Goal: Task Accomplishment & Management: Complete application form

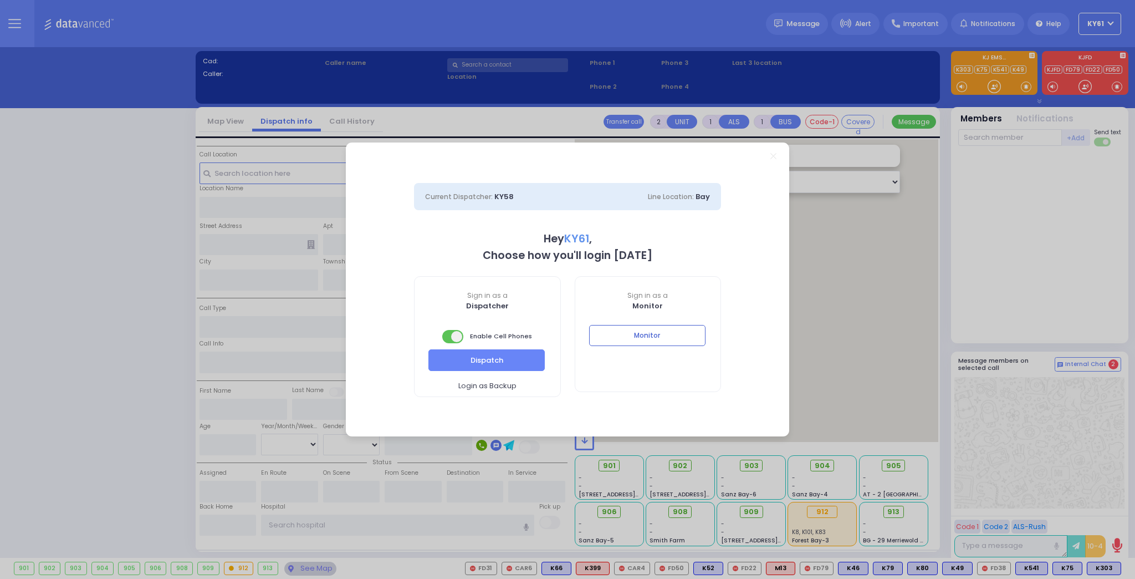
select select "7"
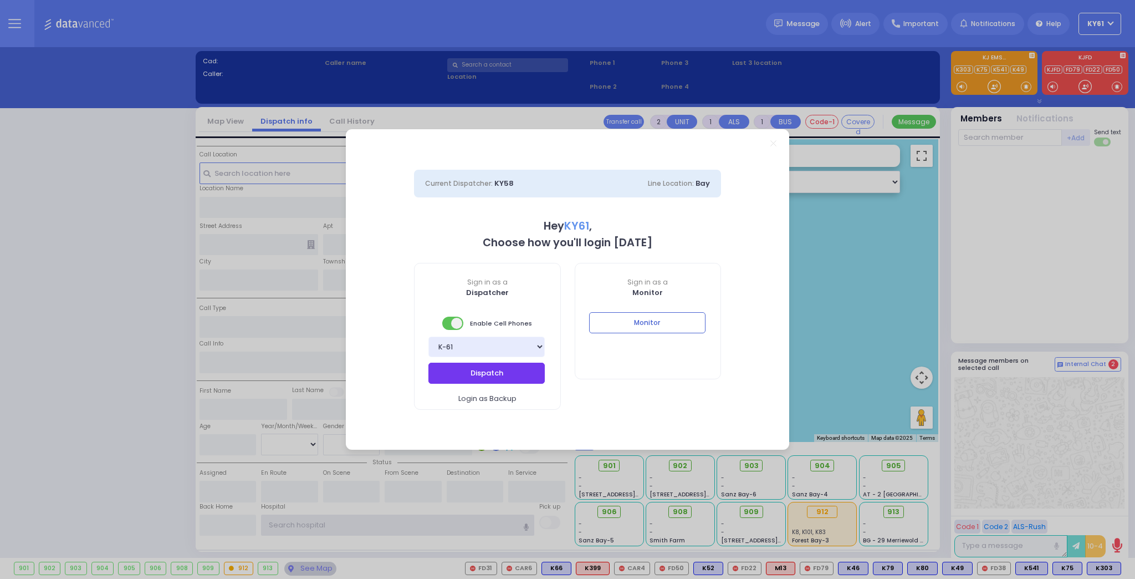
type input "ky61"
click at [456, 375] on button "Dispatch" at bounding box center [487, 373] width 116 height 21
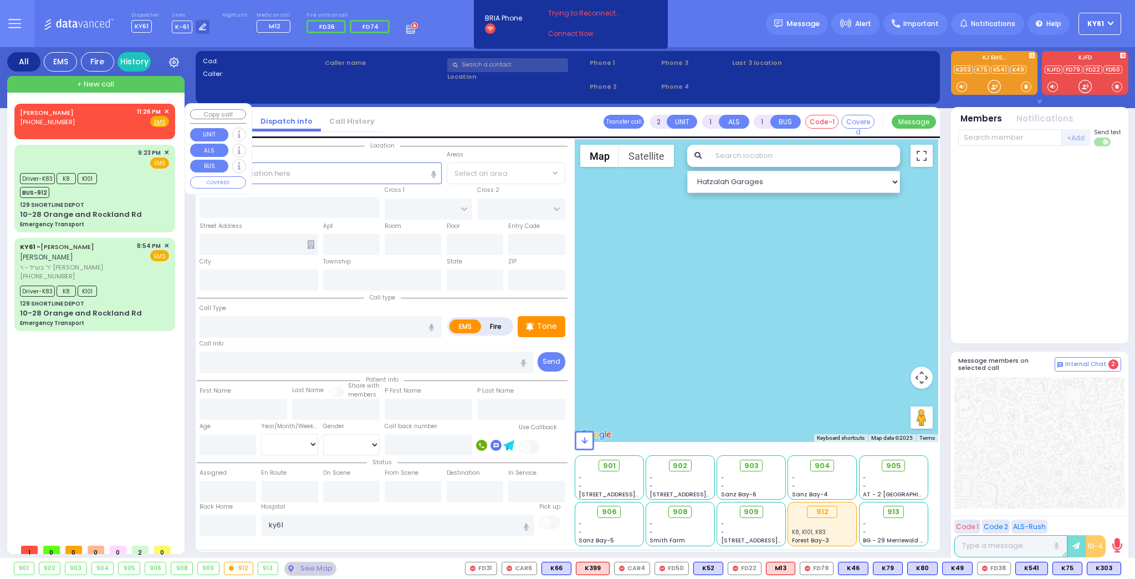
click at [145, 84] on div "+ New call" at bounding box center [95, 84] width 177 height 17
select select
radio input "true"
select select
type input "23:31"
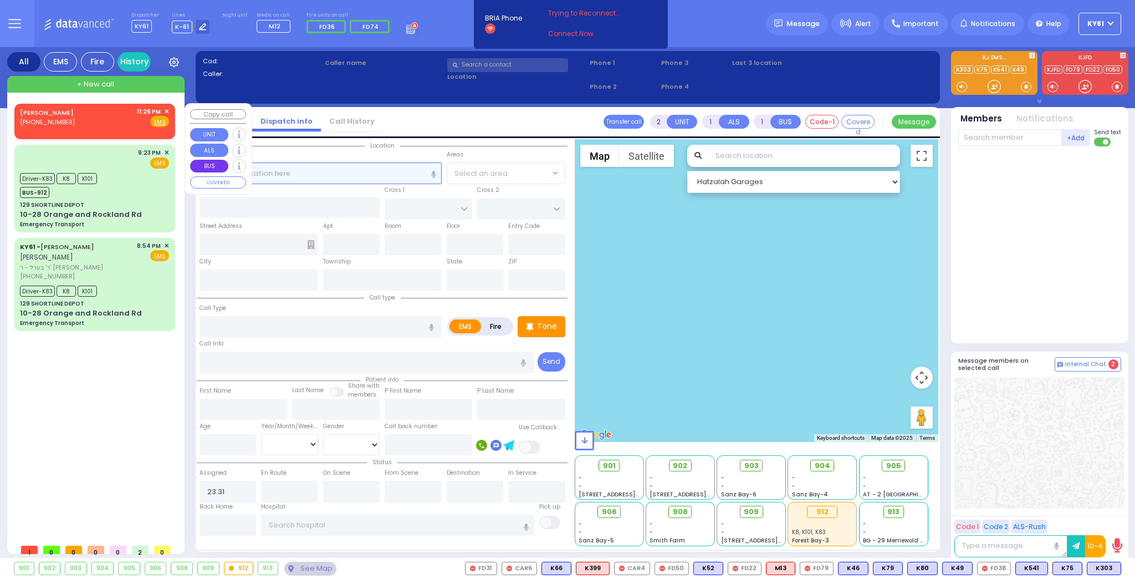
select select "Hatzalah Garages"
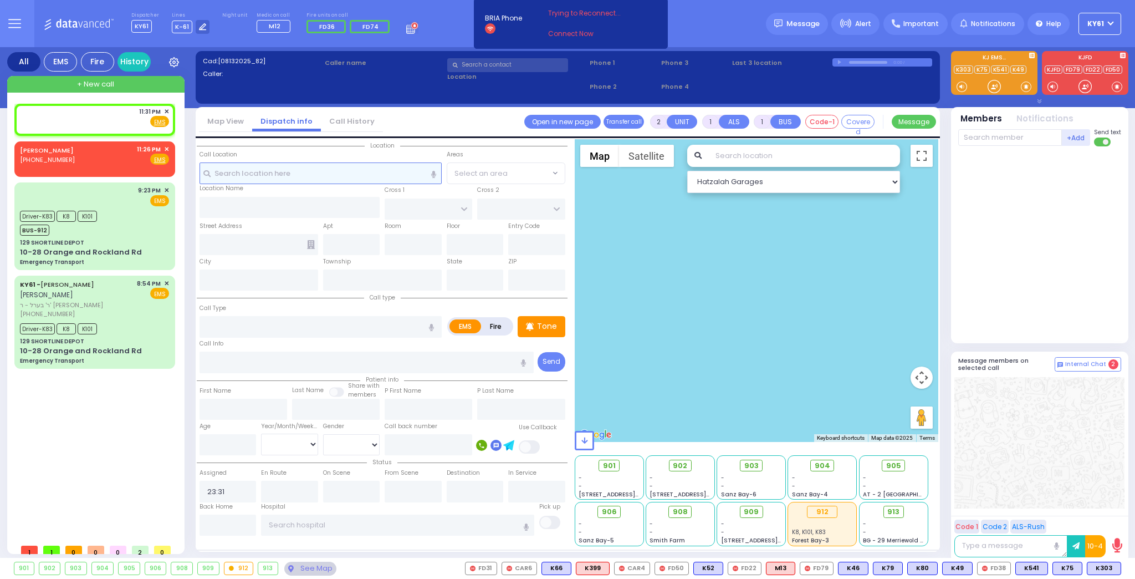
select select
radio input "true"
select select
select select "Hatzalah Garages"
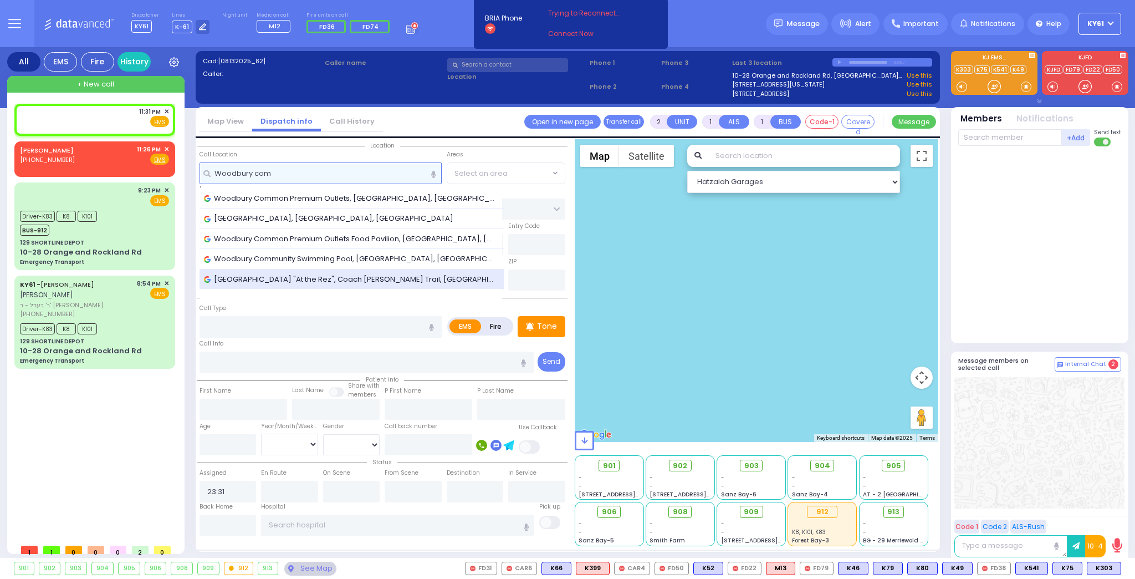
type input "Woodbury com"
click at [319, 274] on span "[GEOGRAPHIC_DATA] "At the Rez", Coach [PERSON_NAME] Trail, [GEOGRAPHIC_DATA][PE…" at bounding box center [352, 279] width 296 height 11
click at [317, 274] on span "[GEOGRAPHIC_DATA] "At the Rez", Coach [PERSON_NAME] Trail, [GEOGRAPHIC_DATA][PE…" at bounding box center [352, 279] width 296 height 11
click at [289, 274] on span "[GEOGRAPHIC_DATA] "At the Rez", Coach [PERSON_NAME] Trail, [GEOGRAPHIC_DATA][PE…" at bounding box center [352, 279] width 296 height 11
click at [288, 270] on div "[GEOGRAPHIC_DATA] "At the Rez", Coach [PERSON_NAME] Trail, [GEOGRAPHIC_DATA][PE…" at bounding box center [352, 279] width 305 height 20
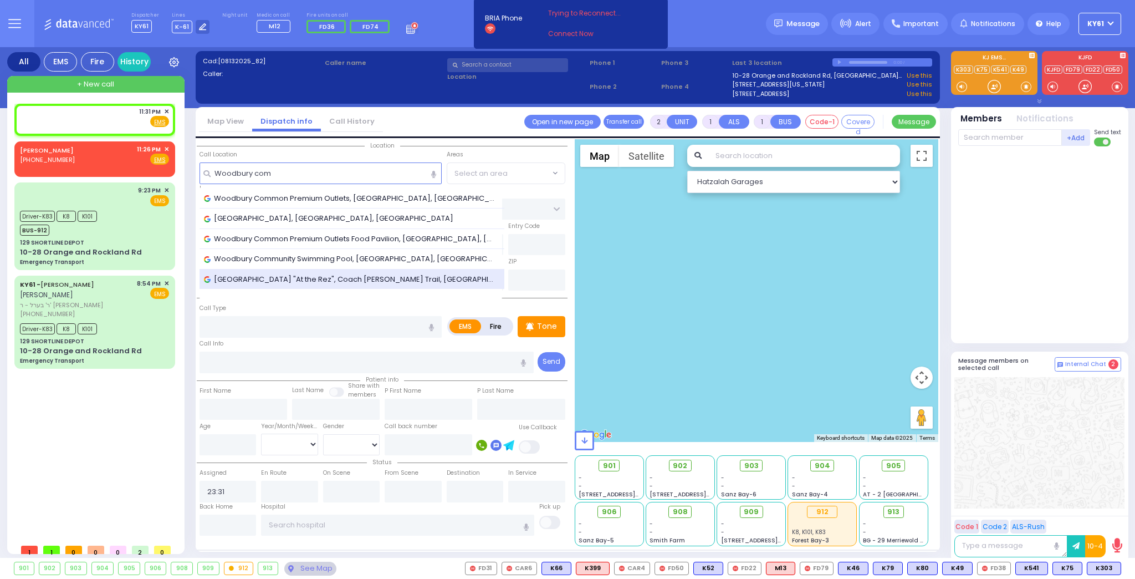
click at [287, 269] on div "[GEOGRAPHIC_DATA] "At the Rez", Coach [PERSON_NAME] Trail, [GEOGRAPHIC_DATA][PE…" at bounding box center [352, 279] width 305 height 20
click at [313, 199] on span "Woodbury Common Premium Outlets, [GEOGRAPHIC_DATA], [GEOGRAPHIC_DATA], [GEOGRAP…" at bounding box center [352, 198] width 296 height 11
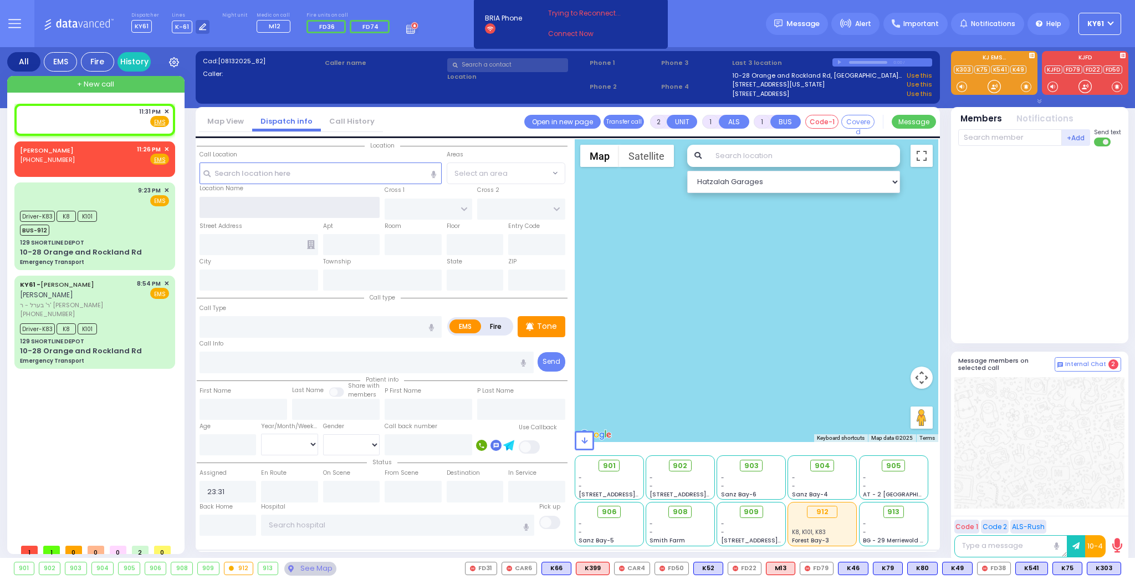
click at [314, 199] on input "text" at bounding box center [290, 207] width 181 height 21
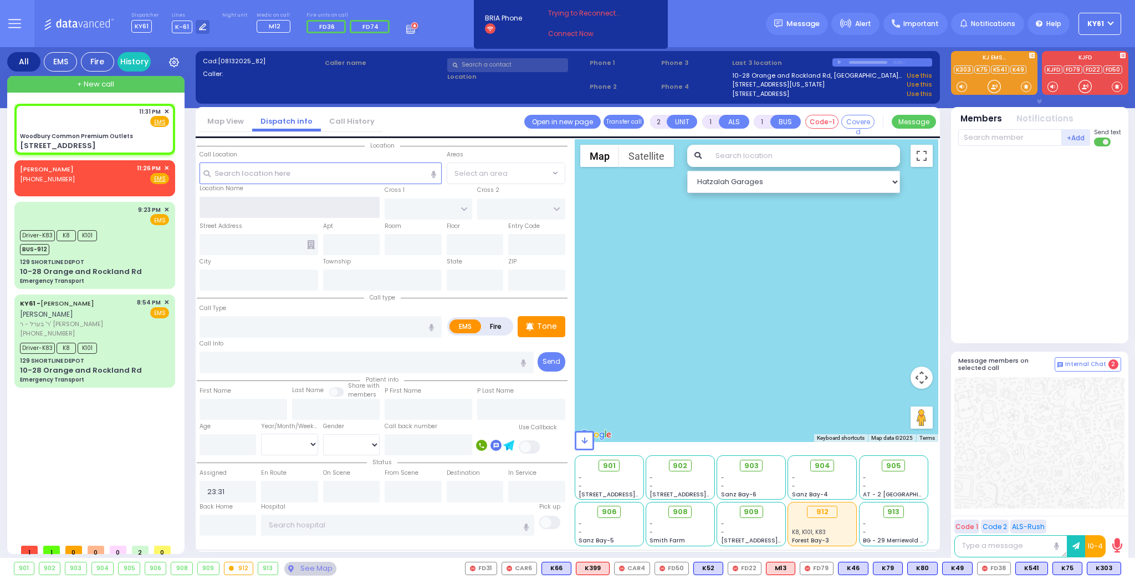
select select
radio input "true"
select select
select select "Hatzalah Garages"
type input "DUNE RD"
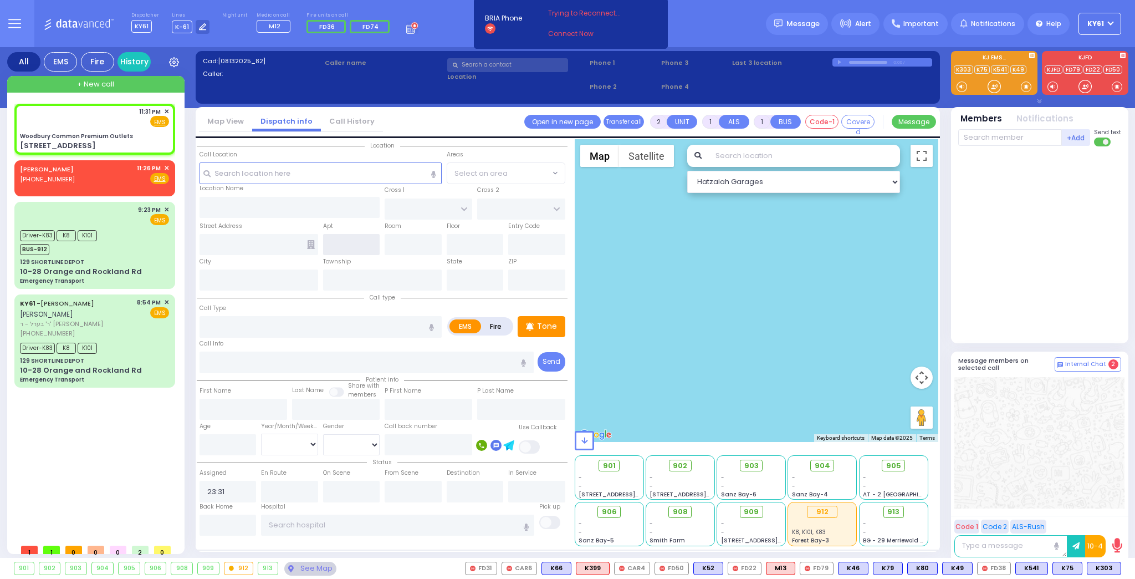
type input "FOOD COURT"
type input "[STREET_ADDRESS]"
type input "Woodbury"
type input "[US_STATE]"
type input "10917"
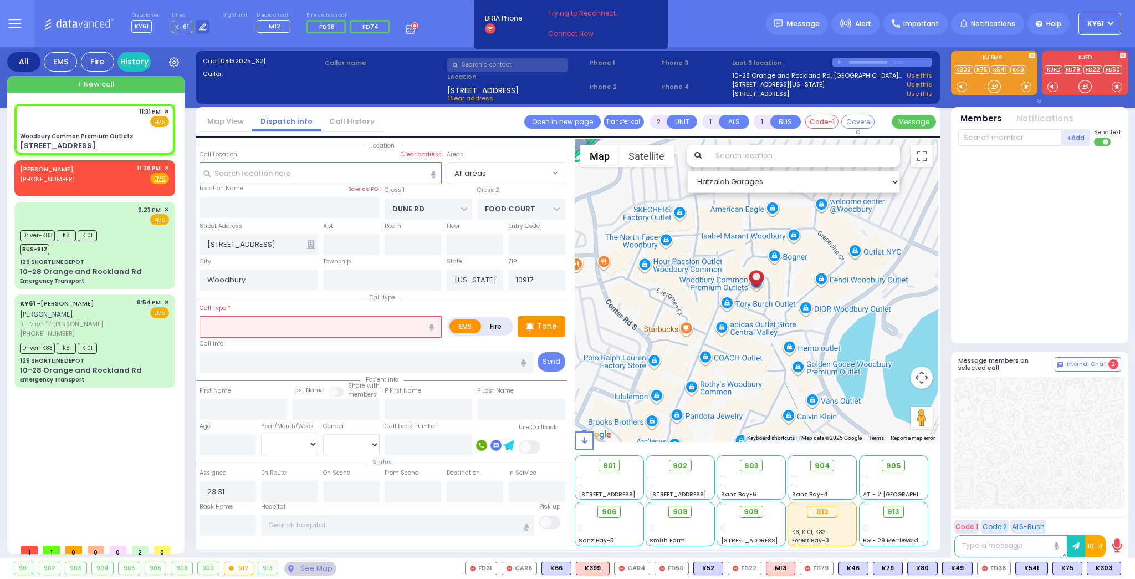
click at [293, 325] on input "text" at bounding box center [321, 326] width 242 height 21
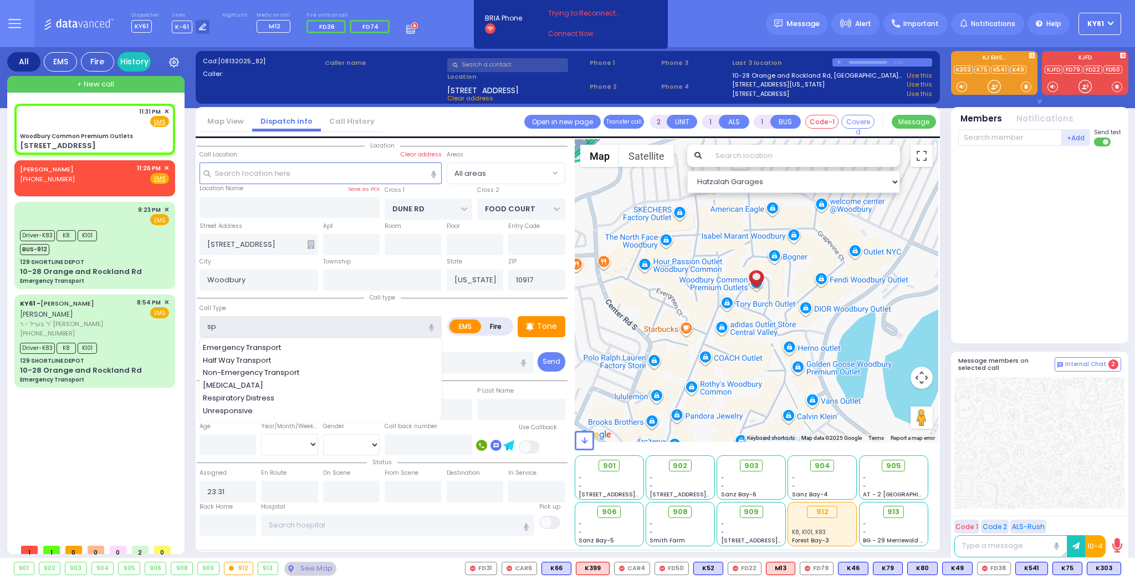
type input "spe"
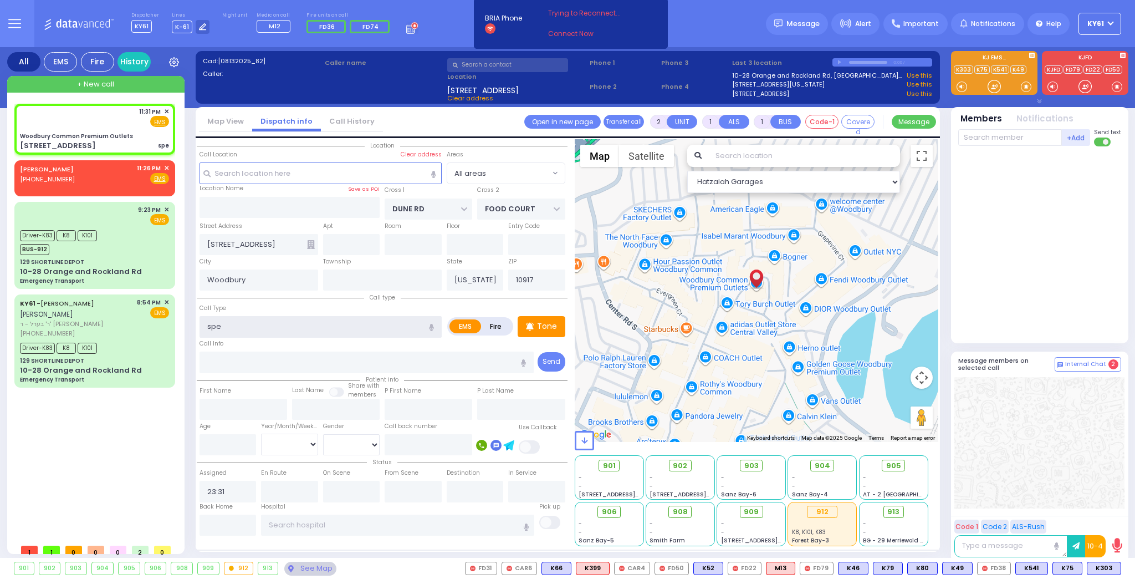
select select
radio input "true"
select select
select select "Hatzalah Garages"
type input "Woodbury Common Premium Outlets"
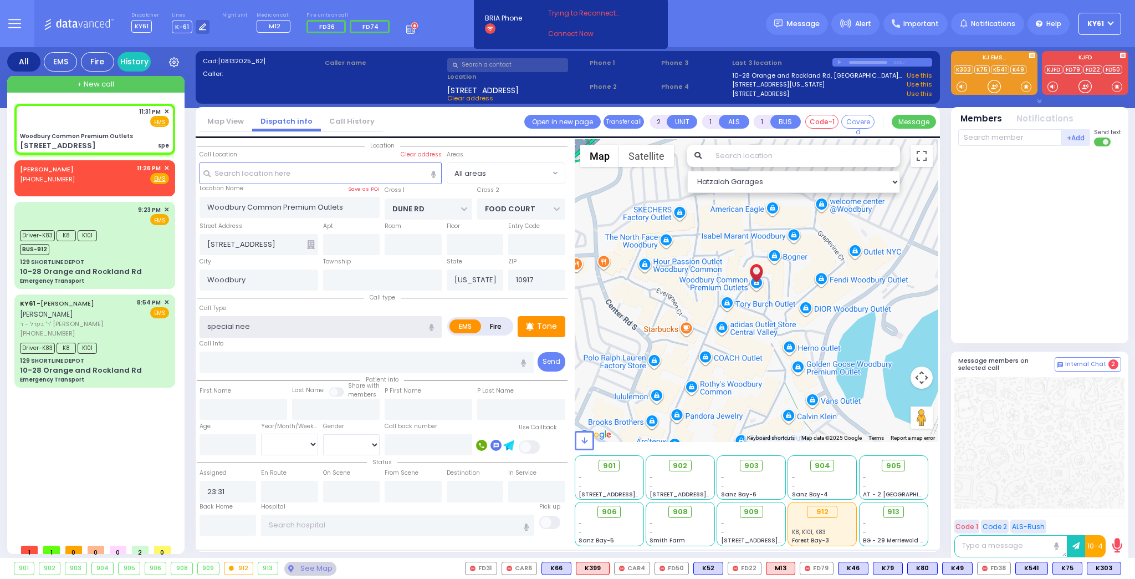
type input "special neen"
select select
radio input "true"
select select
select select "Hatzalah Garages"
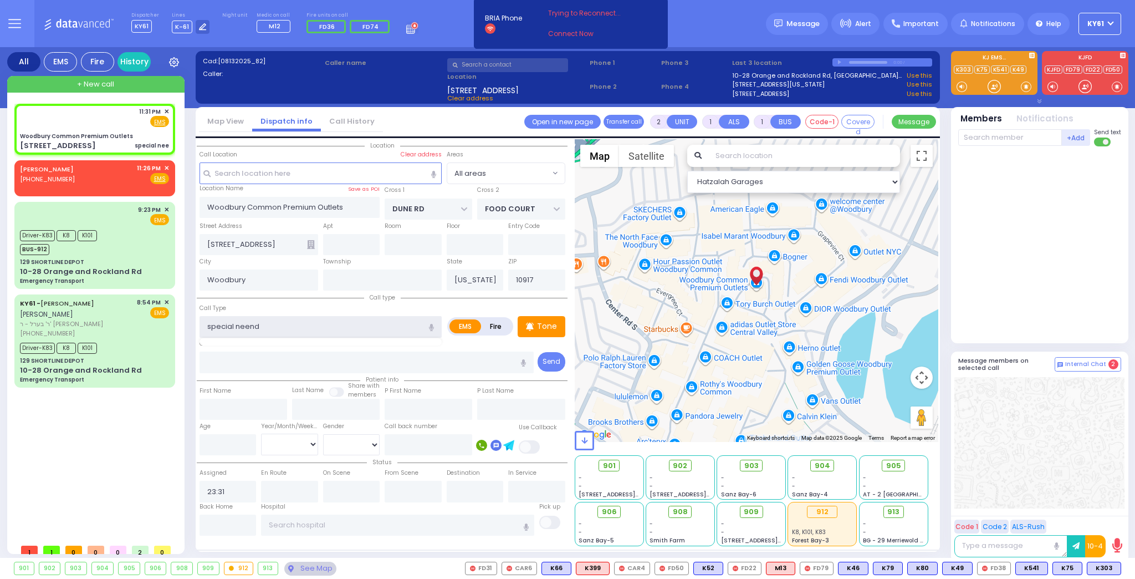
type input "special neends"
select select
radio input "true"
select select
select select "Hatzalah Garages"
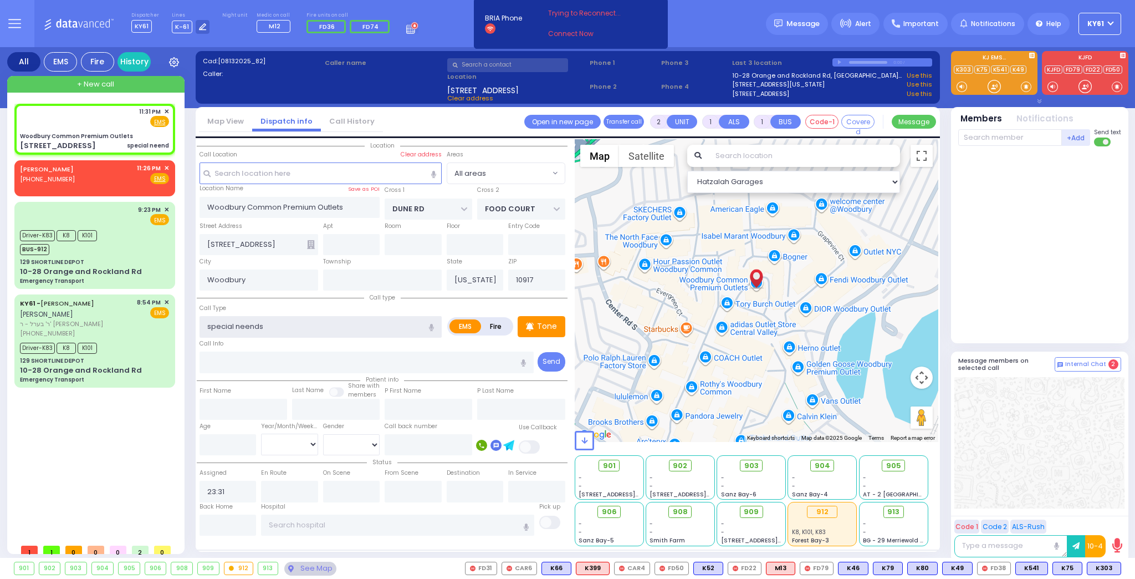
select select
radio input "true"
select select
select select "Hatzalah Garages"
type input "special needs"
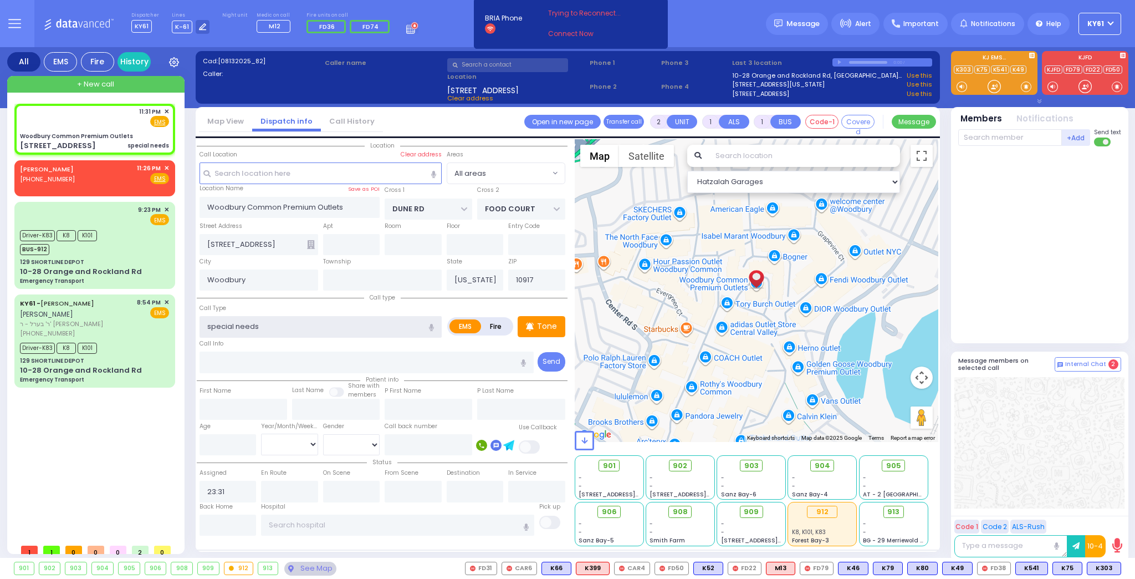
select select
radio input "true"
select select
select select "Hatzalah Garages"
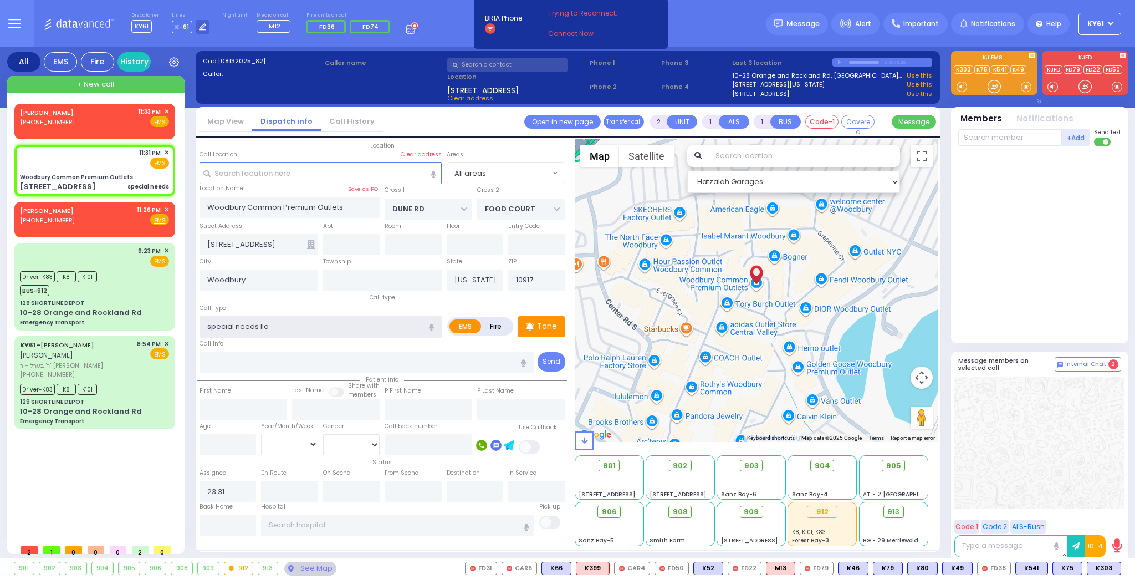
type input "special needs llow"
select select
radio input "true"
select select
select select "Hatzalah Garages"
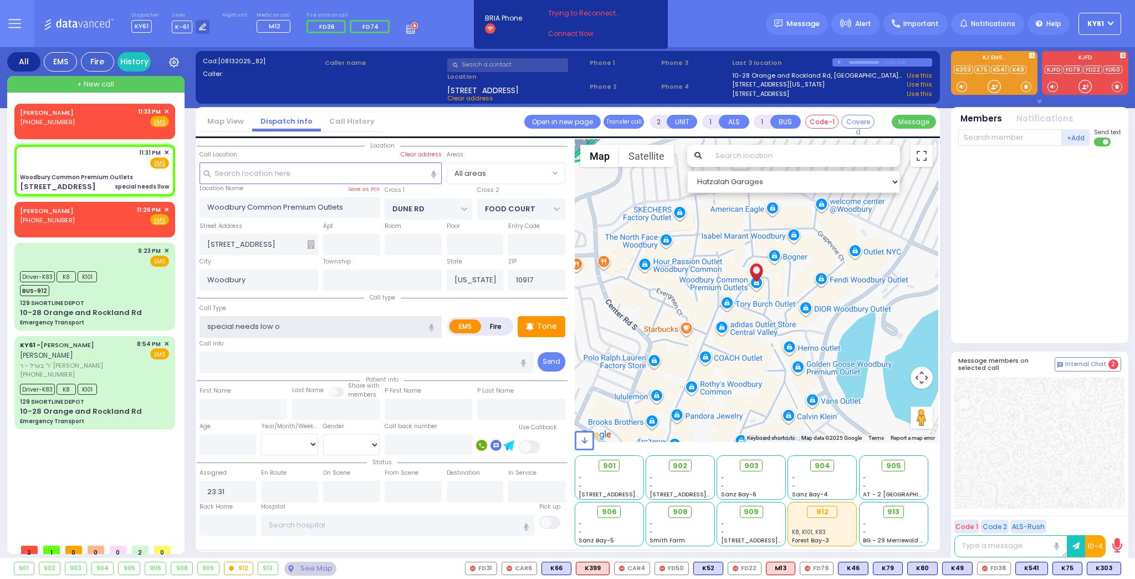
type input "special needs low o2"
select select
radio input "true"
select select
select select "Hatzalah Garages"
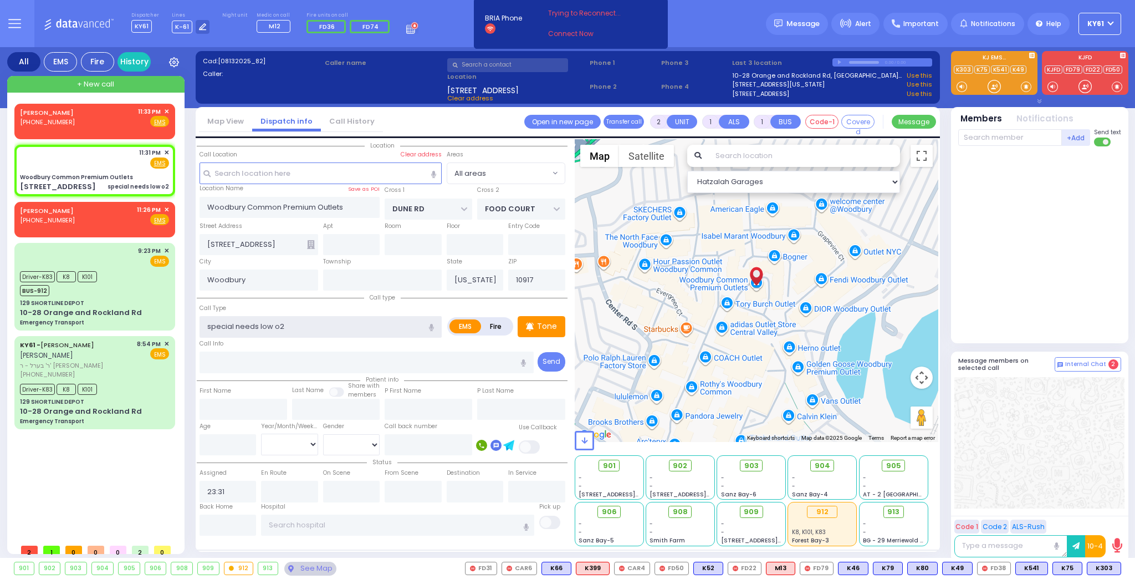
type input "special needs low o2"
click at [245, 441] on input "number" at bounding box center [228, 444] width 57 height 21
type input "10"
select select
radio input "true"
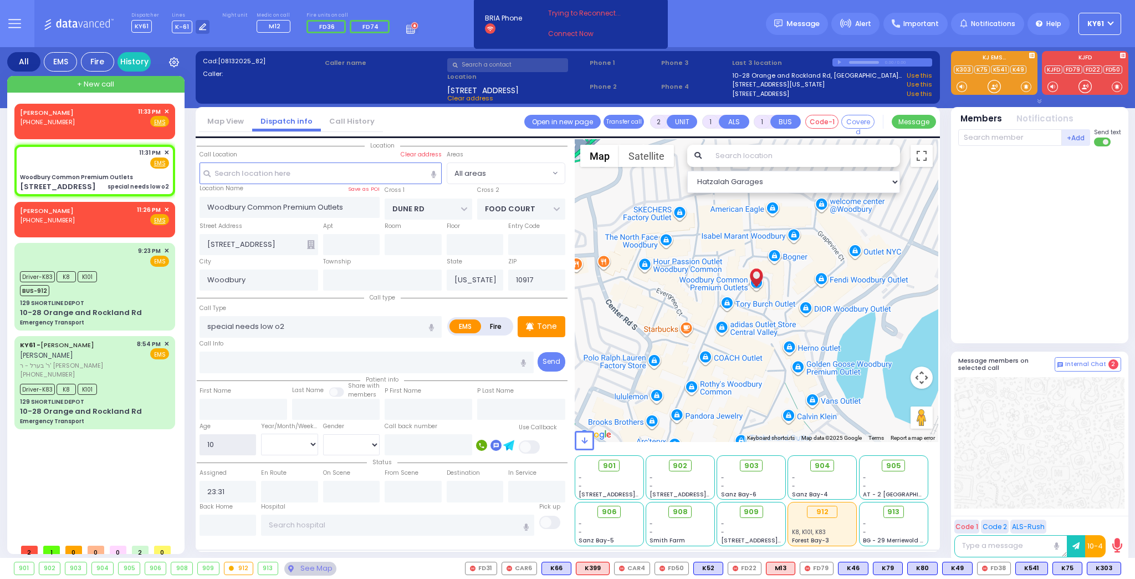
select select
select select "Hatzalah Garages"
type input "10"
click at [291, 437] on select "Year Month Week Day" at bounding box center [289, 444] width 57 height 21
select select "Year"
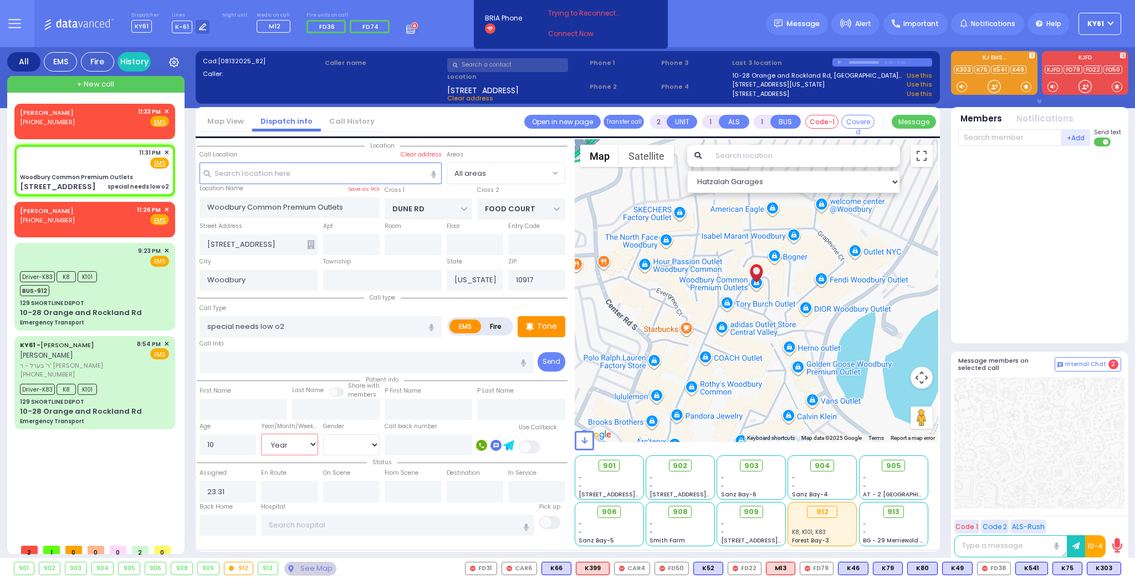
click at [261, 434] on select "Year Month Week Day" at bounding box center [289, 444] width 57 height 21
select select
radio input "true"
select select "Year"
select select "Hatzalah Garages"
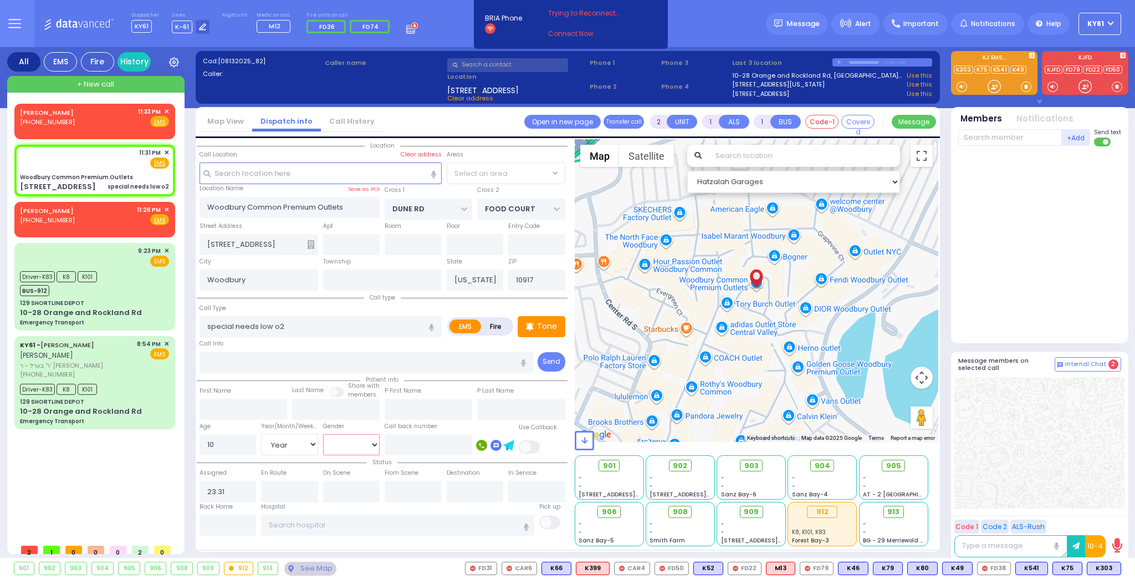
click at [354, 441] on select "[DEMOGRAPHIC_DATA] [DEMOGRAPHIC_DATA]" at bounding box center [351, 444] width 57 height 21
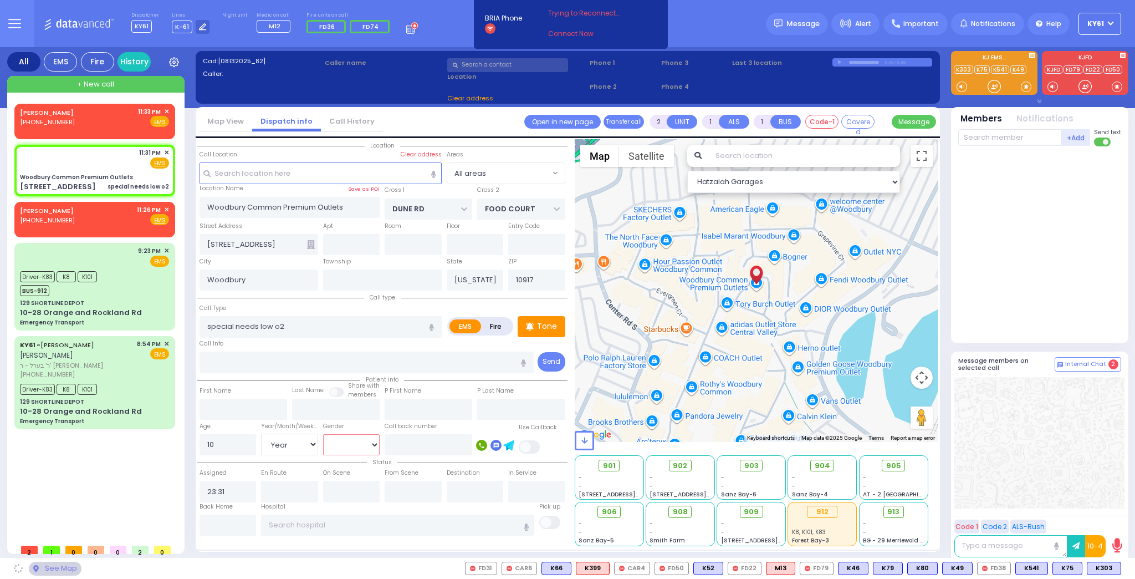
select select
radio input "true"
select select "Year"
select select "Hatzalah Garages"
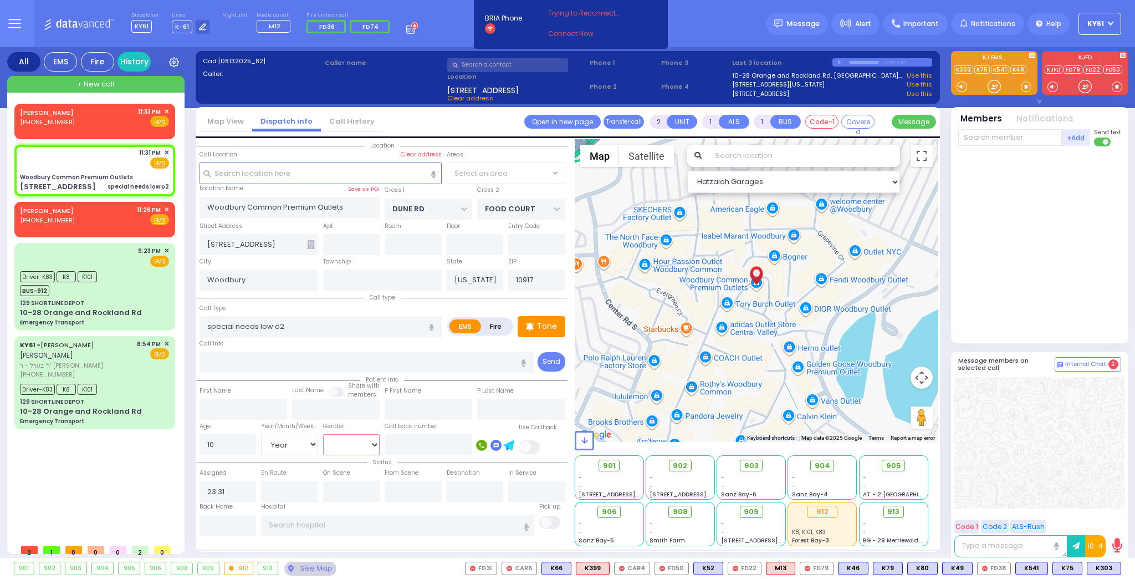
select select "[DEMOGRAPHIC_DATA]"
click at [323, 434] on select "[DEMOGRAPHIC_DATA] [DEMOGRAPHIC_DATA]" at bounding box center [351, 444] width 57 height 21
select select
radio input "true"
select select "Year"
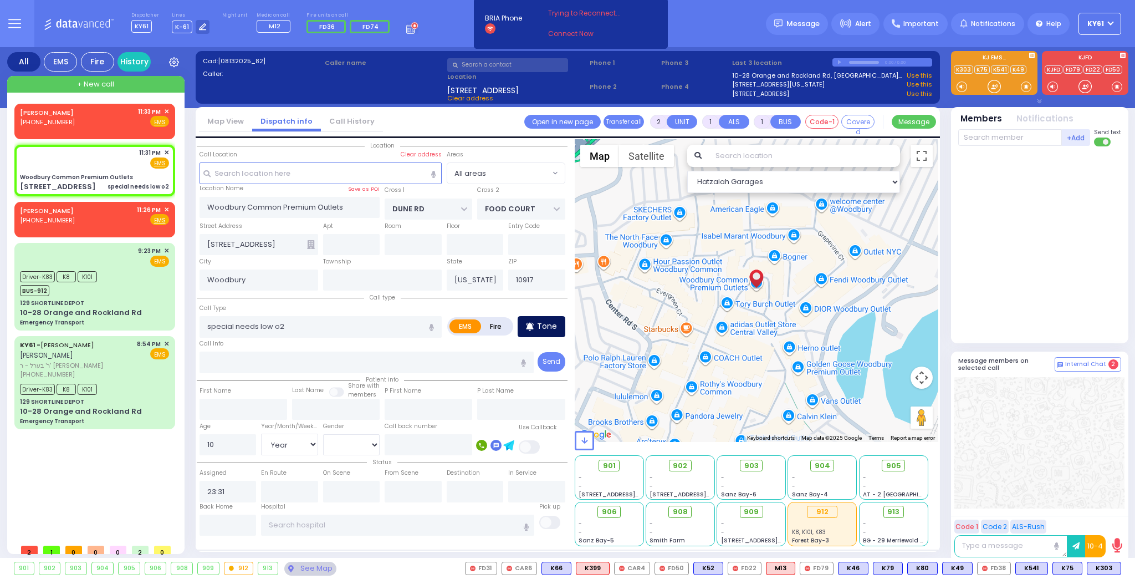
select select "[DEMOGRAPHIC_DATA]"
select select "Hatzalah Garages"
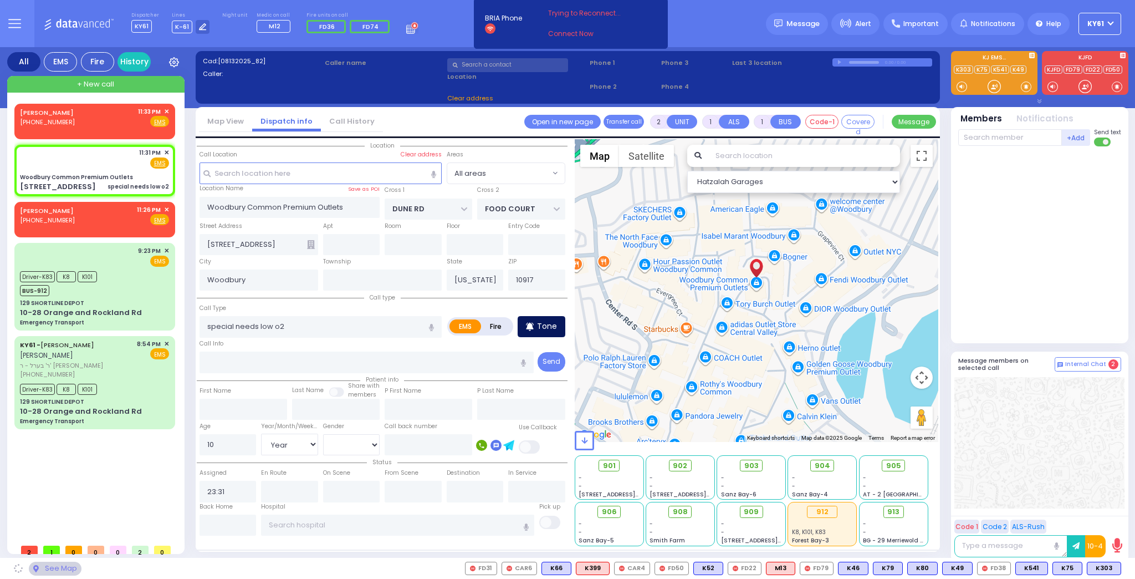
click at [538, 327] on div "Tone" at bounding box center [542, 326] width 48 height 21
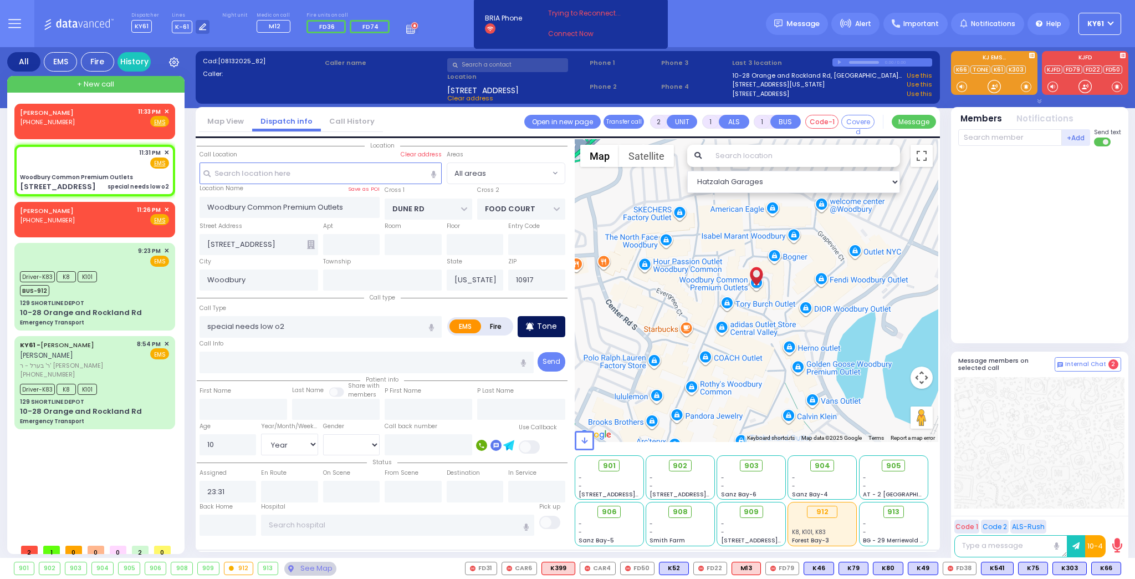
click at [552, 325] on p "Tone" at bounding box center [547, 326] width 20 height 12
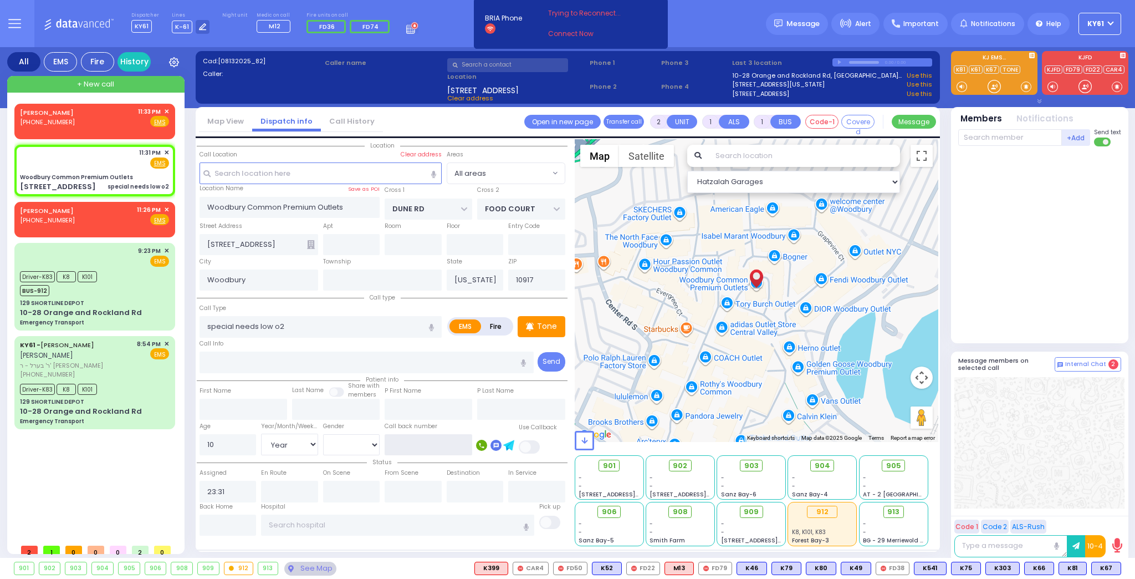
click at [434, 449] on input "text" at bounding box center [429, 444] width 88 height 21
type input "4102027355"
click at [1105, 571] on span "K67" at bounding box center [1106, 568] width 29 height 12
click at [1071, 566] on span "K81" at bounding box center [1073, 568] width 27 height 12
select select
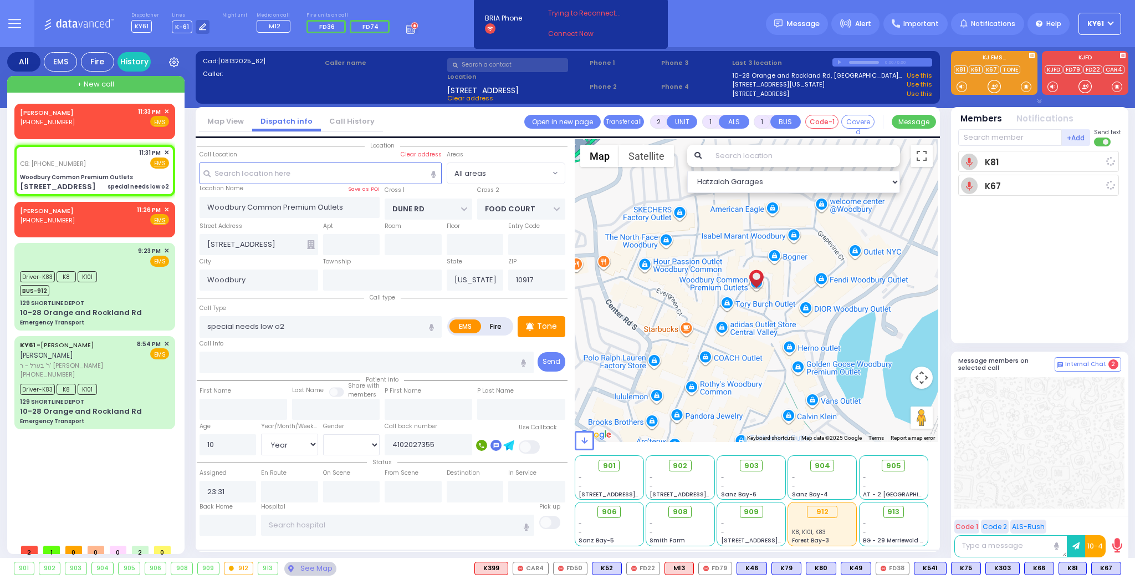
radio input "true"
select select "Year"
select select "[DEMOGRAPHIC_DATA]"
type input "23:37"
select select "Hatzalah Garages"
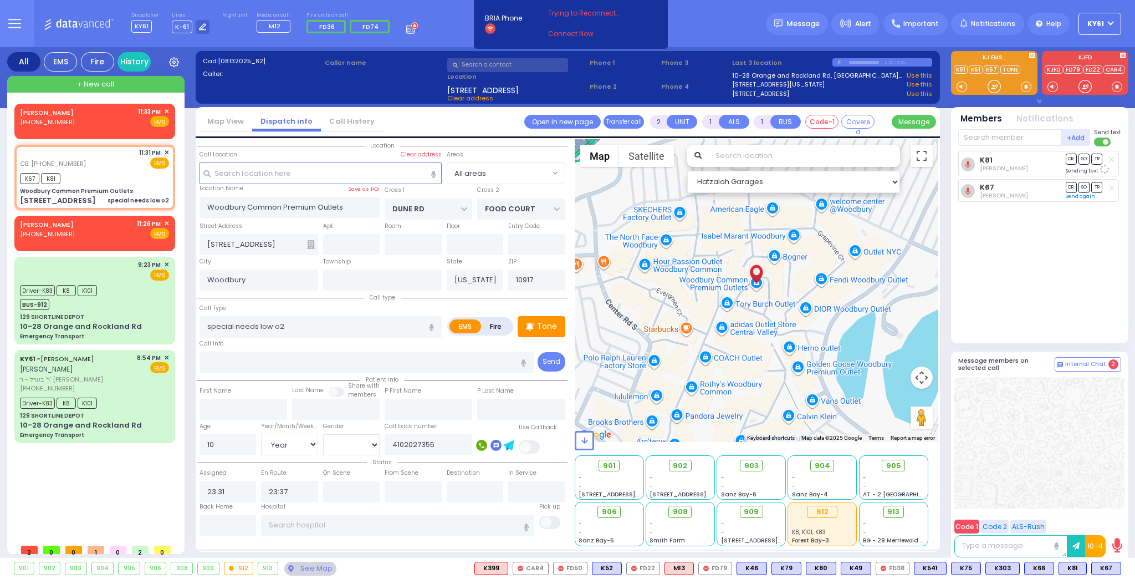
select select
radio input "true"
select select "Year"
select select "[DEMOGRAPHIC_DATA]"
select select "Hatzalah Garages"
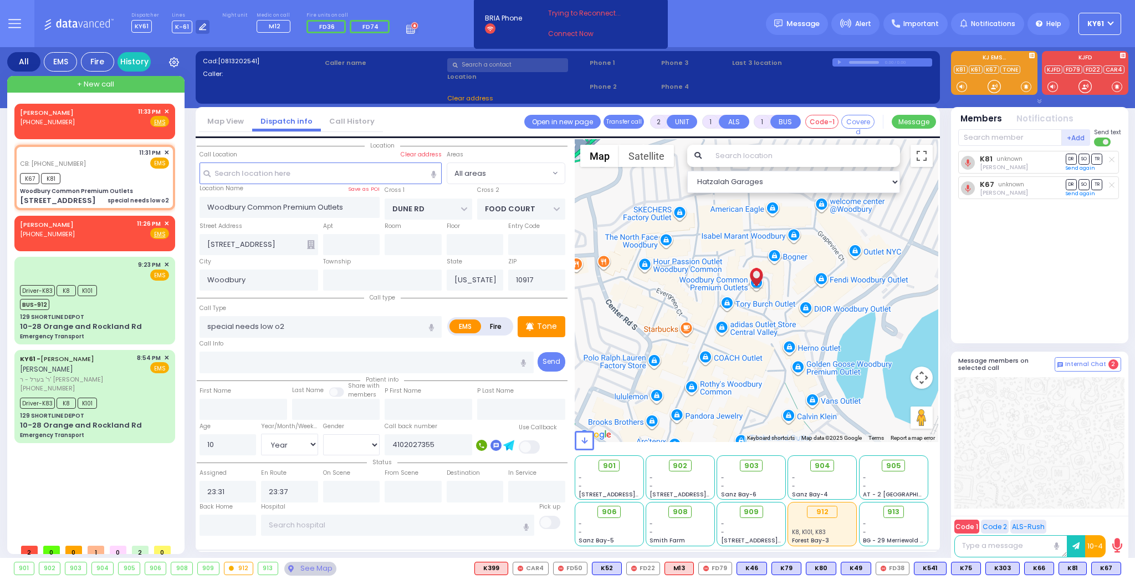
select select
radio input "true"
select select "Year"
select select "[DEMOGRAPHIC_DATA]"
select select "Hatzalah Garages"
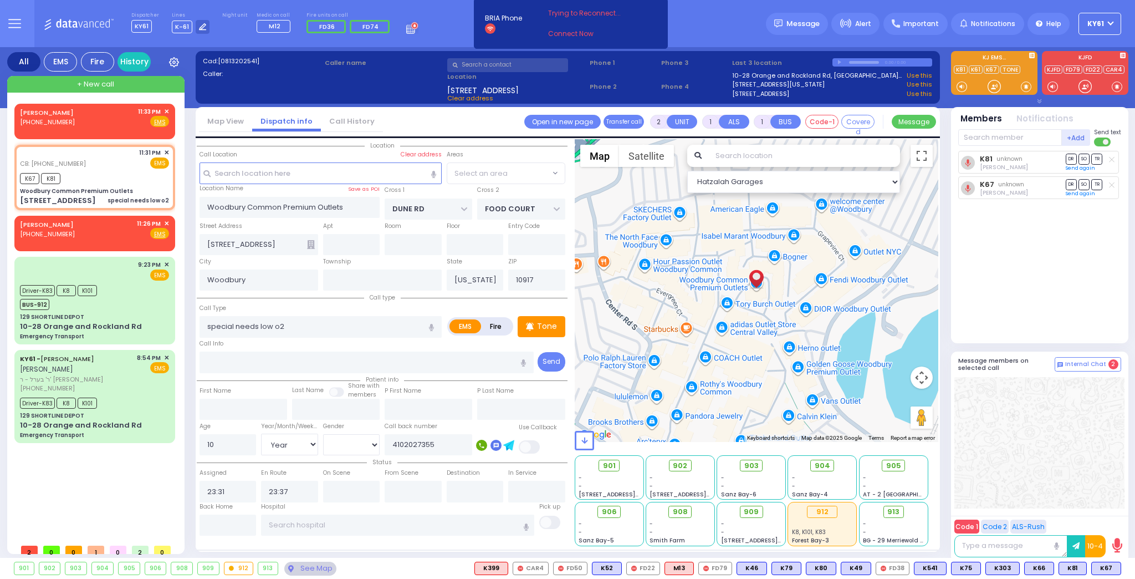
select select
radio input "true"
select select "Year"
select select "[DEMOGRAPHIC_DATA]"
select select "Hatzalah Garages"
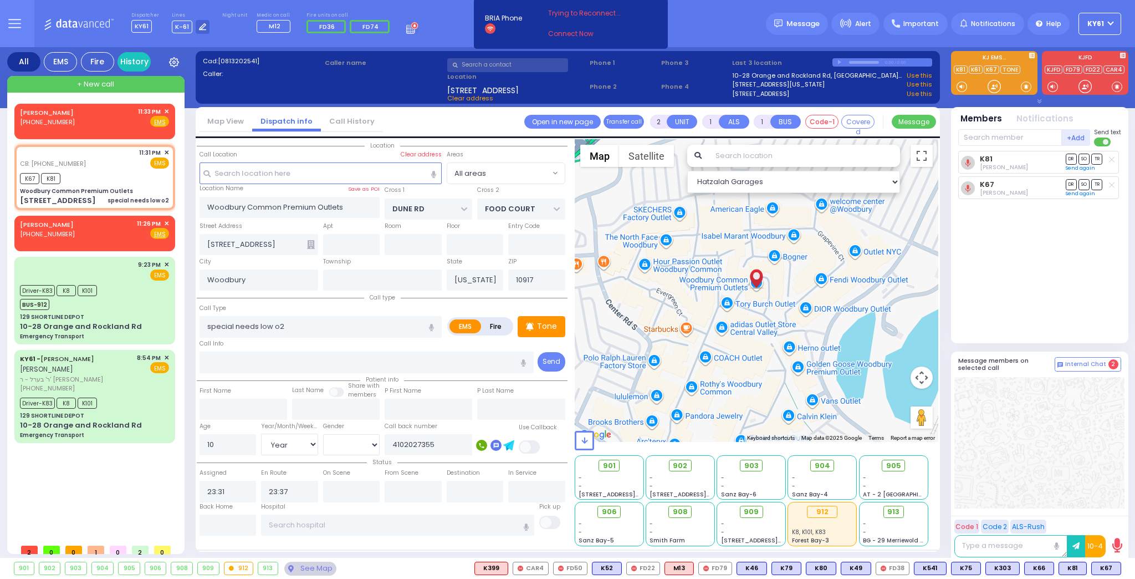
click at [1060, 505] on div at bounding box center [1040, 442] width 170 height 131
click at [1026, 134] on input "text" at bounding box center [1011, 137] width 104 height 17
type input "61"
click at [1012, 156] on div "KY61" at bounding box center [995, 160] width 55 height 11
select select
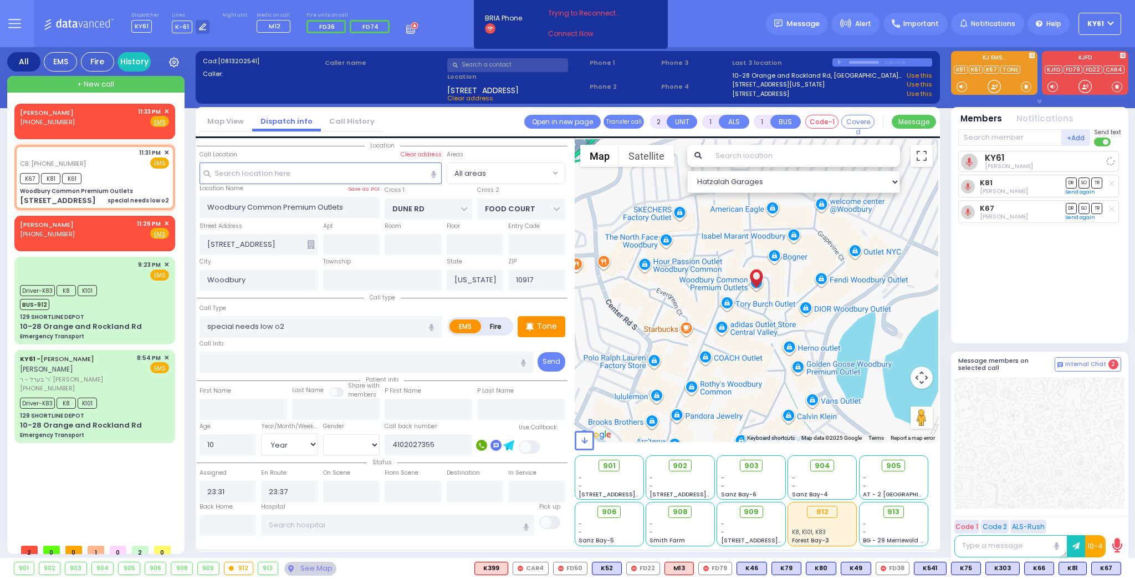
radio input "true"
select select "Year"
select select "[DEMOGRAPHIC_DATA]"
select select "Hatzalah Garages"
click at [1110, 160] on icon at bounding box center [1112, 159] width 6 height 6
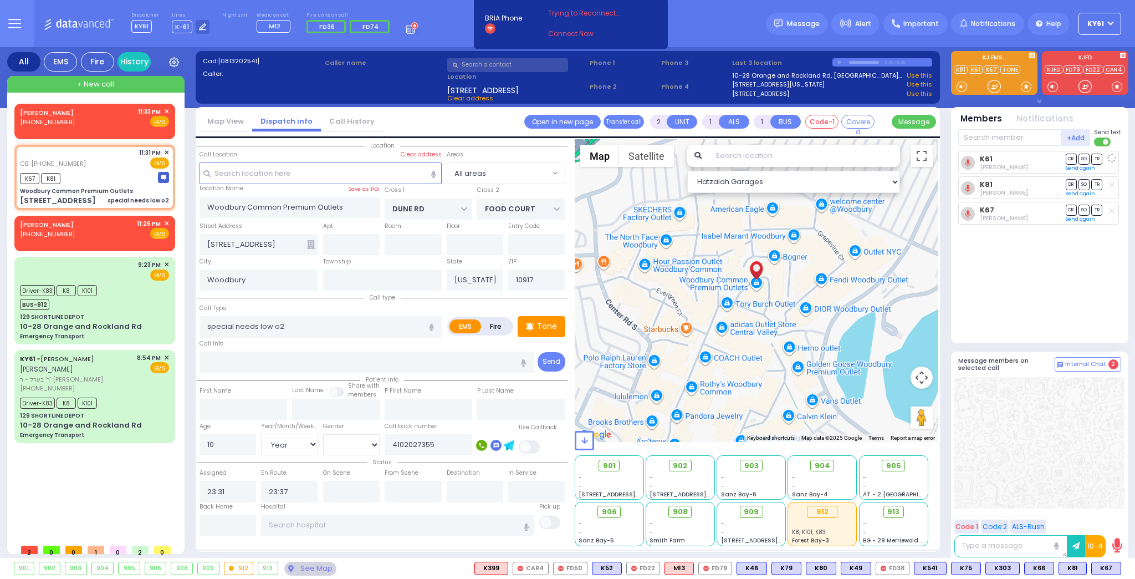
select select
radio input "true"
select select "Year"
select select "[DEMOGRAPHIC_DATA]"
select select "Hatzalah Garages"
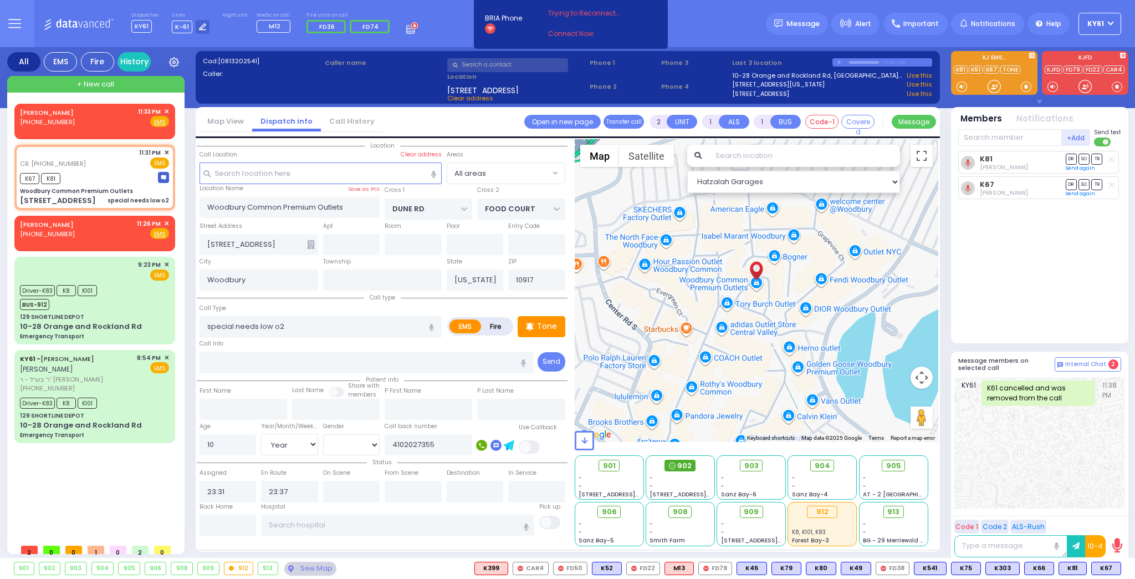
click at [683, 461] on span "902" at bounding box center [685, 465] width 14 height 11
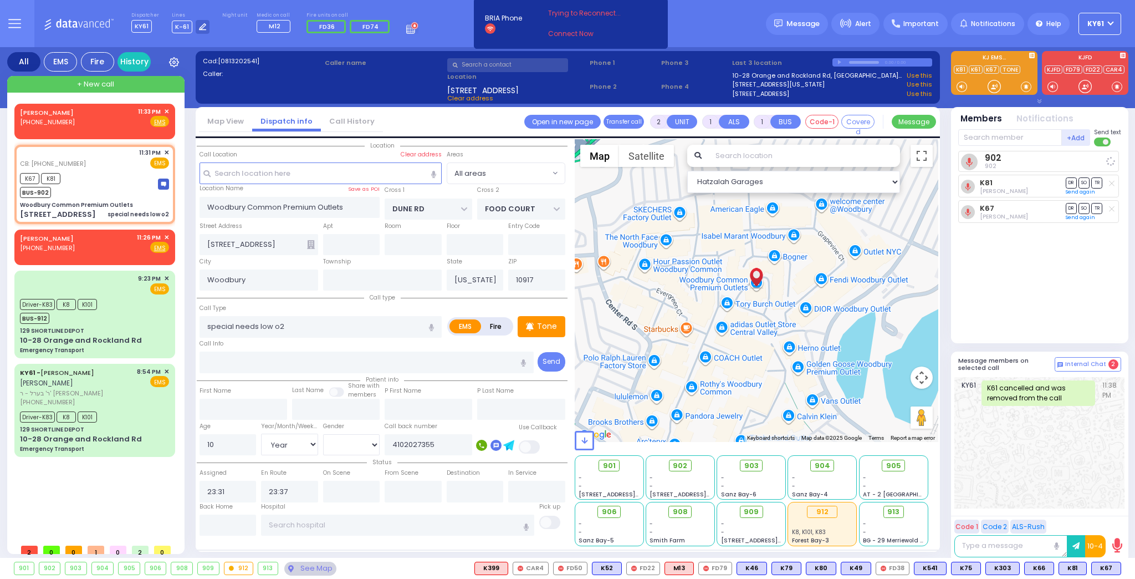
select select
radio input "true"
select select "Year"
select select "[DEMOGRAPHIC_DATA]"
select select "Hatzalah Garages"
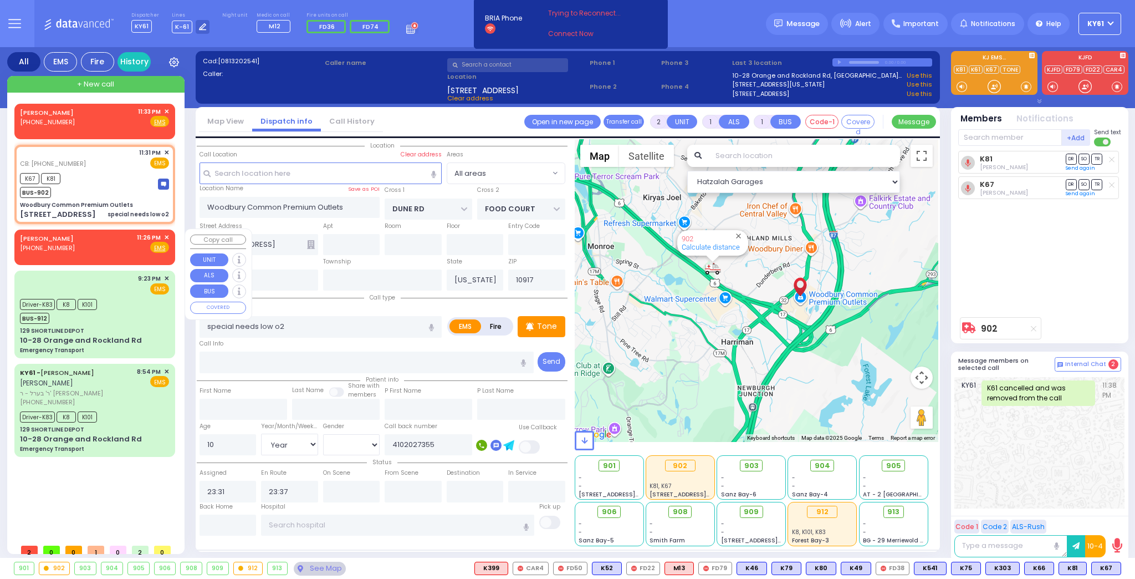
click at [166, 233] on span "✕" at bounding box center [166, 237] width 5 height 9
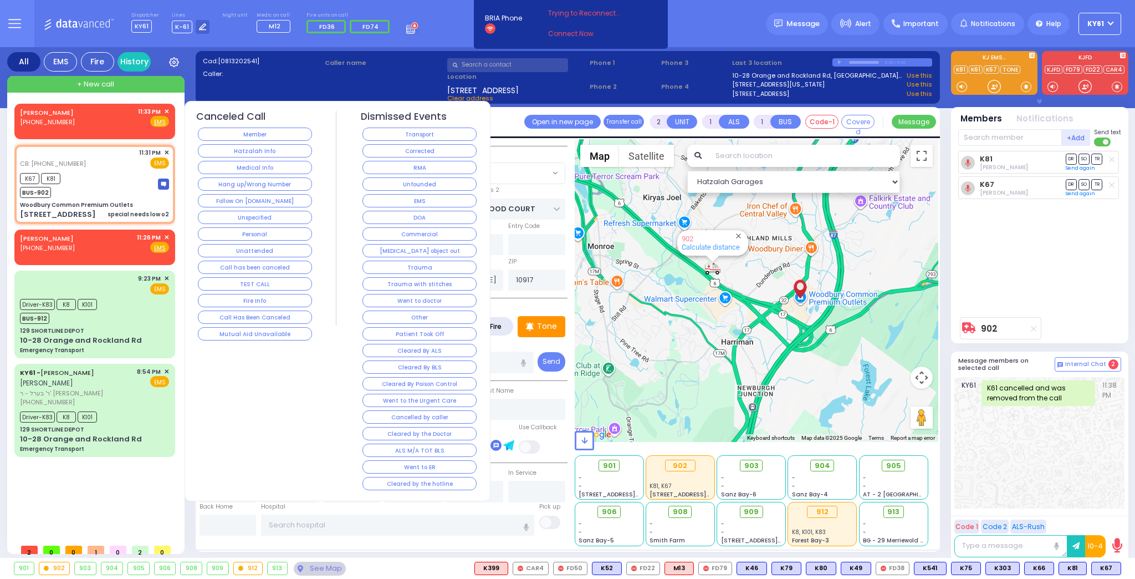
click at [249, 185] on button "Hang up/Wrong Number" at bounding box center [255, 183] width 114 height 13
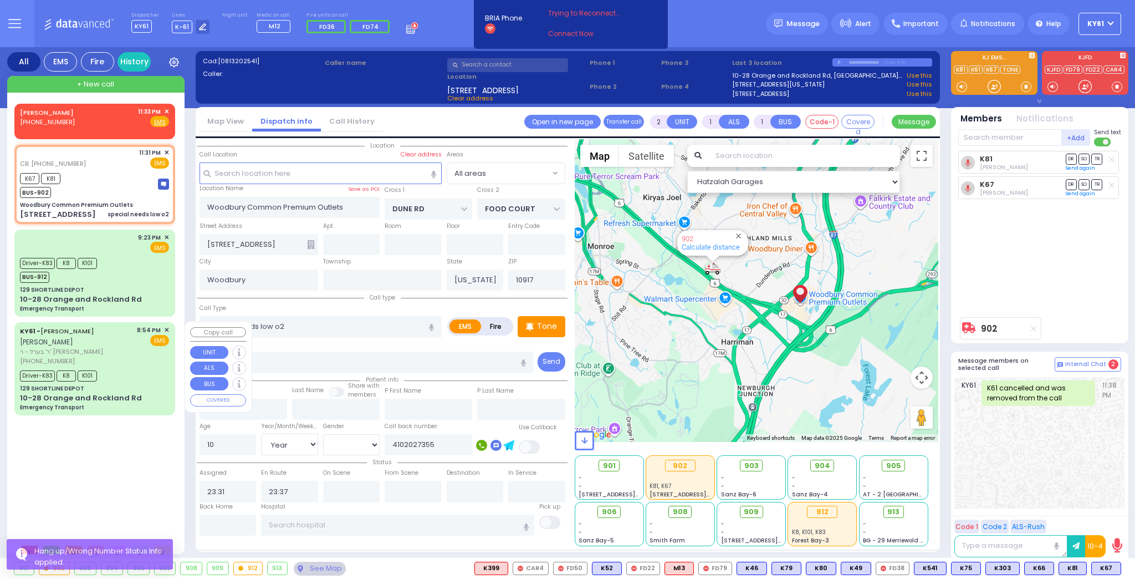
click at [146, 370] on div "Driver-K83 K8 K101" at bounding box center [94, 375] width 149 height 14
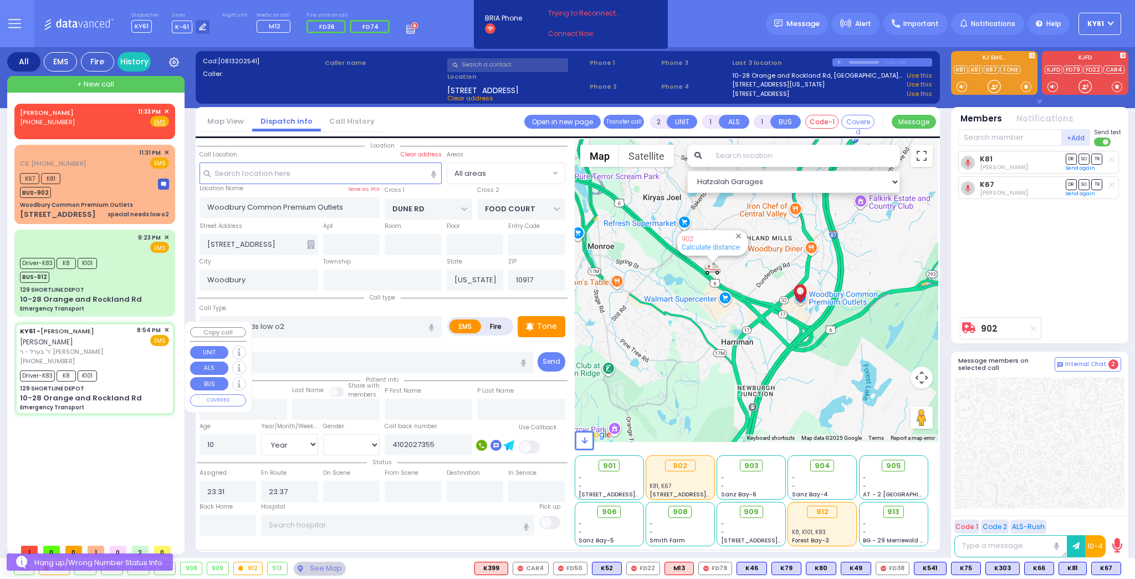
type input "6"
select select
type input "Emergency Transport"
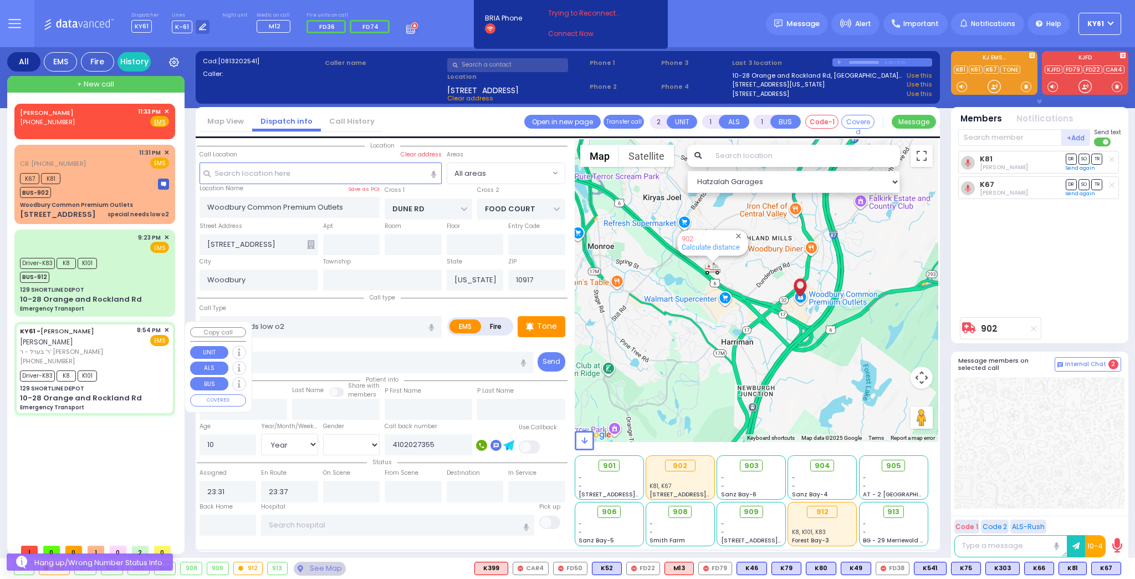
radio input "true"
type input "[PERSON_NAME]"
type input "Leib"
type input "Karpen"
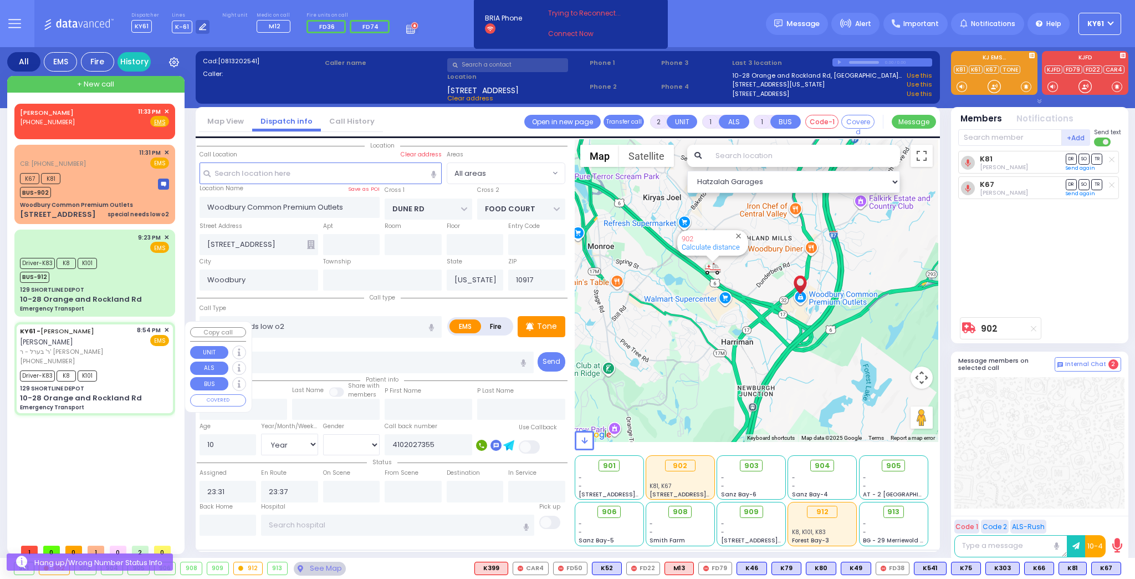
type input "3"
select select "Year"
select select "[DEMOGRAPHIC_DATA]"
type input "20:54"
type input "20:59"
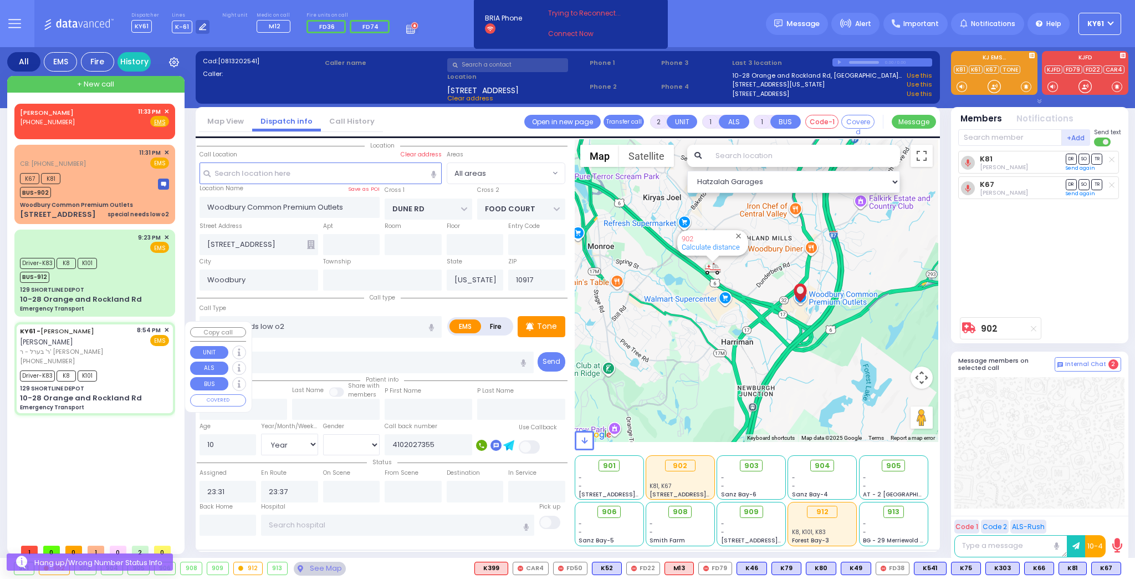
type input "21:30"
type input "21:50"
type input "22:26"
type input "22:42"
type input "[US_STATE][GEOGRAPHIC_DATA]- [GEOGRAPHIC_DATA]"
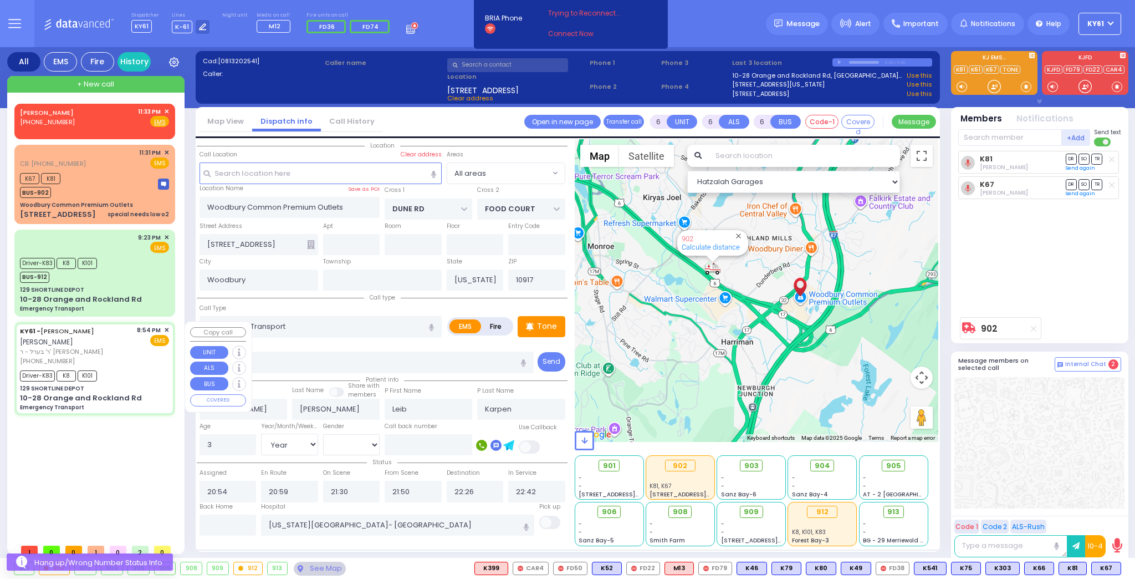
select select "Hatzalah Garages"
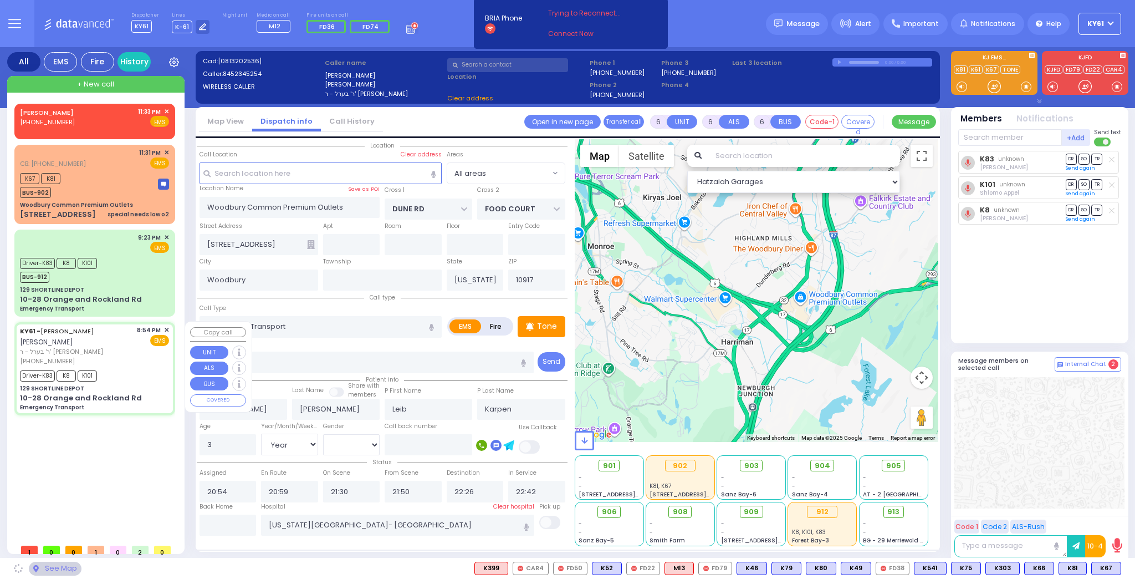
type input "129 SHORTLINE DEPOT"
type input "10-28 Orange and Rockland Rd"
type input "Monroe"
type input "10950"
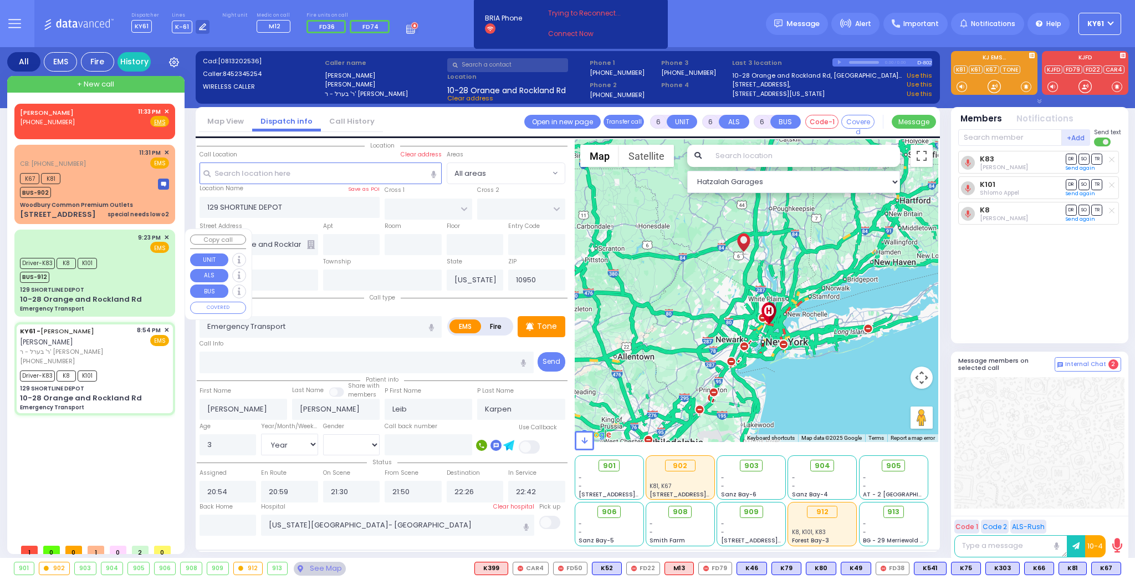
click at [147, 282] on div "9:23 PM ✕ EMS Driver-K83" at bounding box center [95, 273] width 156 height 84
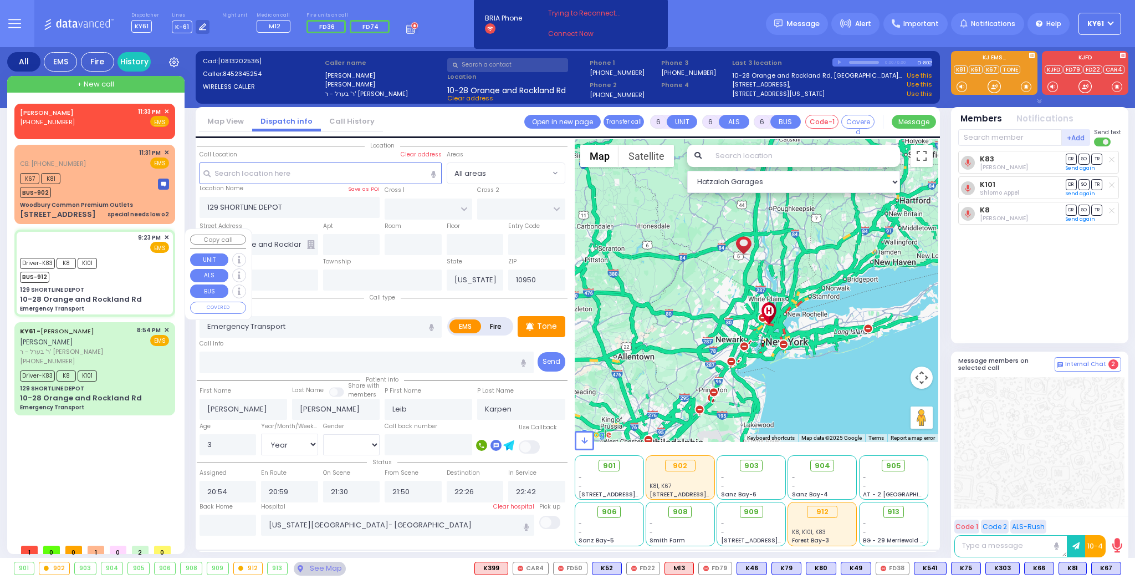
select select
radio input "true"
type input "Yehuda"
type input "[PERSON_NAME]"
type input "15"
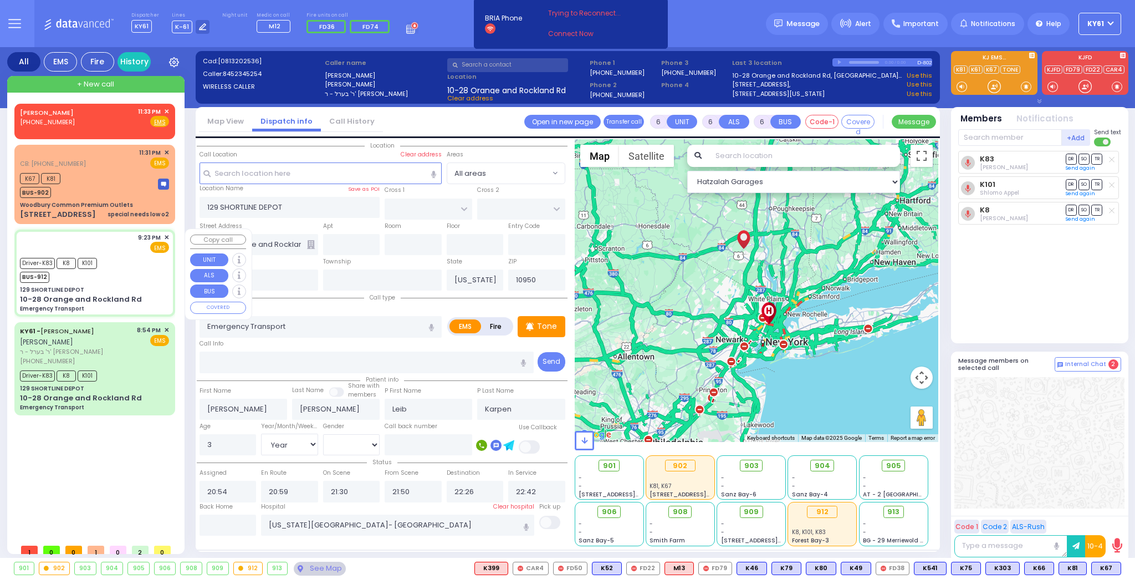
select select "Year"
select select "[DEMOGRAPHIC_DATA]"
type input "21:23"
type input "21:24"
type input "21:43"
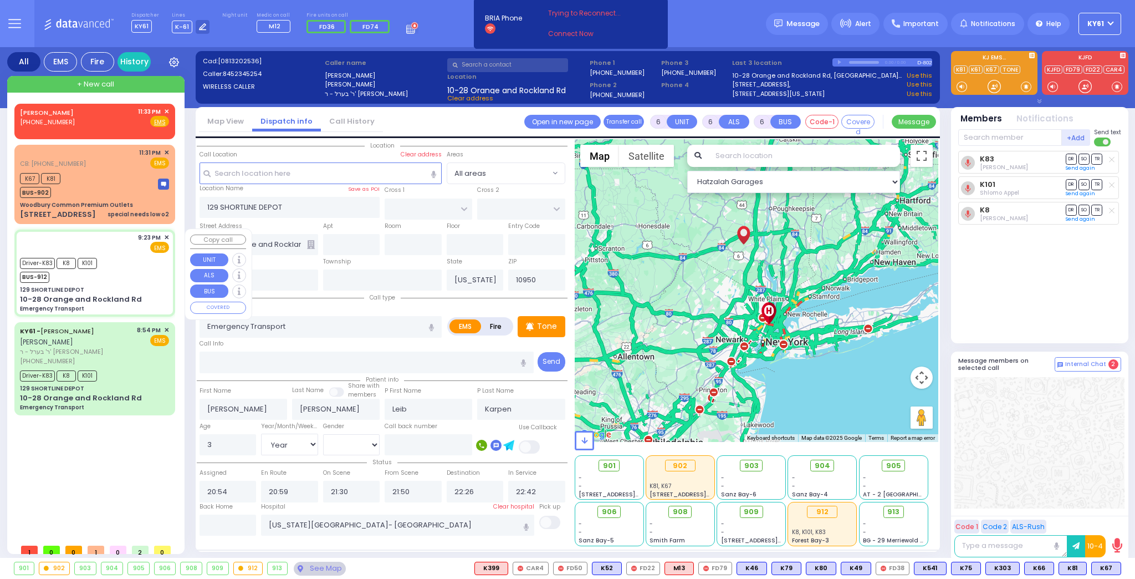
type input "21:49"
type input "22:30"
type input "22:33"
type input "[GEOGRAPHIC_DATA] [STREET_ADDRESS][US_STATE]"
select select "Hatzalah Garages"
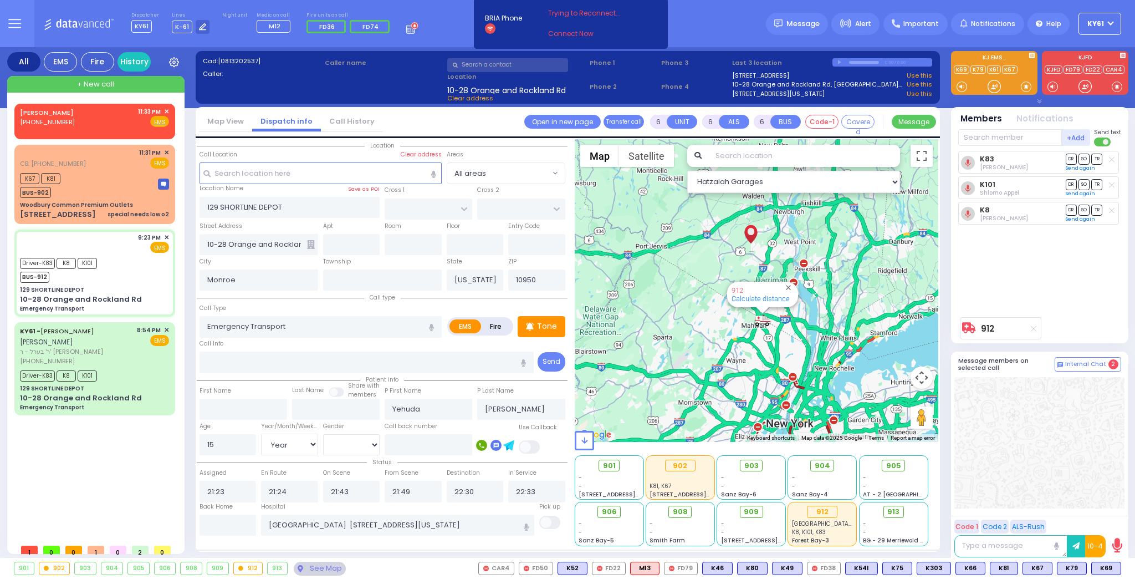
click at [52, 571] on div "902" at bounding box center [54, 568] width 30 height 12
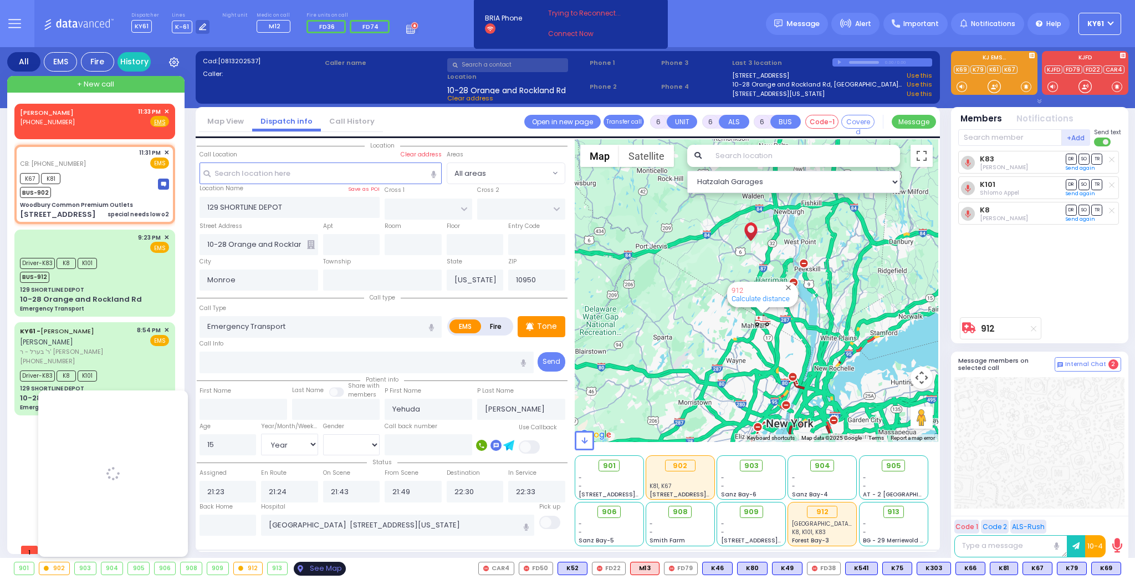
type input "2"
type input "1"
select select
type input "special needs low o2"
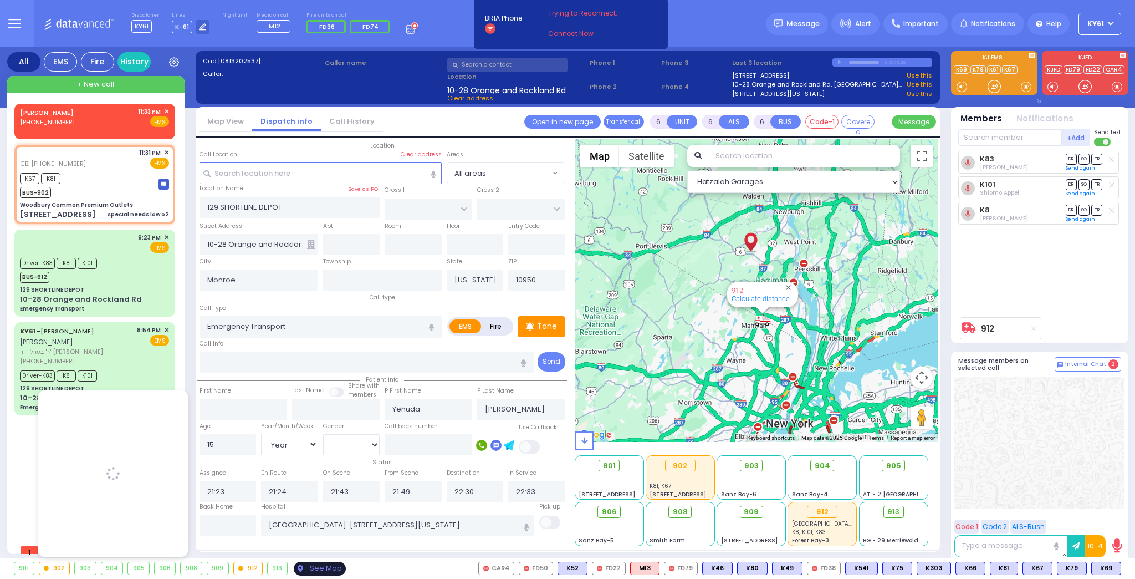
radio input "true"
type input "10"
select select "Year"
select select "[DEMOGRAPHIC_DATA]"
type input "4102027355"
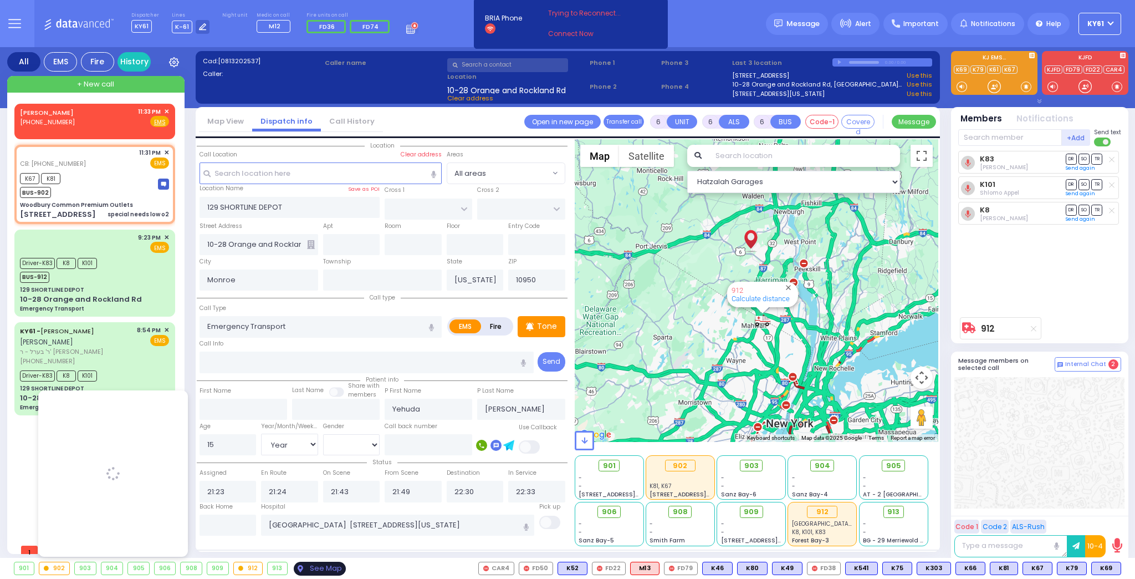
type input "23:31"
type input "23:37"
select select "Hatzalah Garages"
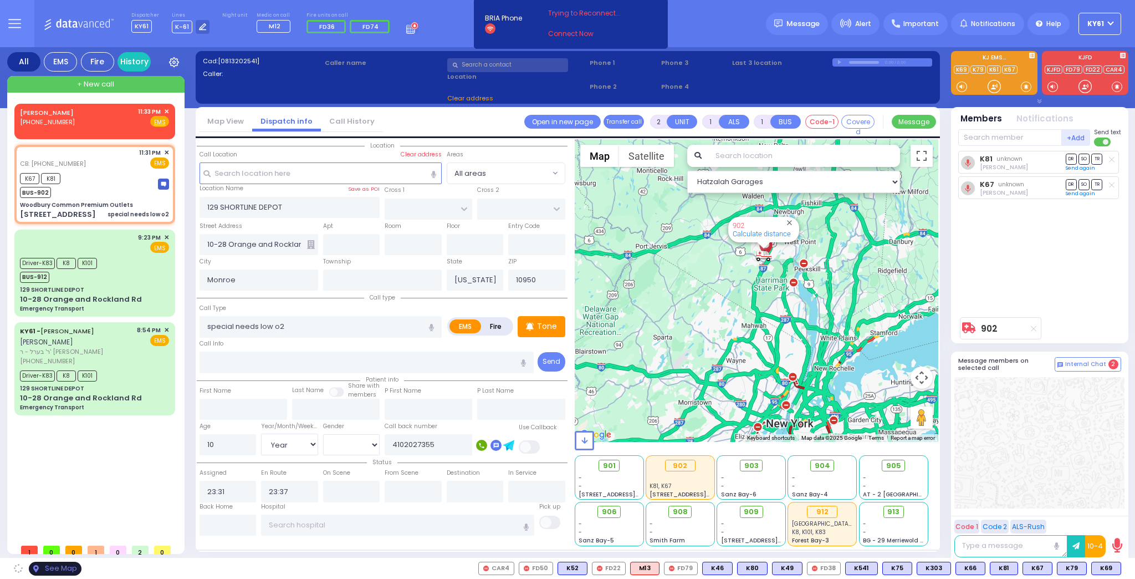
type input "Woodbury Common Premium Outlets"
type input "DUNE RD"
type input "FOOD COURT"
type input "[STREET_ADDRESS]"
type input "Woodbury"
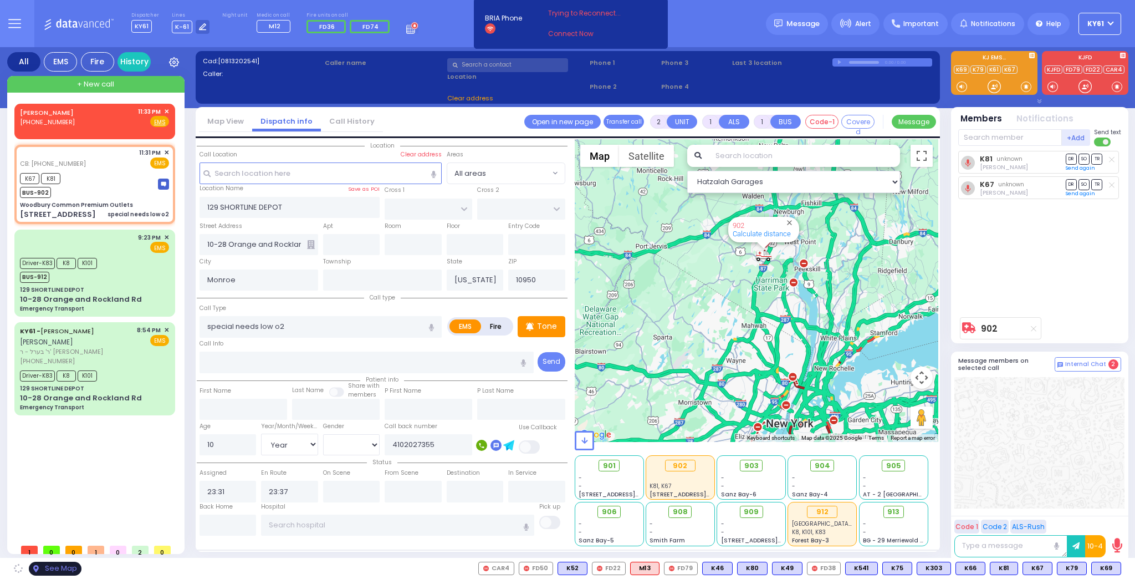
type input "10917"
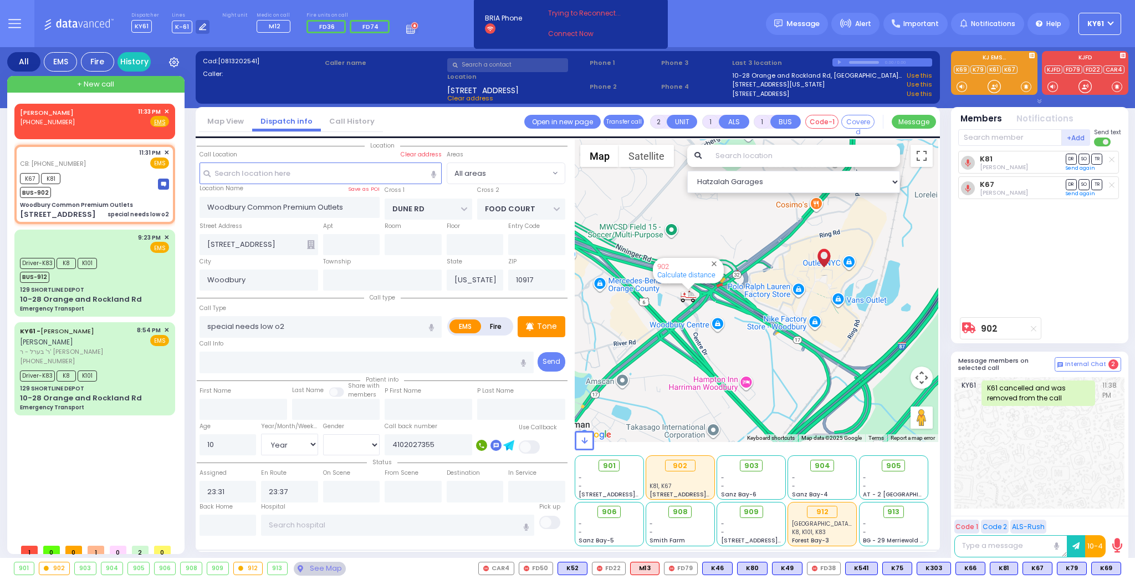
click at [410, 28] on rect at bounding box center [410, 28] width 1 height 1
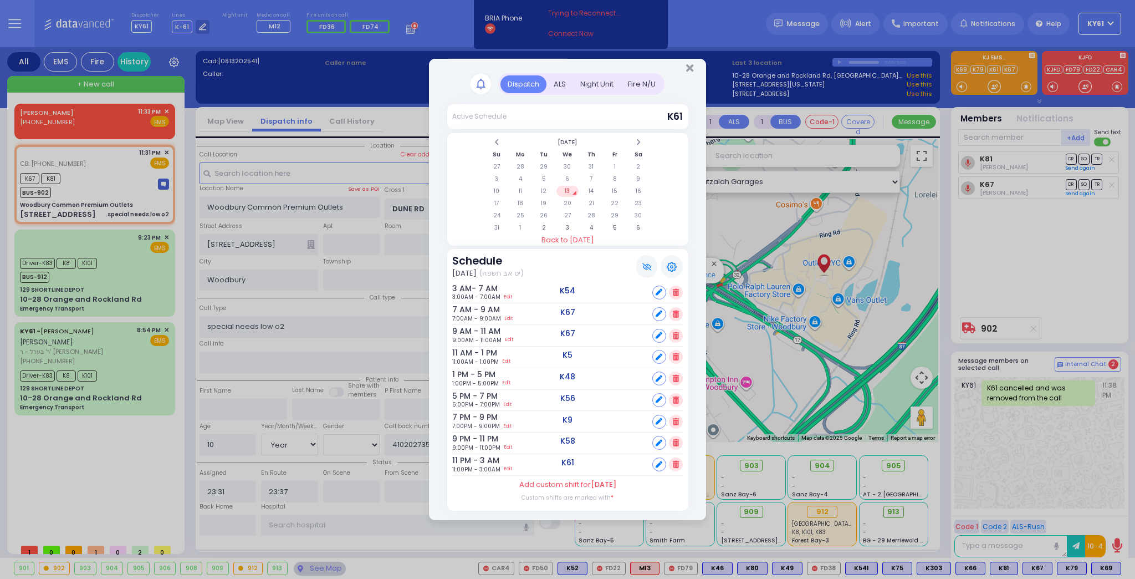
click at [598, 86] on div "Night Unit" at bounding box center [597, 84] width 48 height 18
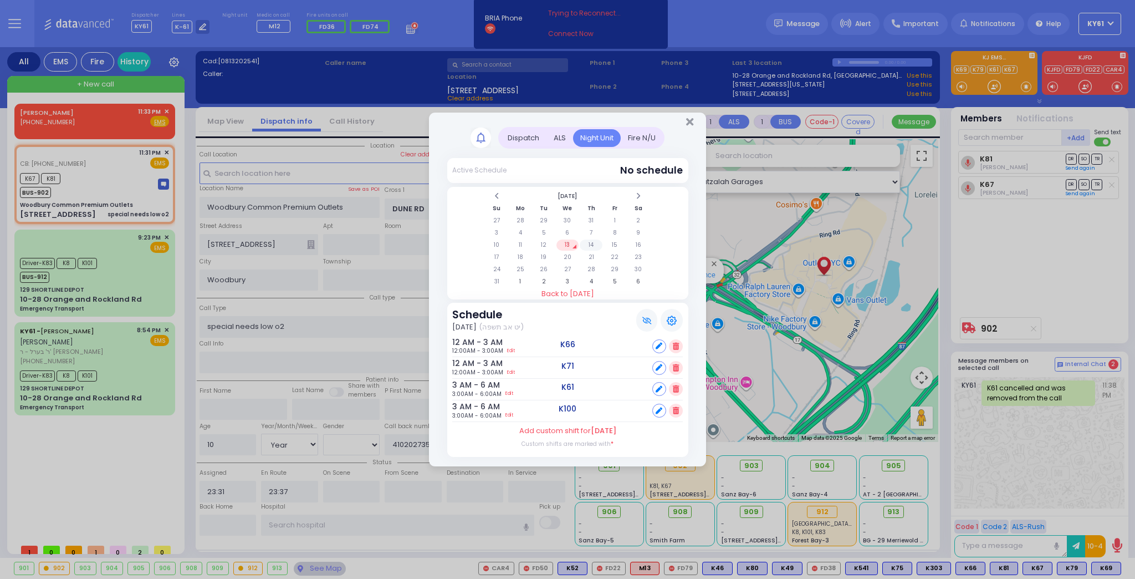
click at [590, 247] on td "14" at bounding box center [591, 245] width 23 height 11
click at [526, 140] on div "Dispatch" at bounding box center [524, 138] width 46 height 18
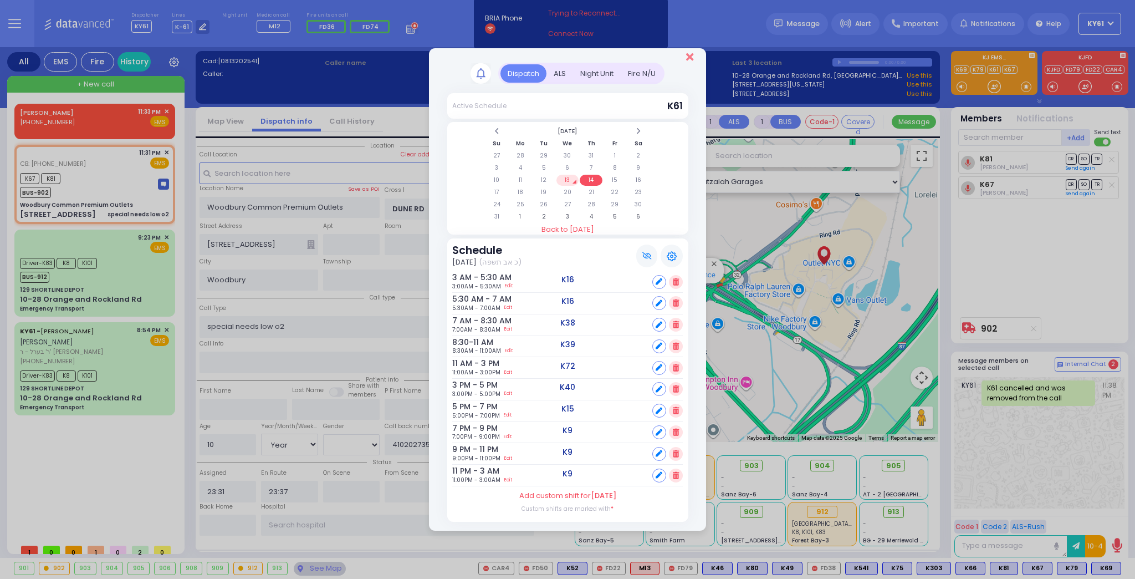
click at [689, 60] on icon "Close" at bounding box center [689, 57] width 7 height 11
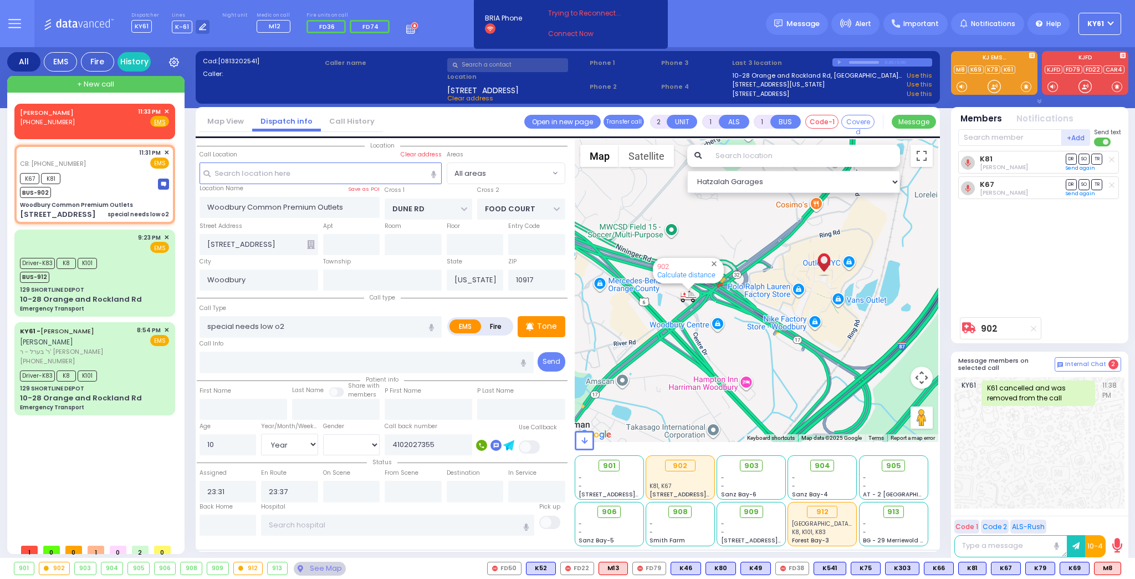
click at [679, 268] on div "902" at bounding box center [687, 266] width 58 height 8
click at [54, 568] on div "902" at bounding box center [54, 568] width 30 height 12
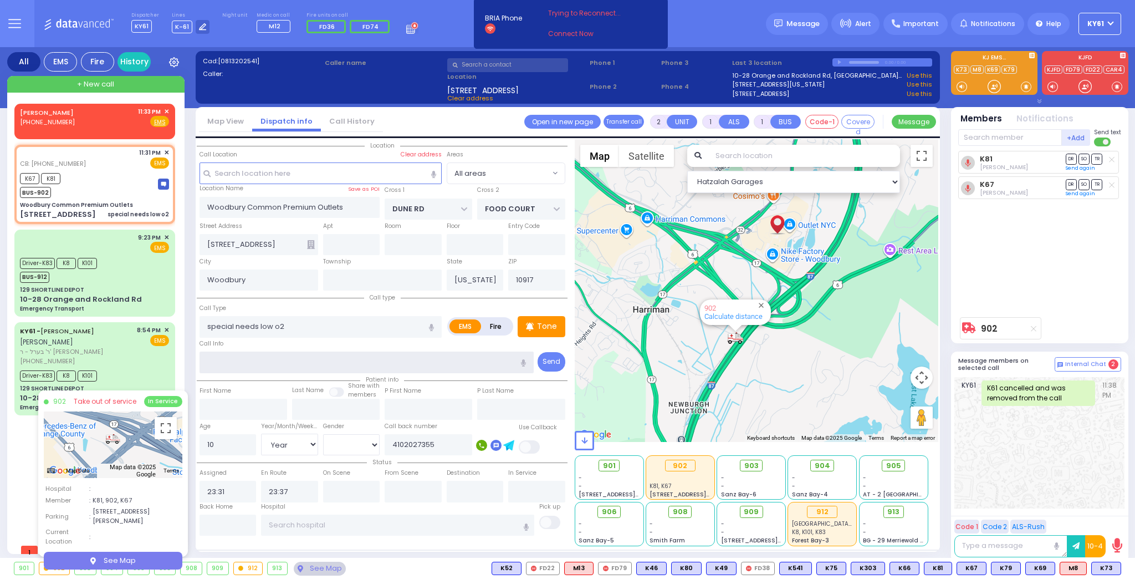
click at [294, 360] on input "text" at bounding box center [367, 362] width 335 height 21
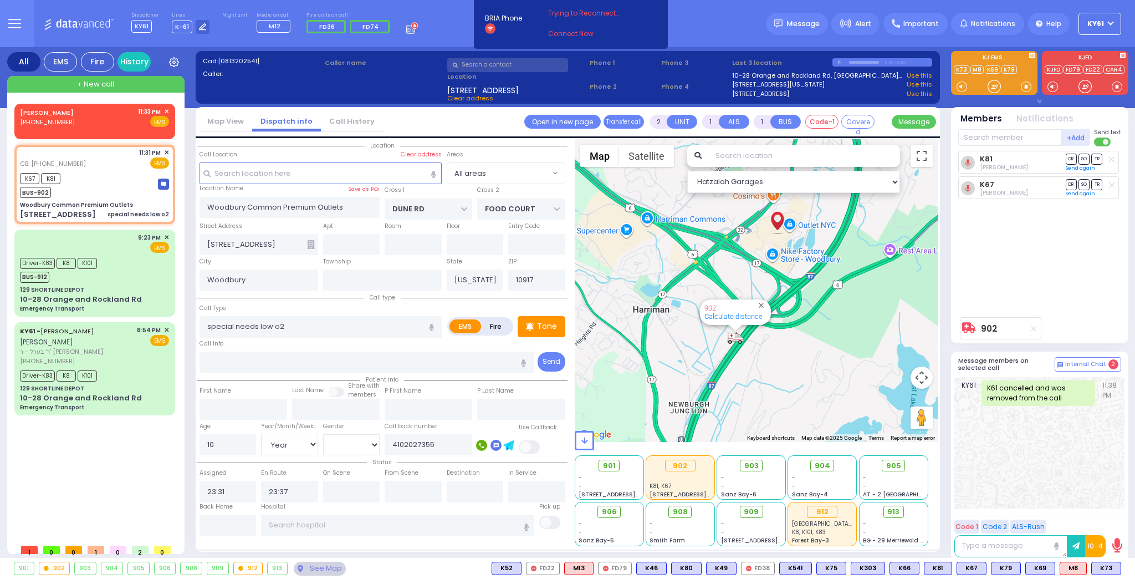
click at [128, 456] on div "[PERSON_NAME] [PHONE_NUMBER] 11:33 PM ✕ EMS K67" at bounding box center [96, 321] width 165 height 435
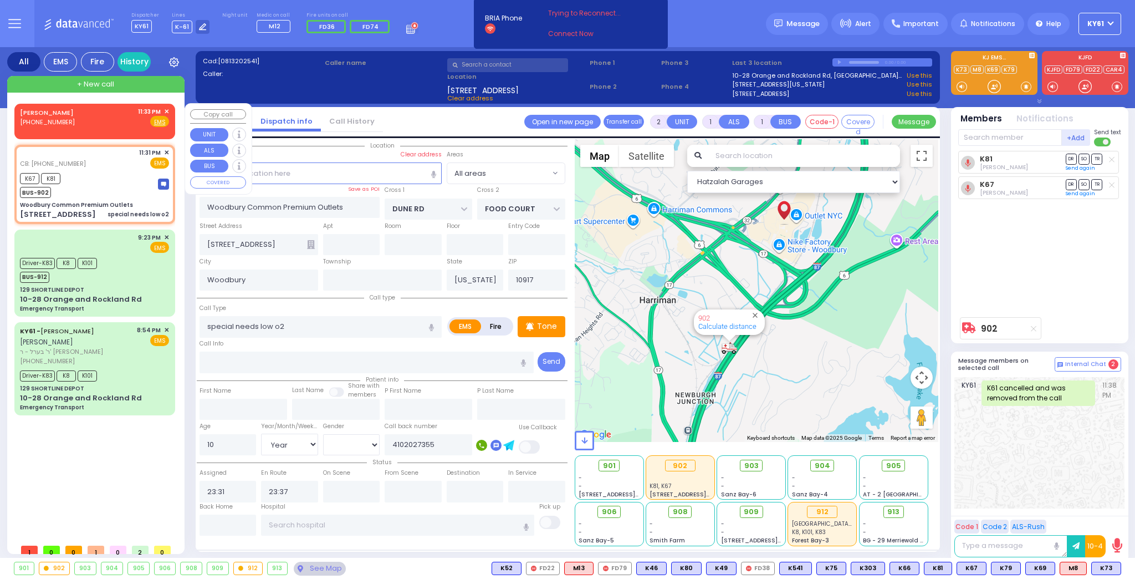
click at [169, 110] on span "✕" at bounding box center [166, 111] width 5 height 9
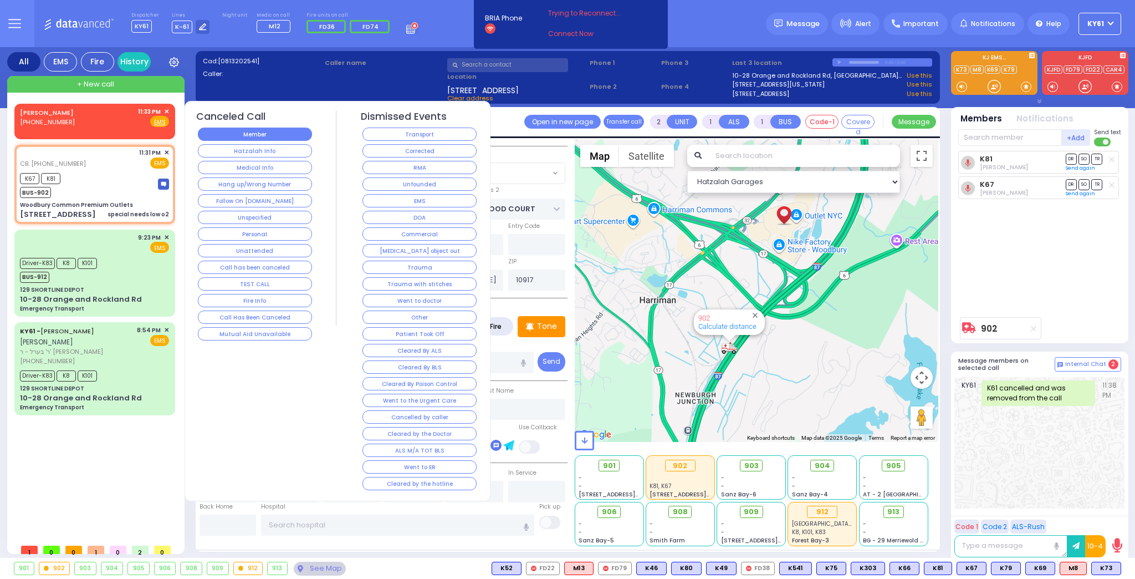
click at [215, 135] on button "Member" at bounding box center [255, 134] width 114 height 13
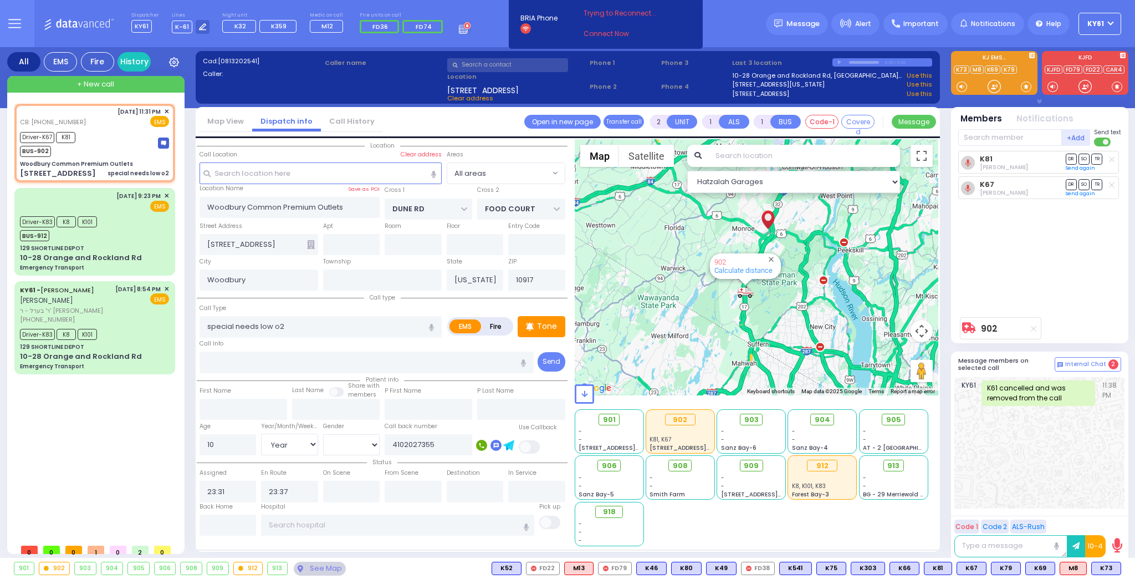
type input "6"
select select
radio input "true"
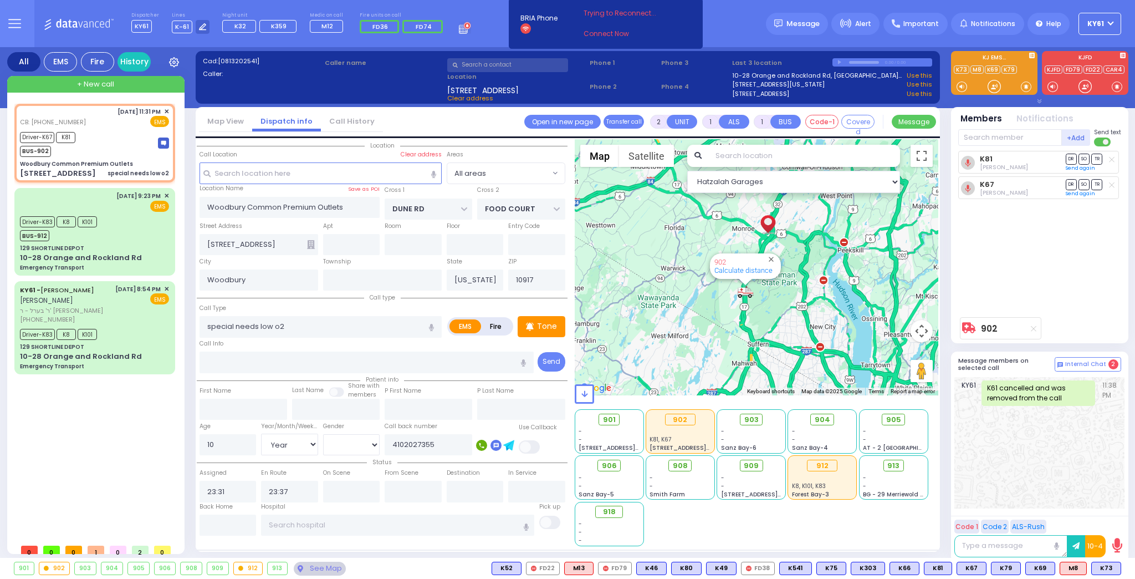
type input "Unknown"
select select "Year"
select select "[DEMOGRAPHIC_DATA]"
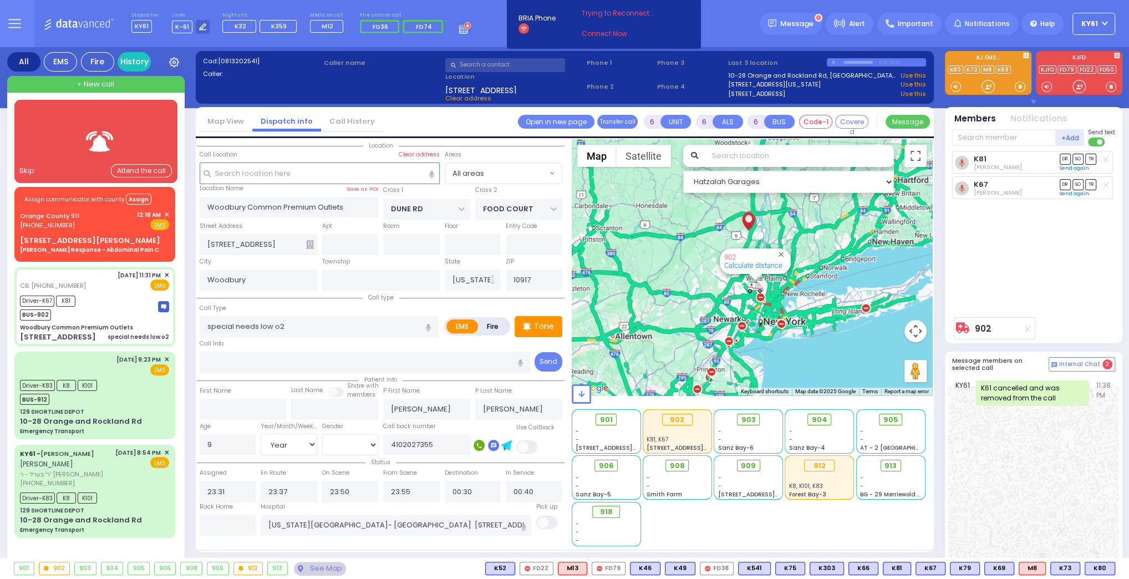
click at [103, 120] on div at bounding box center [95, 141] width 131 height 54
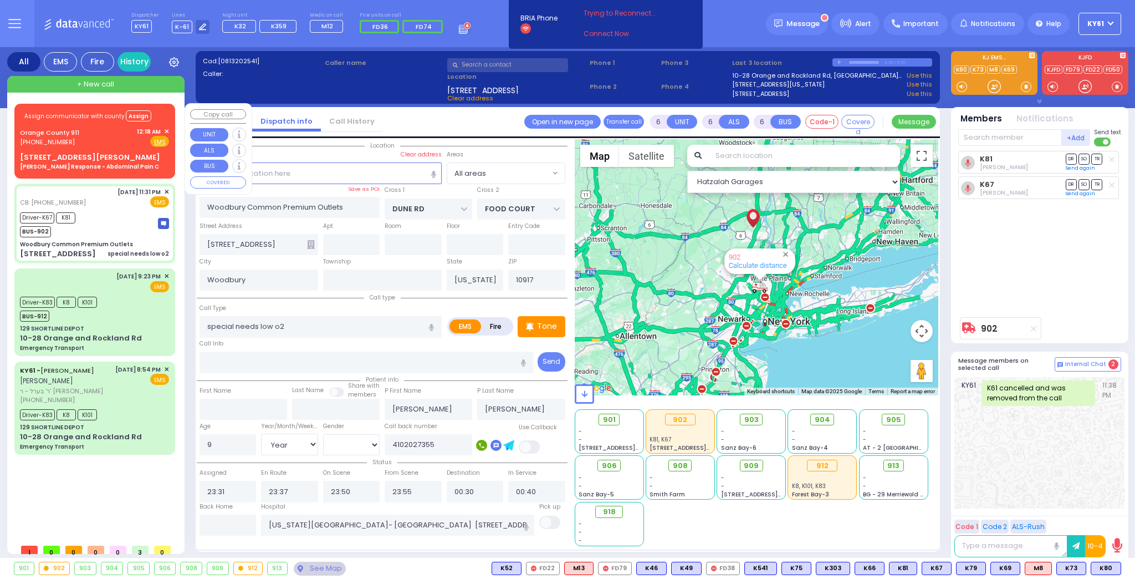
click at [145, 145] on div "Fire EMS" at bounding box center [153, 141] width 33 height 11
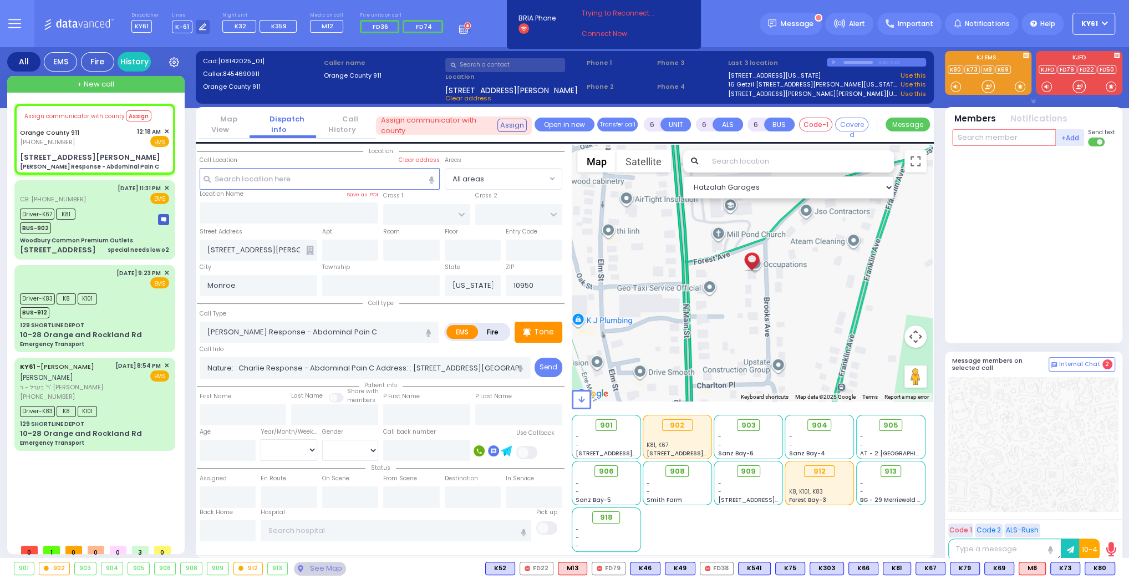
click at [1023, 142] on input "text" at bounding box center [1004, 137] width 104 height 17
click at [1018, 159] on div "KY61 [PERSON_NAME]" at bounding box center [1034, 160] width 158 height 19
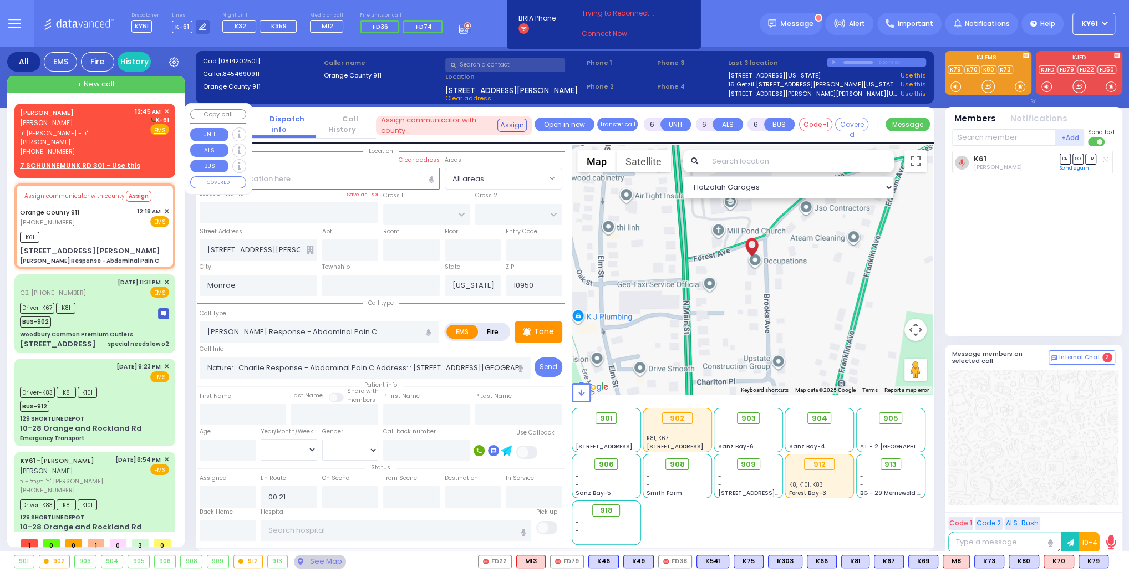
click at [146, 134] on div "Fire EMS" at bounding box center [152, 129] width 35 height 11
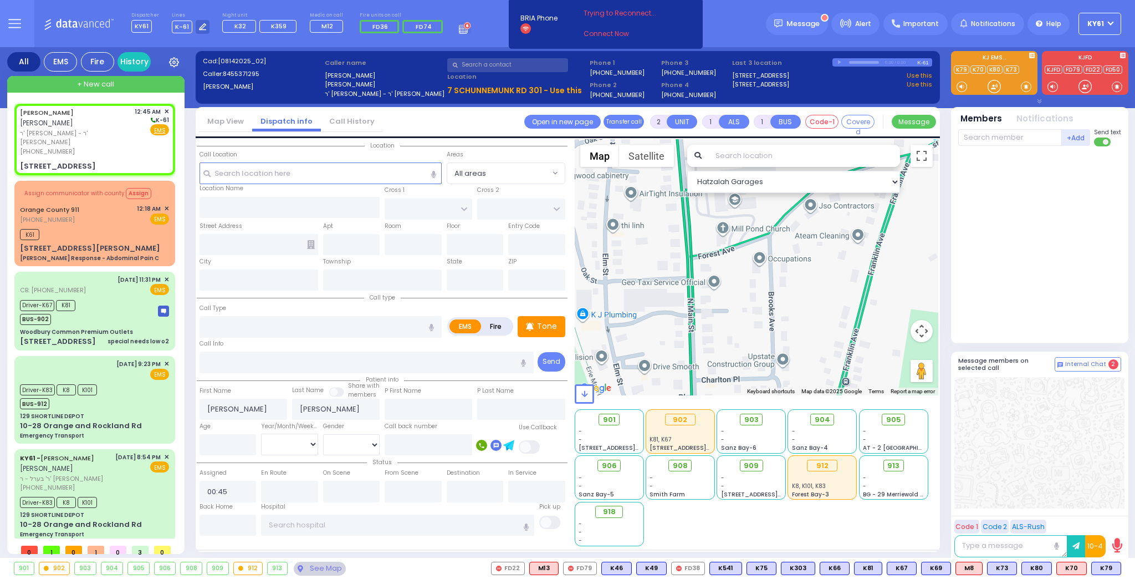
select select
radio input "true"
select select
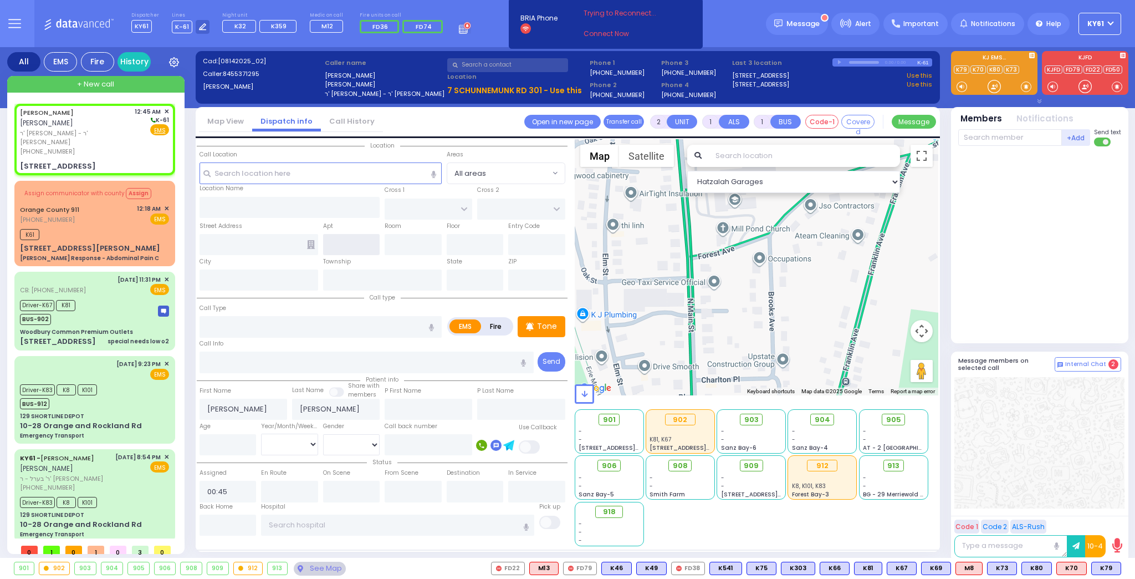
type input "LIZENSK BLVD"
type input "FOREST RD"
type input "4 Lizensk Boulevard"
type input "Monroe"
type input "[US_STATE]"
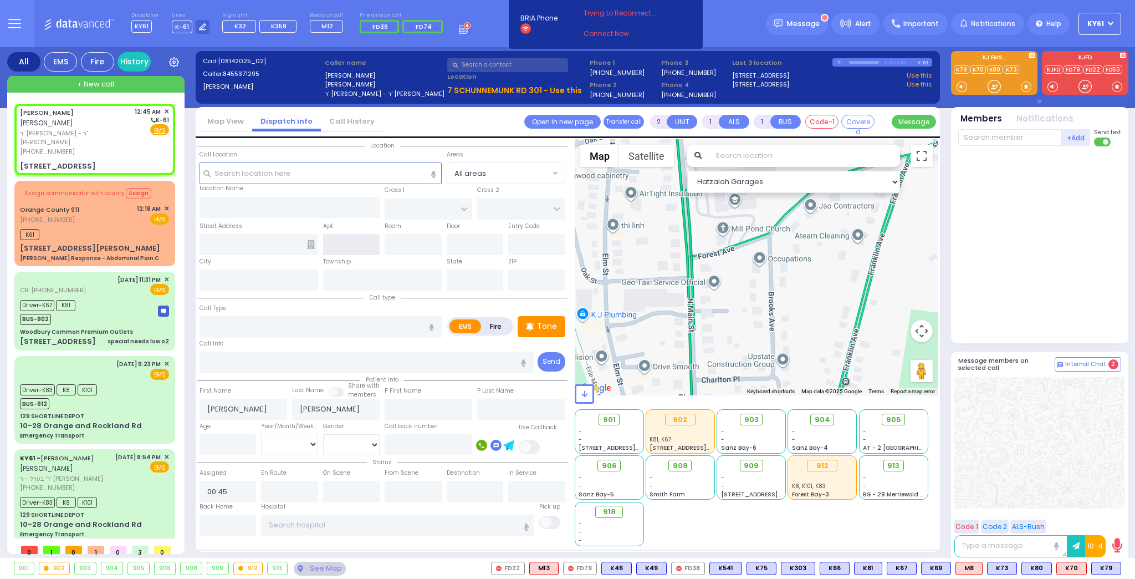
type input "10950"
select select "Hatzalah Garages"
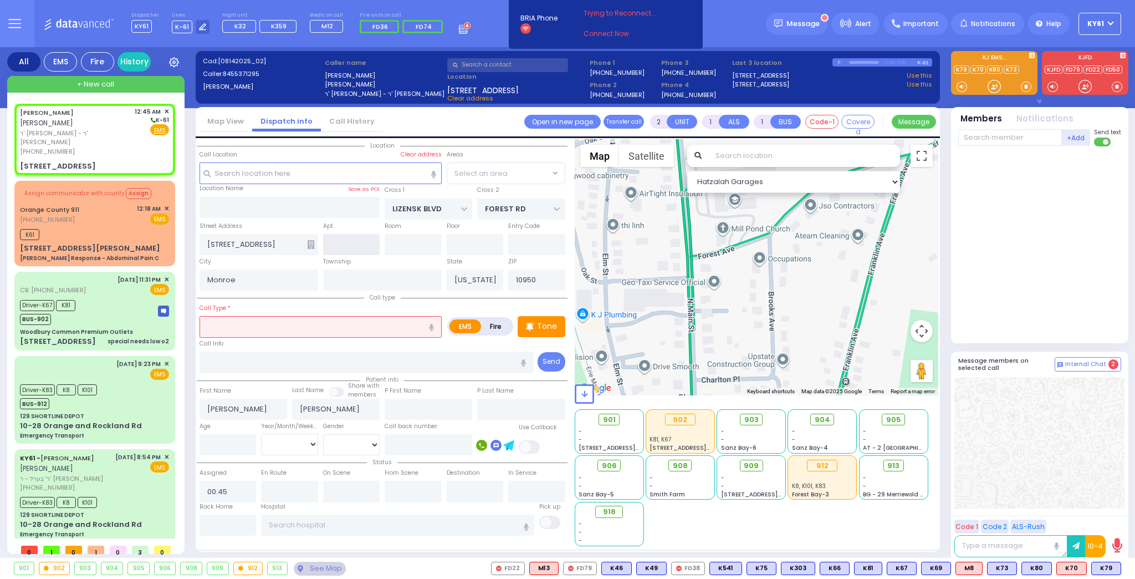
select select "SECTION 2"
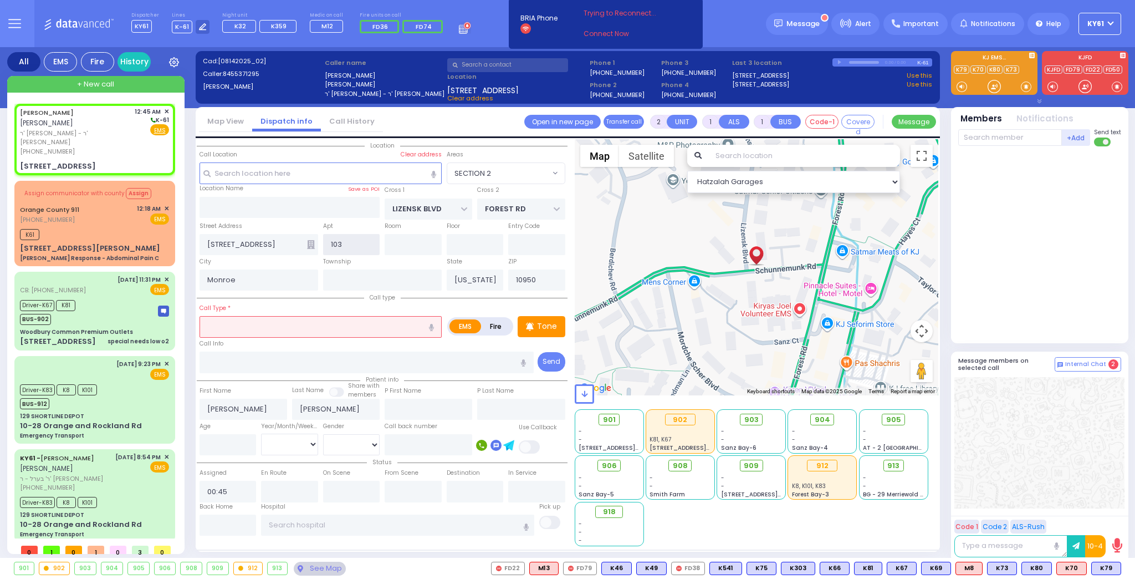
type input "1032"
select select
radio input "true"
select select
select select "Hatzalah Garages"
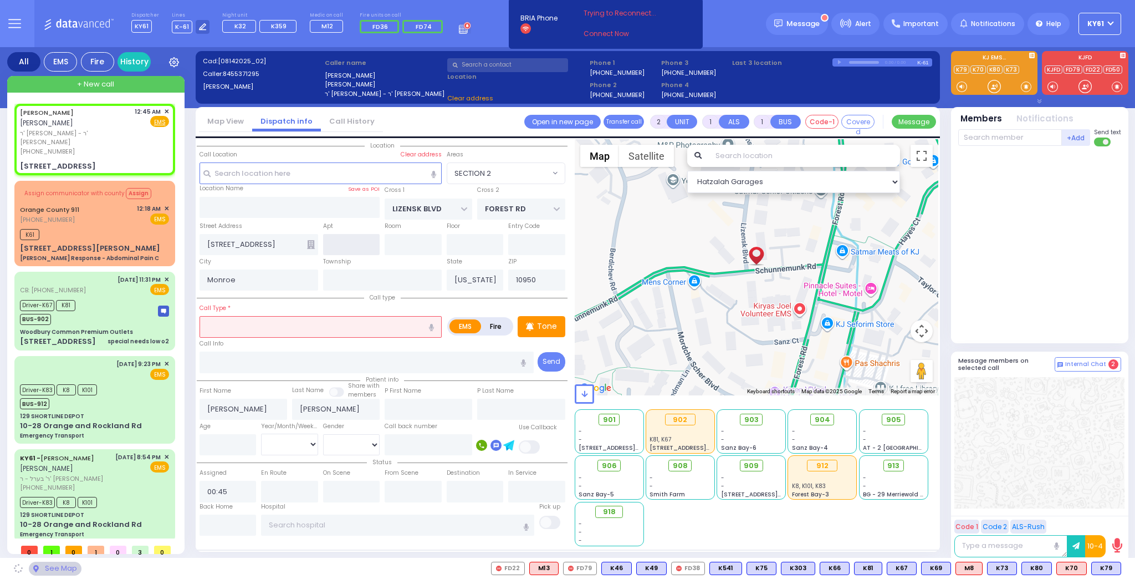
select select "SECTION 2"
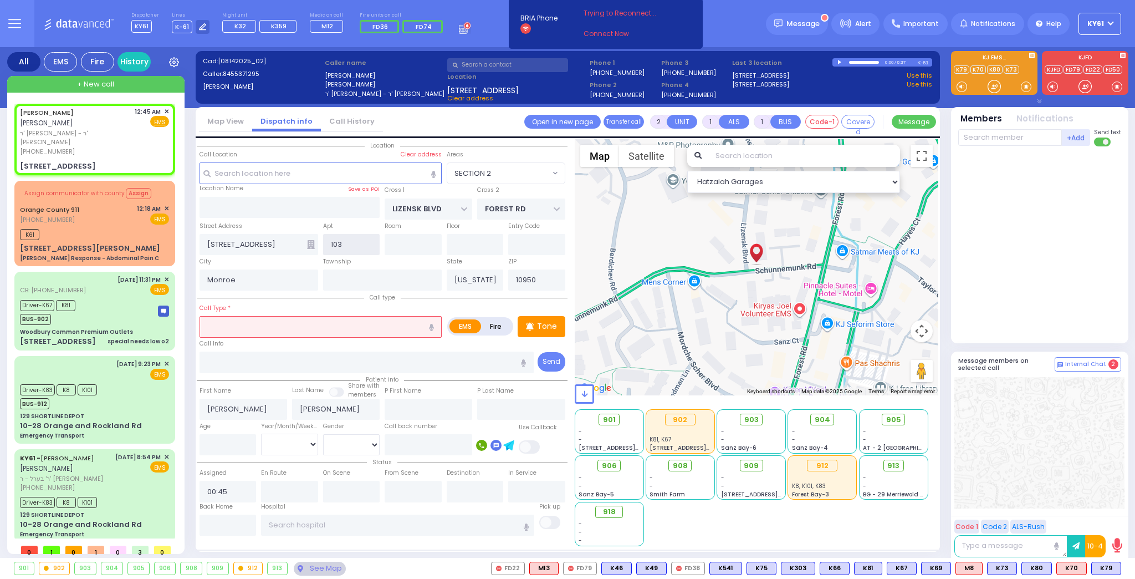
type input "103"
click at [314, 334] on input "text" at bounding box center [321, 326] width 242 height 21
type input "s"
select select
radio input "true"
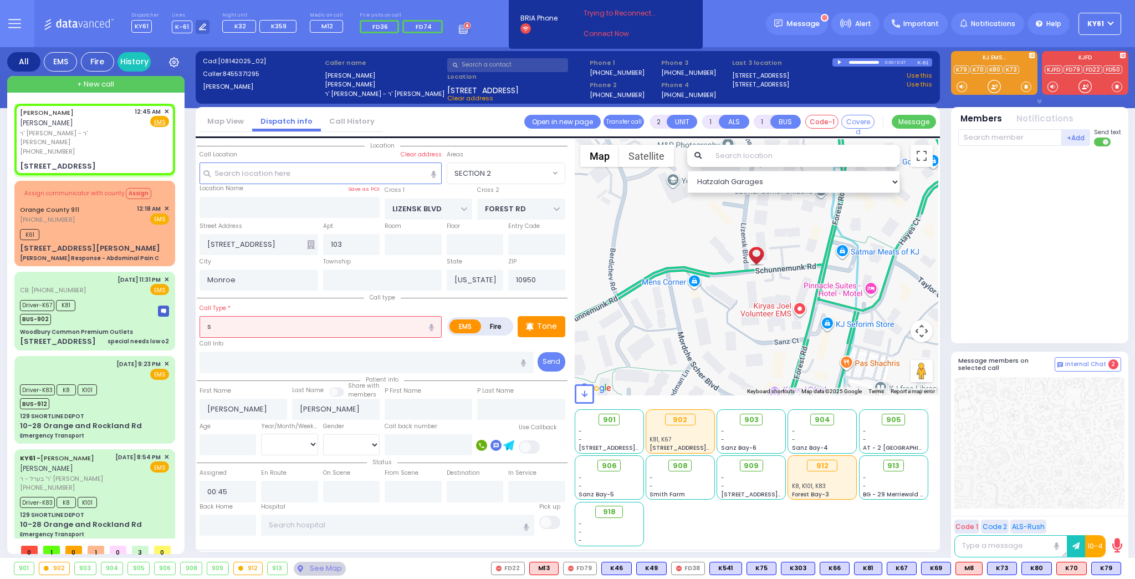
select select
select select "Hatzalah Garages"
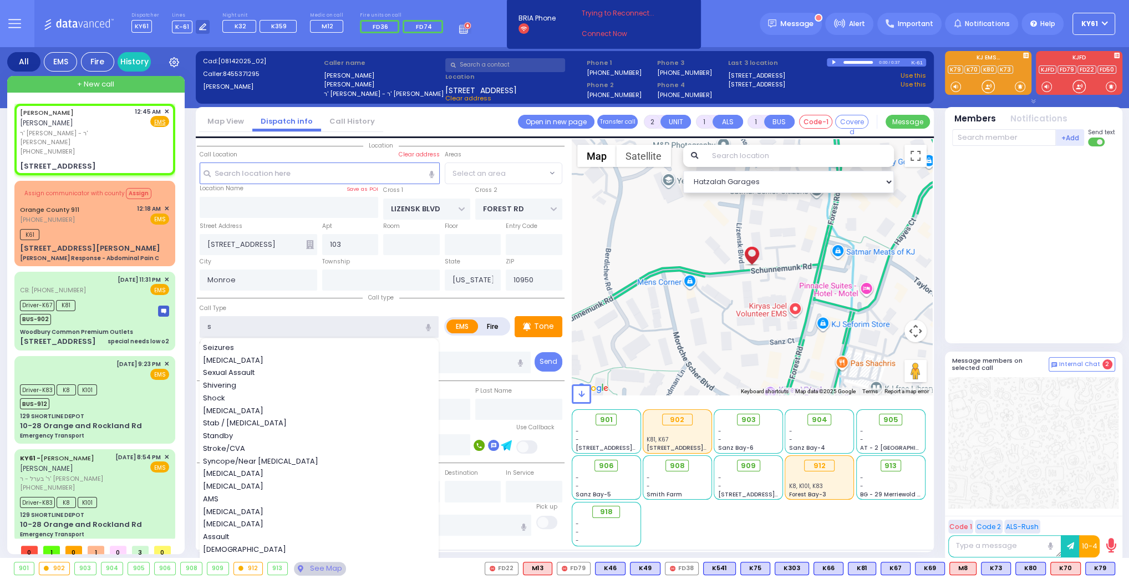
select select "SECTION 2"
type input "s"
select select
radio input "true"
select select
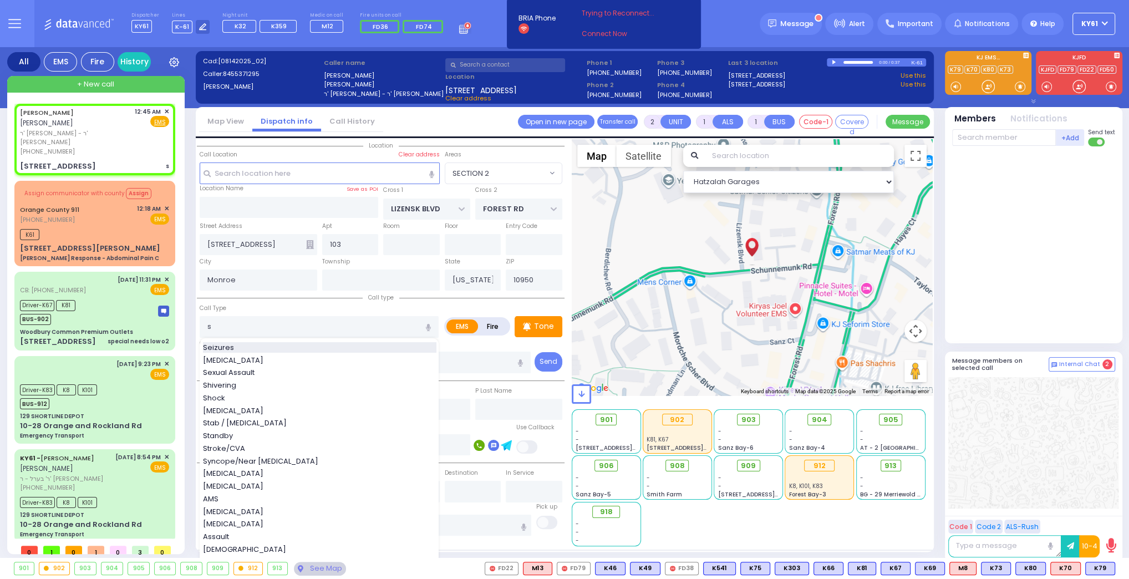
select select "Hatzalah Garages"
click at [328, 342] on div "Seizures" at bounding box center [319, 347] width 233 height 11
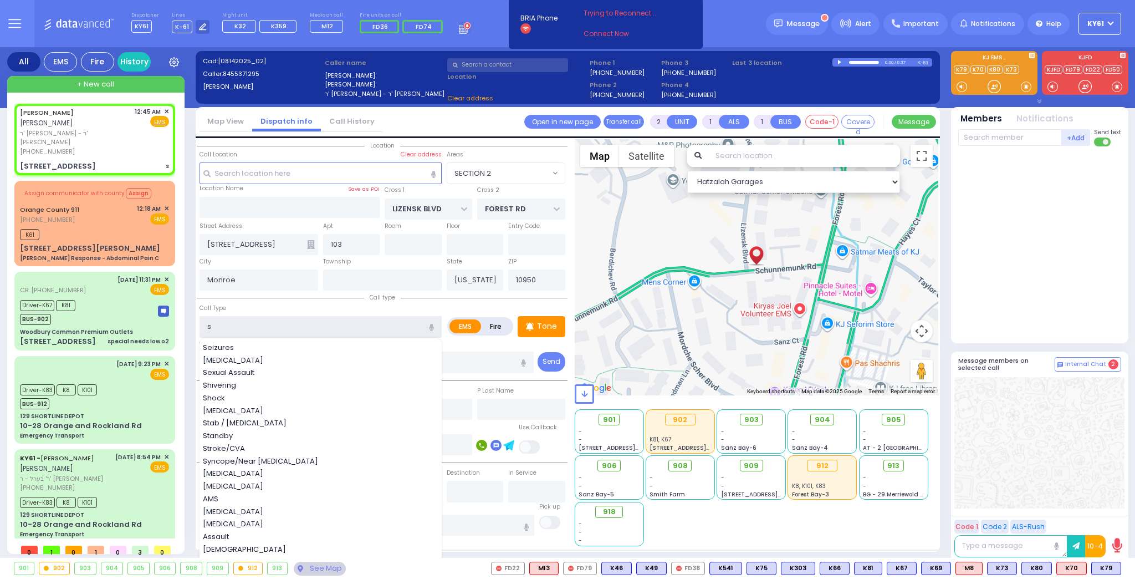
type input "Seizures"
select select "SECTION 2"
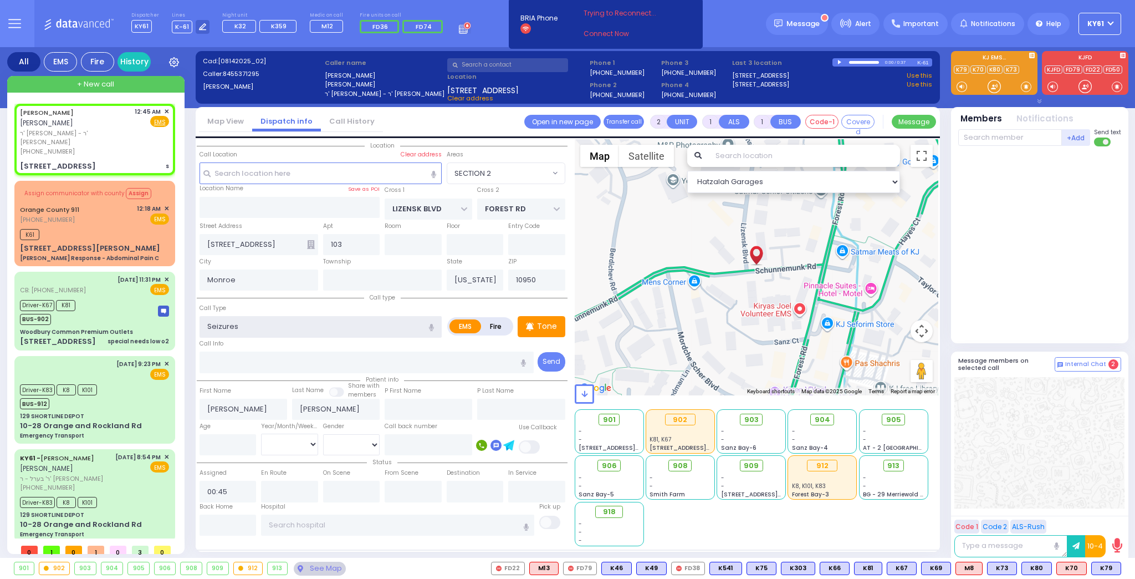
type input "3"
type input "2"
select select
radio input "true"
select select
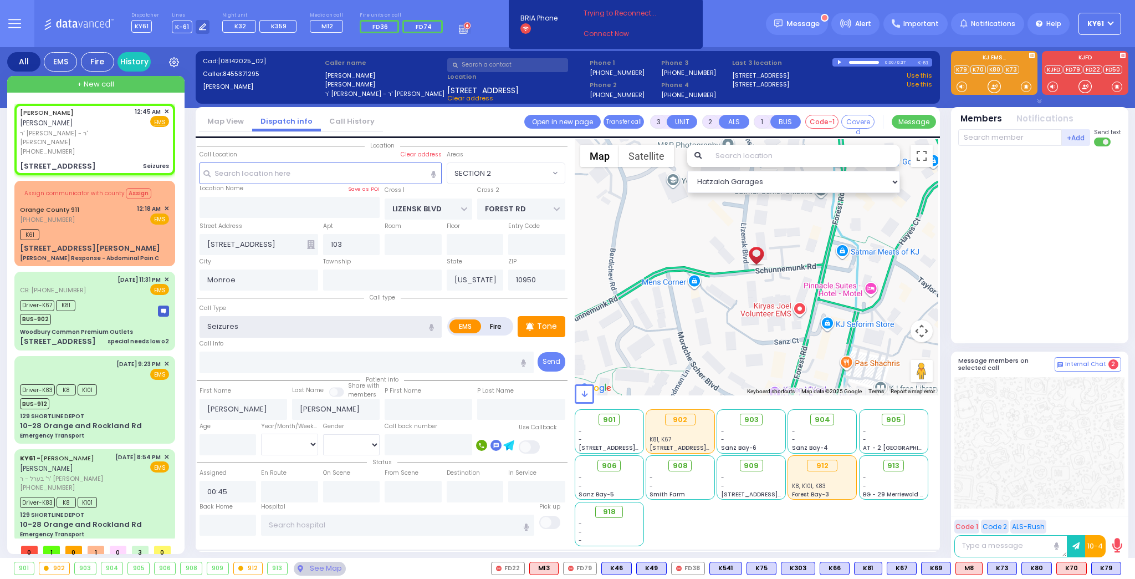
select select "Hatzalah Garages"
select select "SECTION 2"
click at [546, 328] on p "Tone" at bounding box center [547, 326] width 20 height 12
select select
radio input "true"
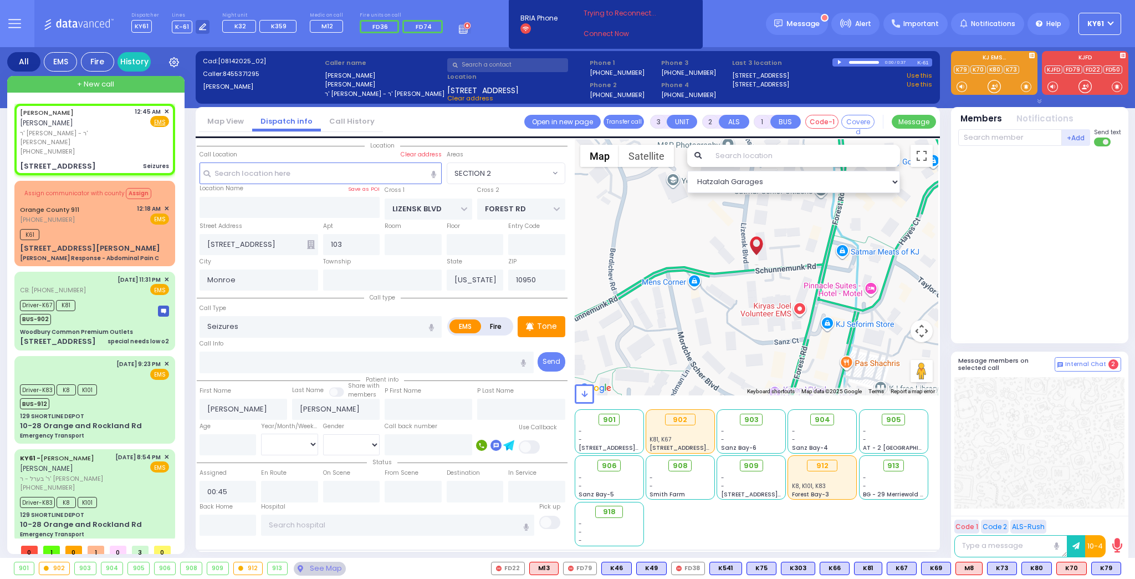
select select
select select "Hatzalah Garages"
select select "SECTION 2"
click at [546, 323] on p "Tone" at bounding box center [547, 326] width 20 height 12
click at [1107, 564] on span "M3" at bounding box center [1108, 568] width 26 height 12
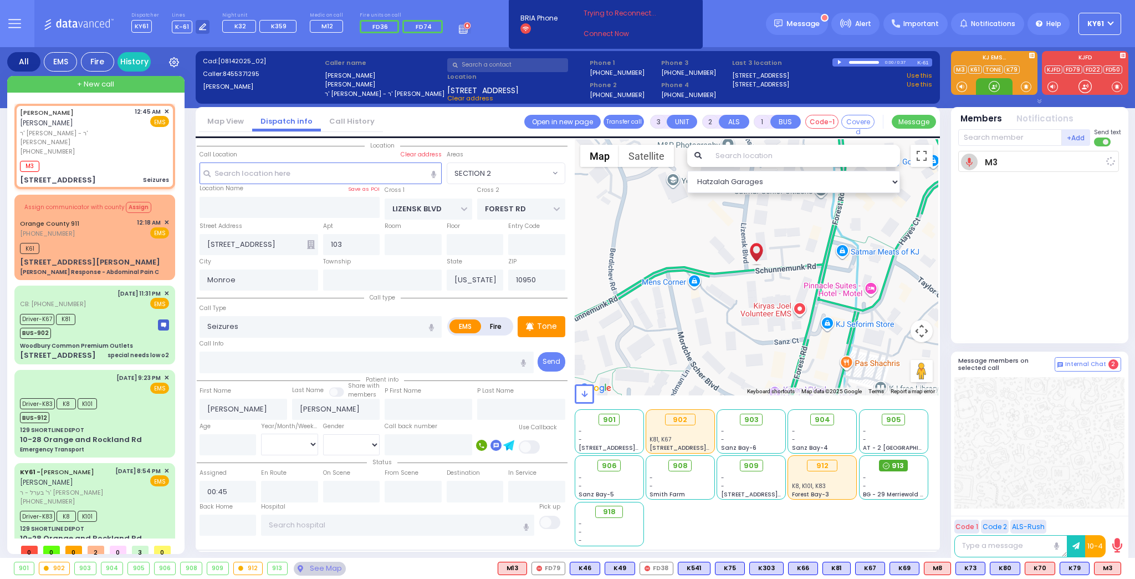
select select
radio input "true"
select select
type input "00:47"
select select "Hatzalah Garages"
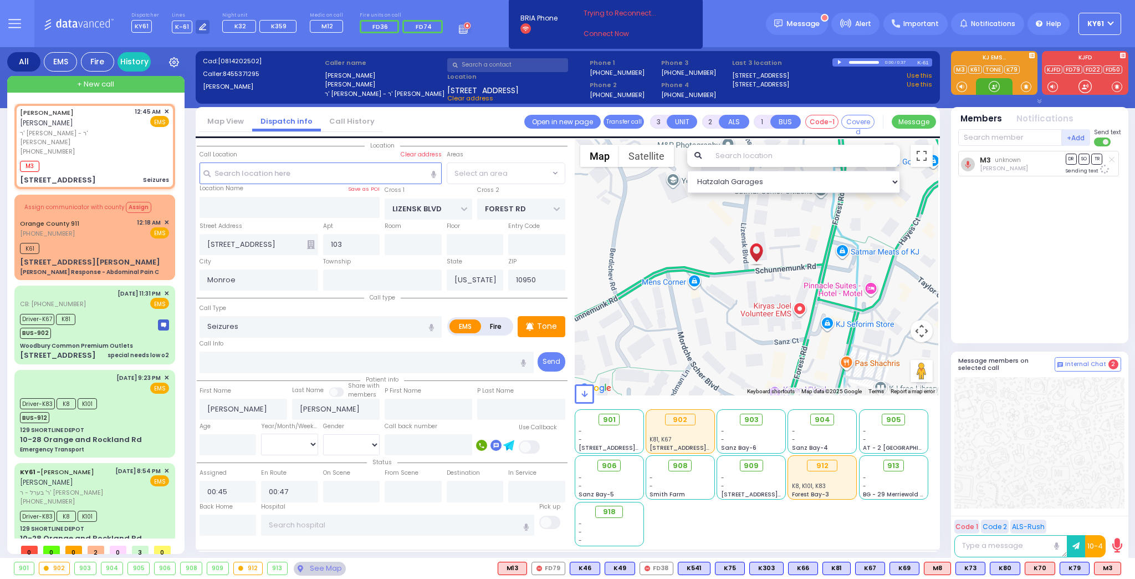
select select "SECTION 2"
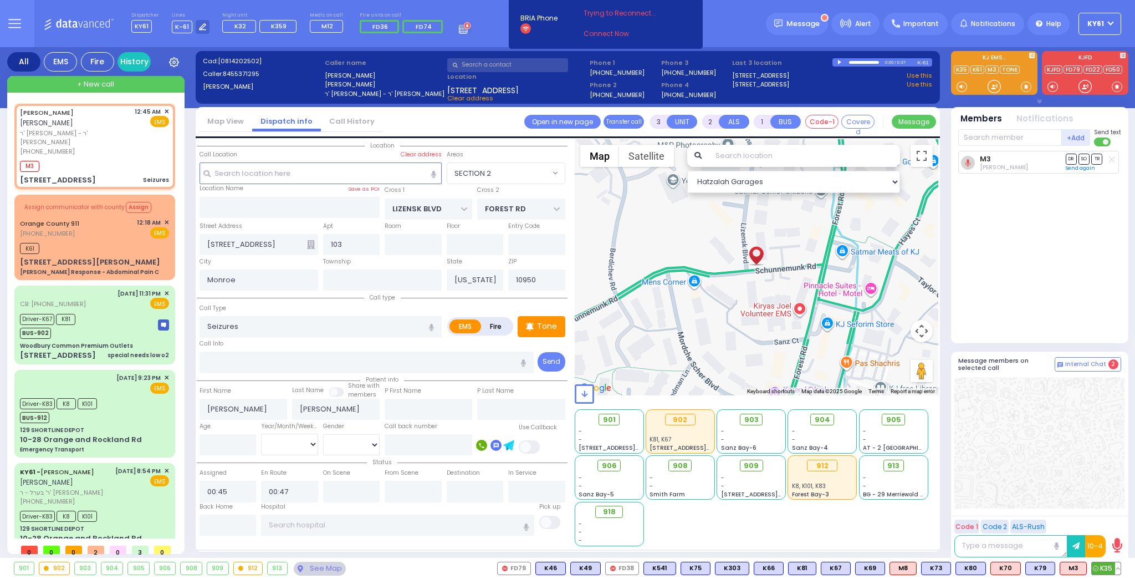
drag, startPoint x: 1103, startPoint y: 569, endPoint x: 1083, endPoint y: 567, distance: 20.1
click at [0, 0] on span "K35" at bounding box center [0, 0] width 0 height 0
select select
radio input "true"
select select
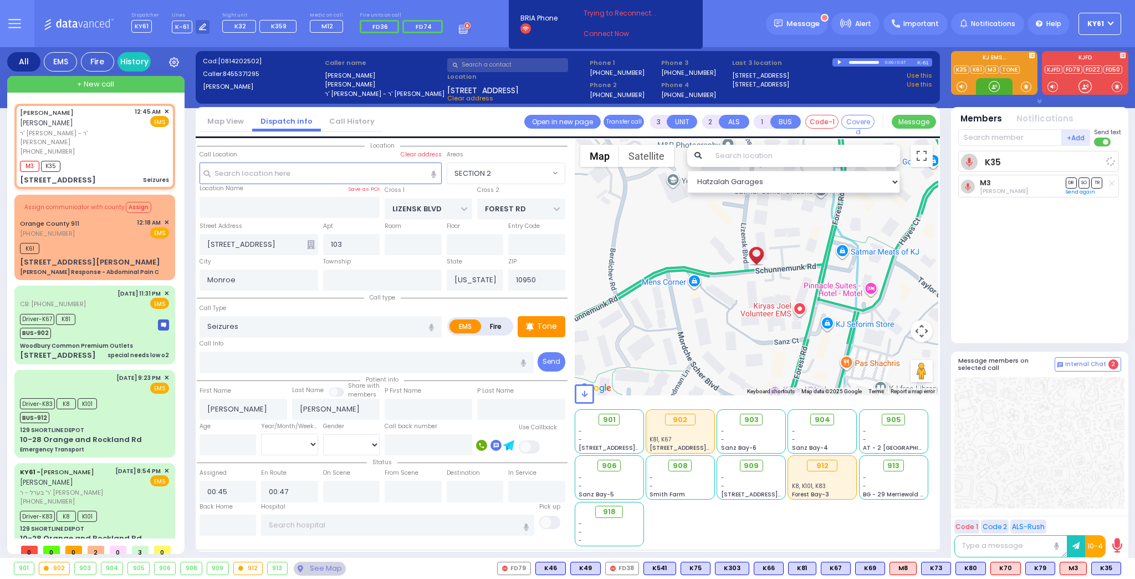
select select "Hatzalah Garages"
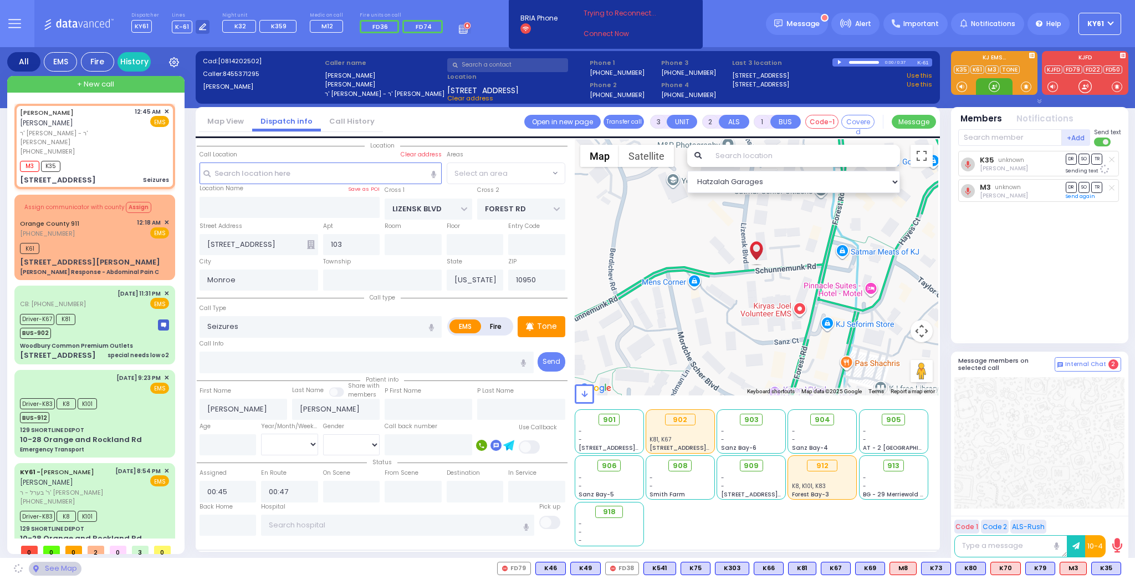
select select "SECTION 2"
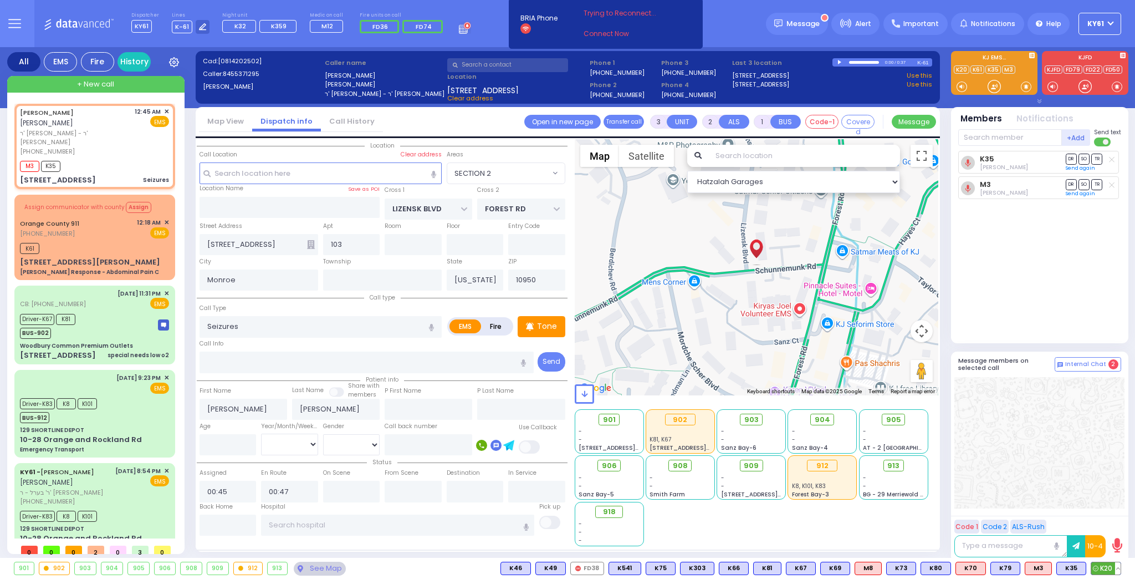
click at [1102, 566] on span "K20" at bounding box center [1106, 568] width 29 height 12
select select
radio input "true"
select select
select select "Hatzalah Garages"
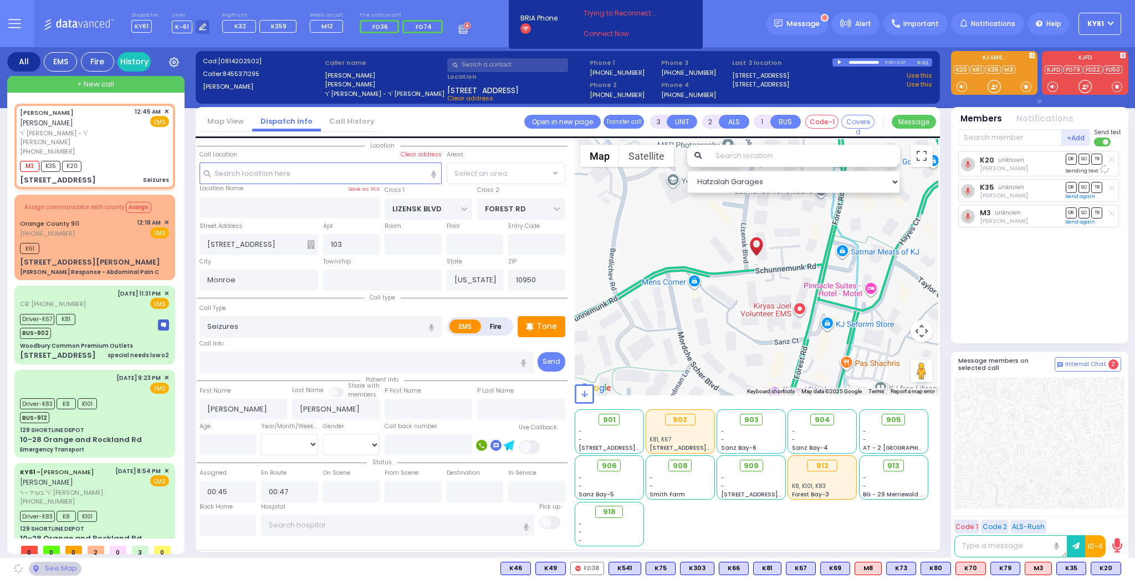
select select "SECTION 2"
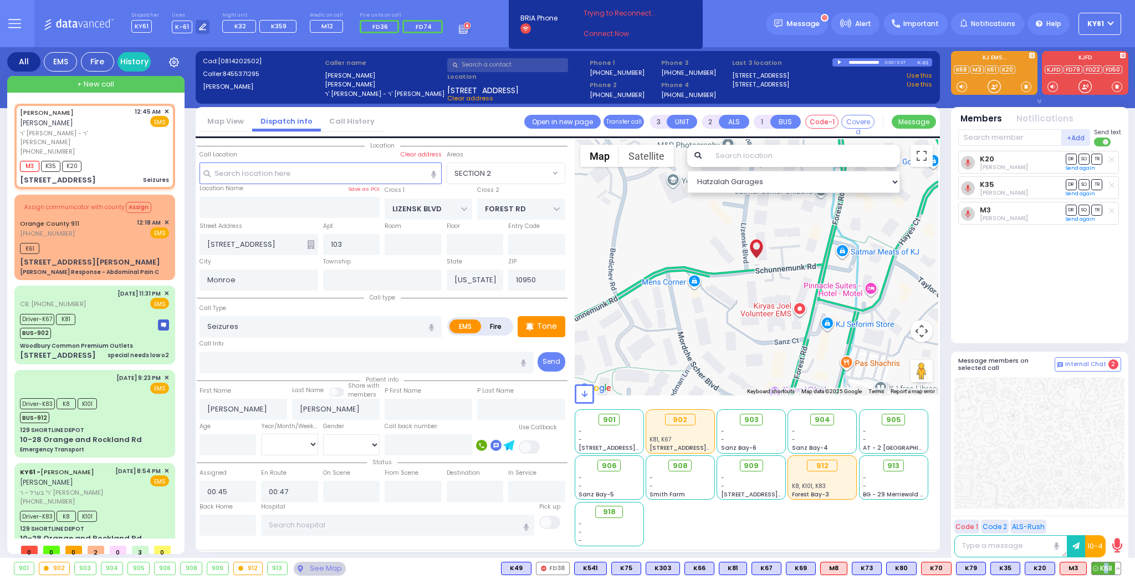
click at [1108, 568] on span "K68" at bounding box center [1106, 568] width 29 height 12
select select
radio input "true"
select select
select select "Hatzalah Garages"
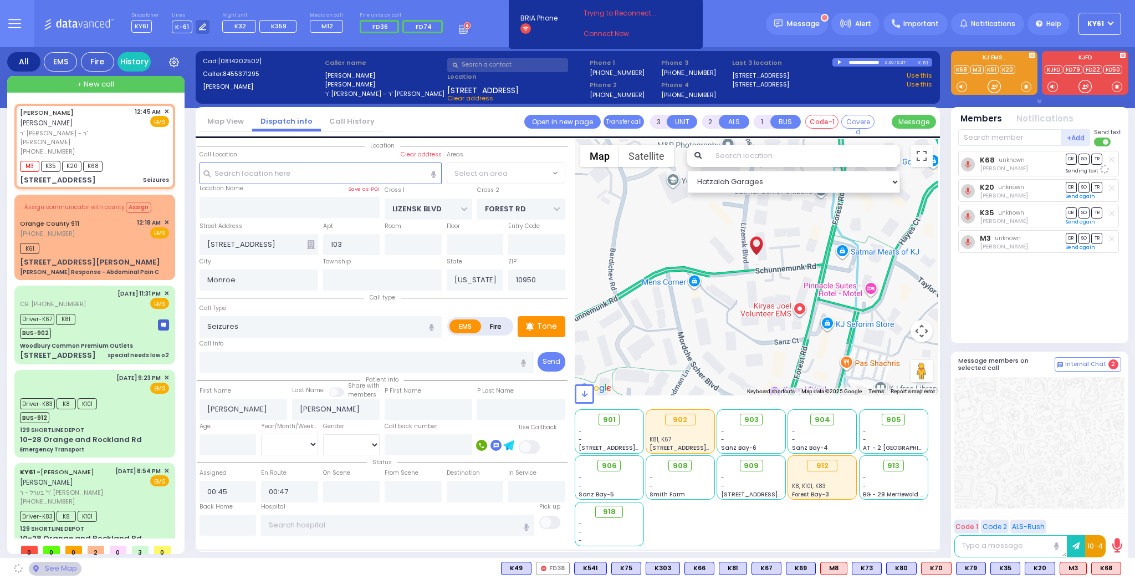
select select "SECTION 2"
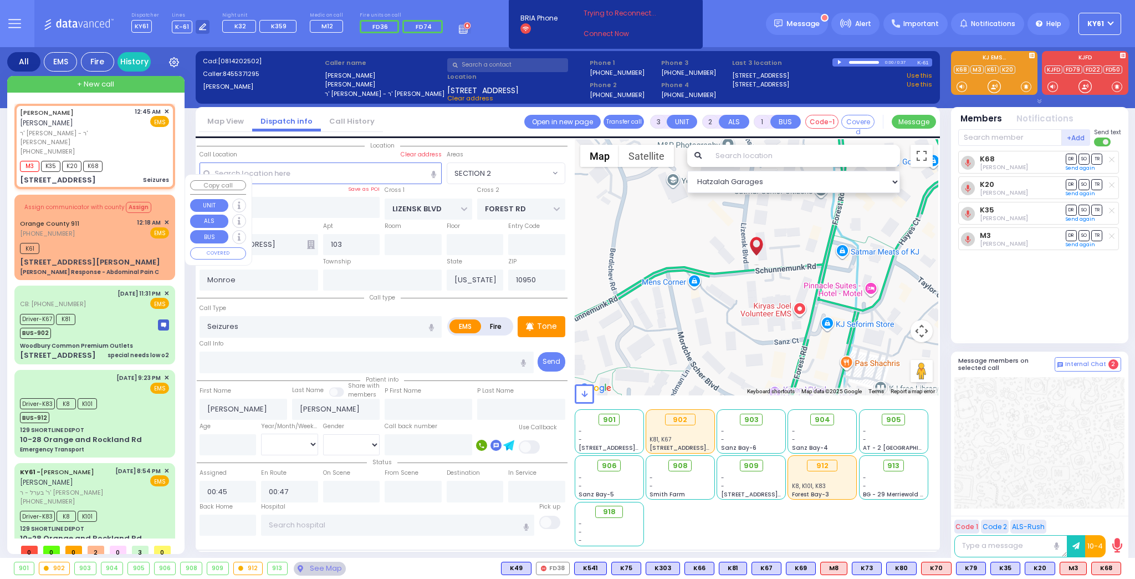
click at [164, 218] on span "✕" at bounding box center [166, 222] width 5 height 9
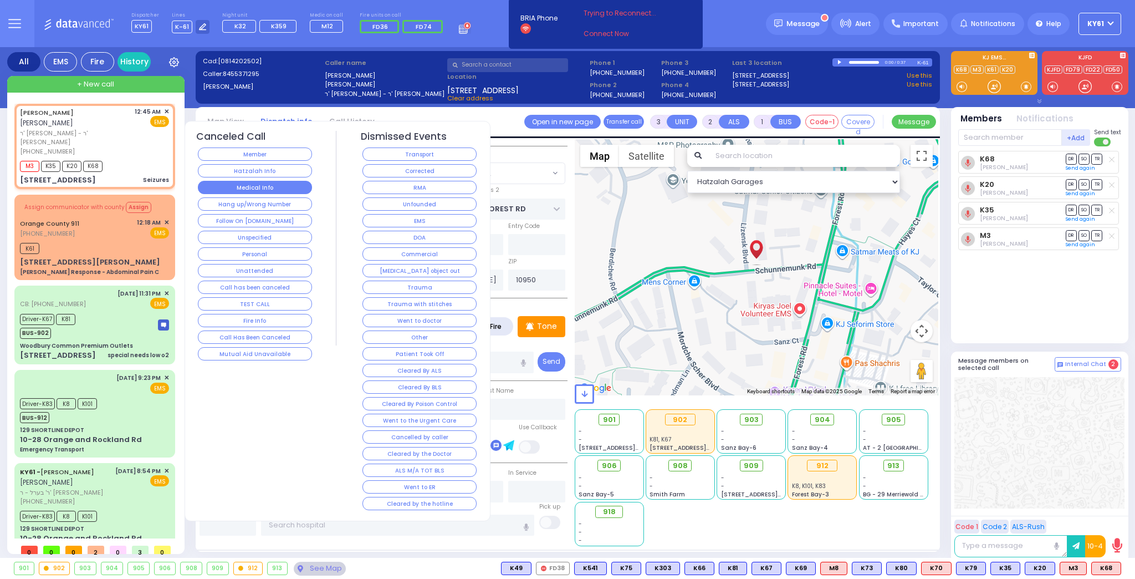
click at [277, 189] on button "Medical Info" at bounding box center [255, 187] width 114 height 13
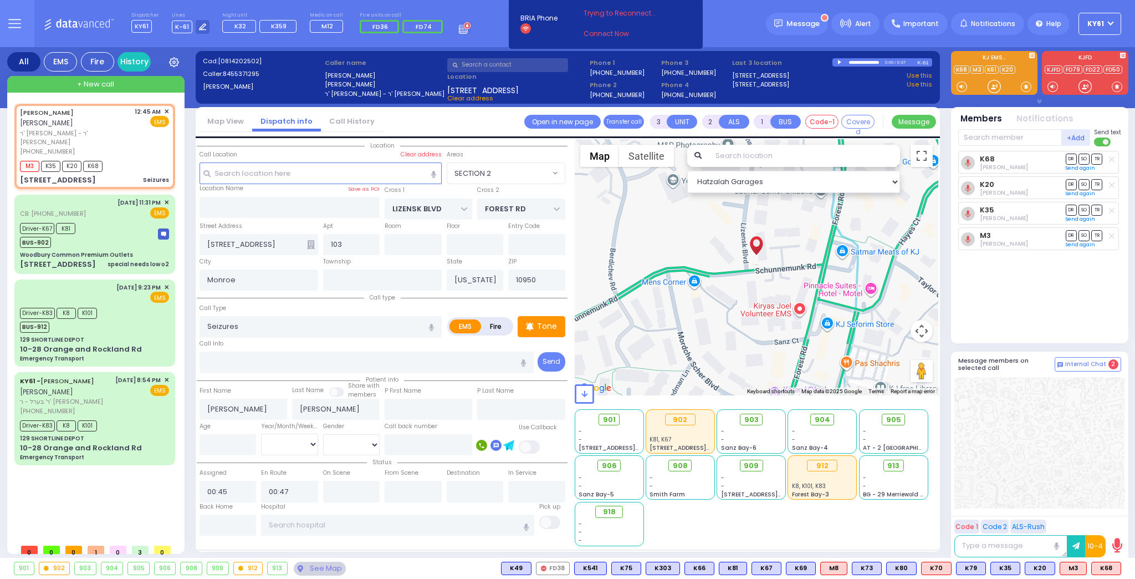
click at [312, 245] on icon at bounding box center [311, 244] width 8 height 9
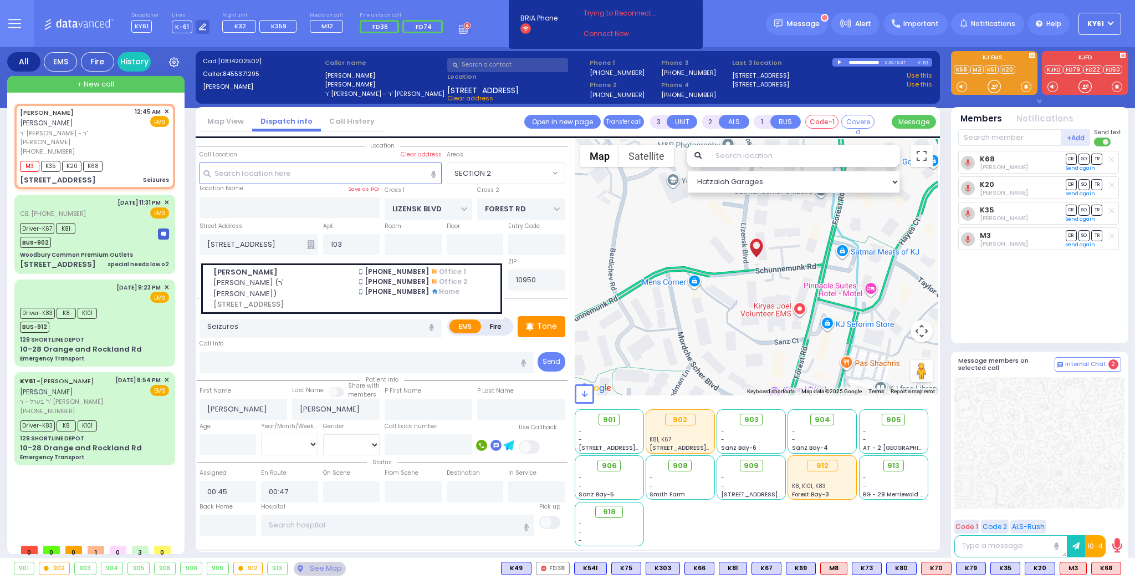
click at [307, 295] on span "חיים מנחם אקער (ר' אברהם אביש - ר' יחזקאל פרענקל)" at bounding box center [279, 288] width 133 height 22
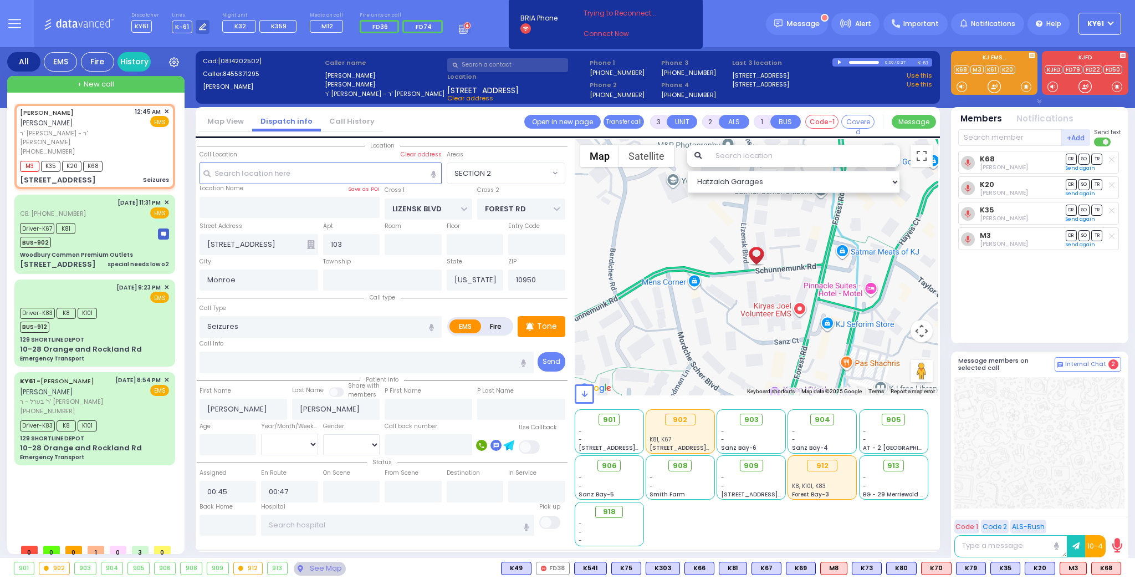
select select
radio input "true"
type input "CHAIM MENACHEM"
type input "AKER"
select select
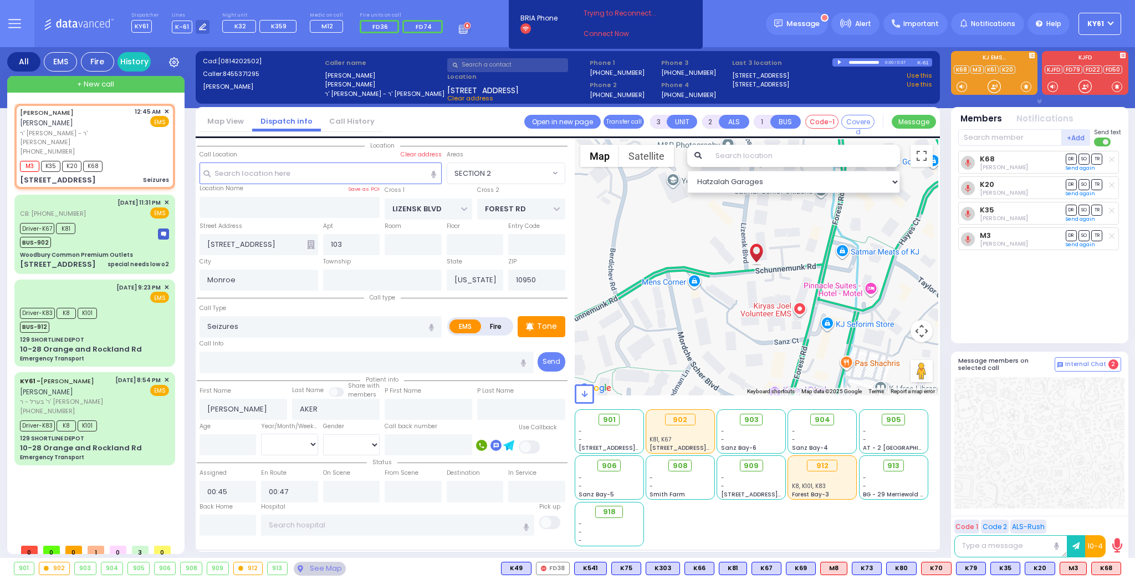
select select "Hatzalah Garages"
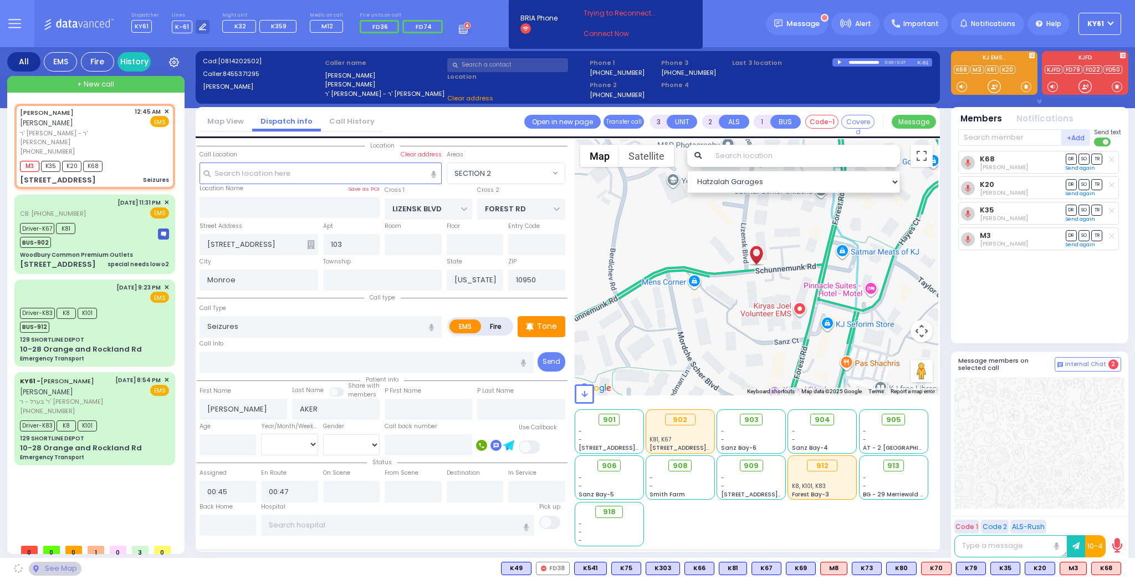
type input "4 LIZENSK BLVD"
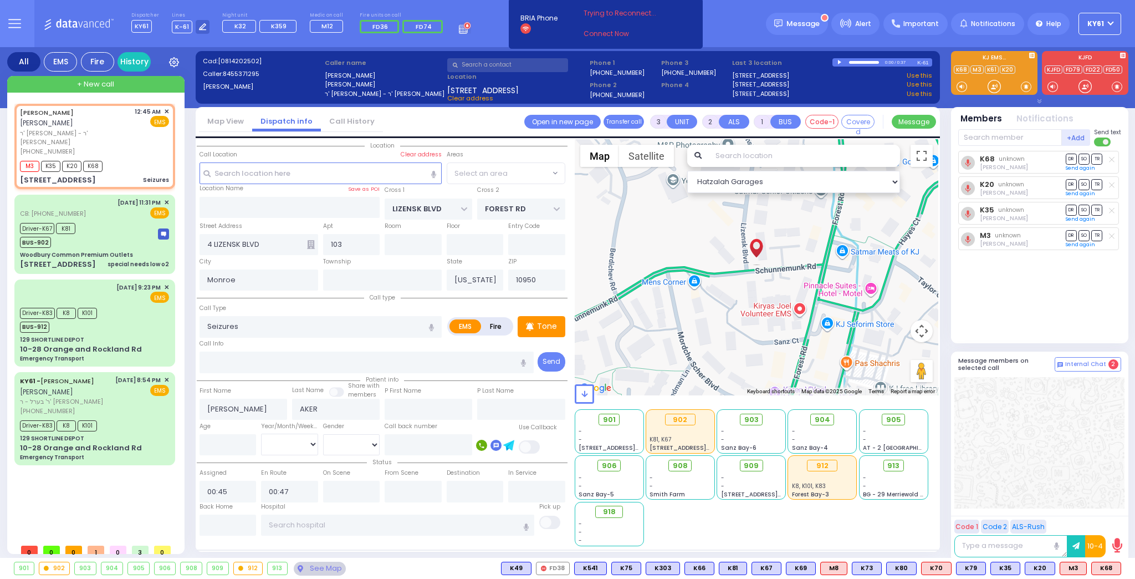
select select "SECTION 2"
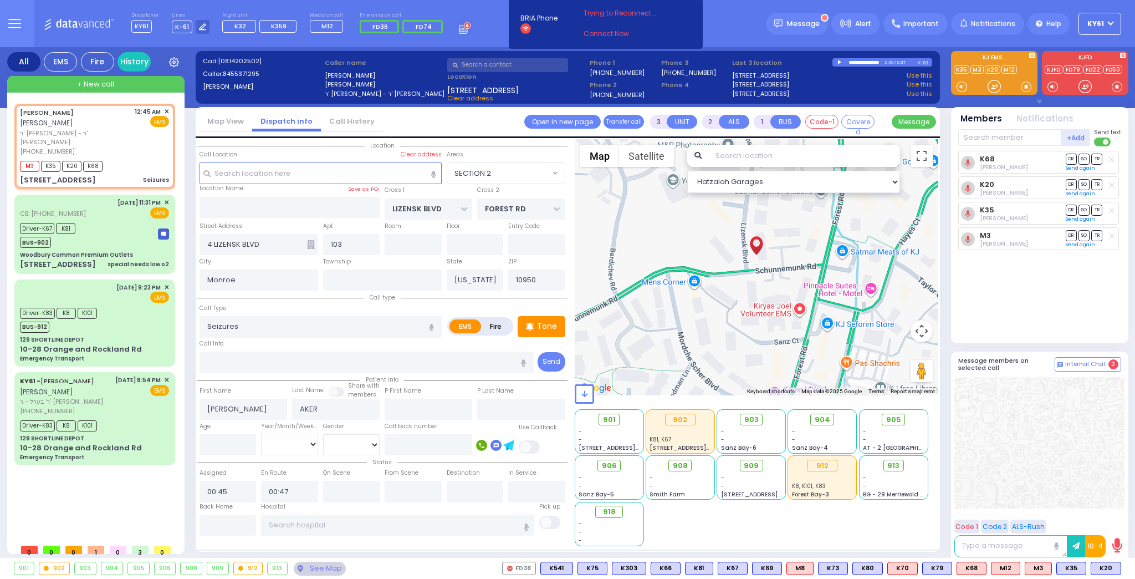
type input "6"
select select
radio input "true"
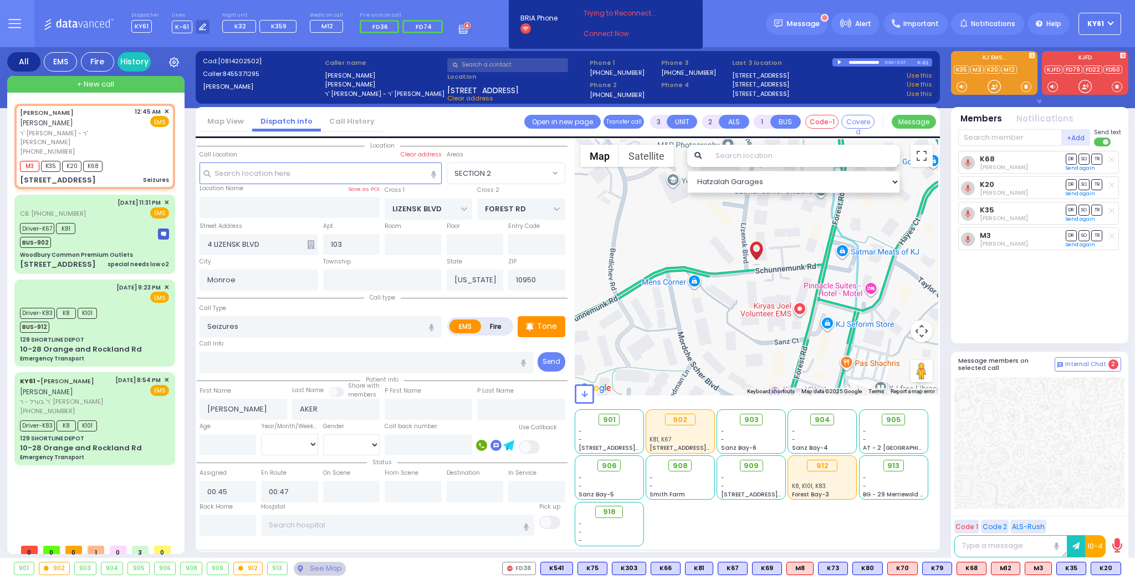
type input "Unknown"
select select "Year"
select select "Hatzalah Garages"
select select "SECTION 2"
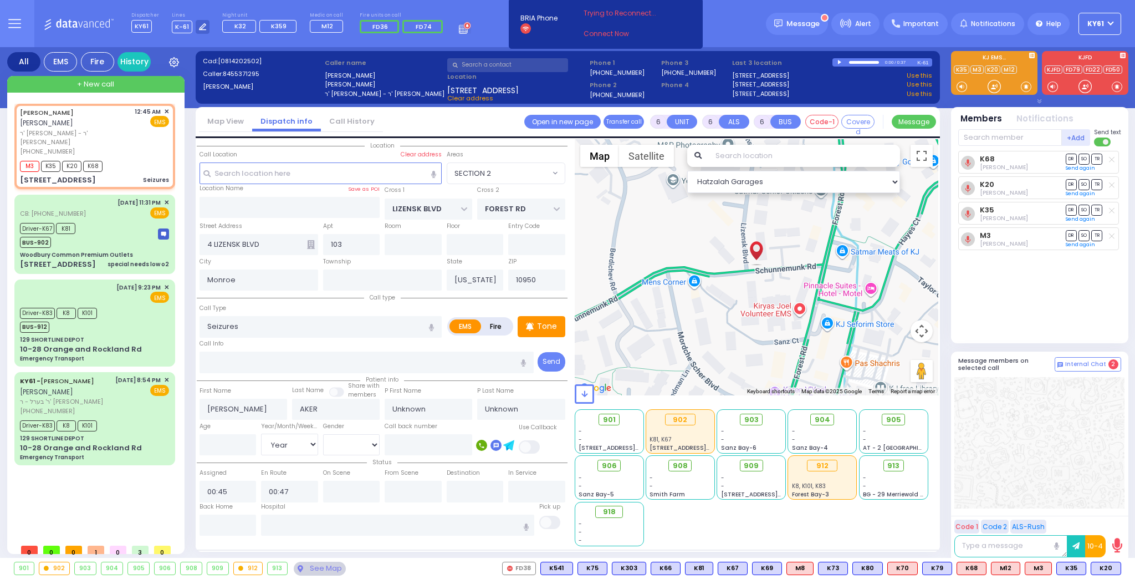
select select
radio input "true"
type input "Mendel"
type input "Aker"
type input "27"
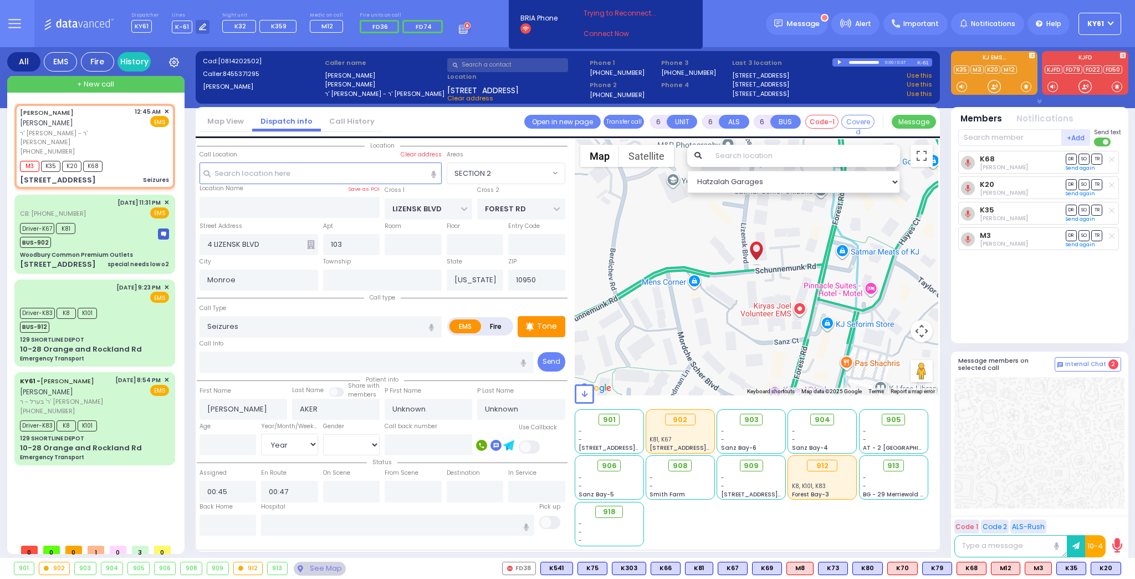
select select "Year"
select select "[DEMOGRAPHIC_DATA]"
select select "Hatzalah Garages"
select select "SECTION 2"
select select
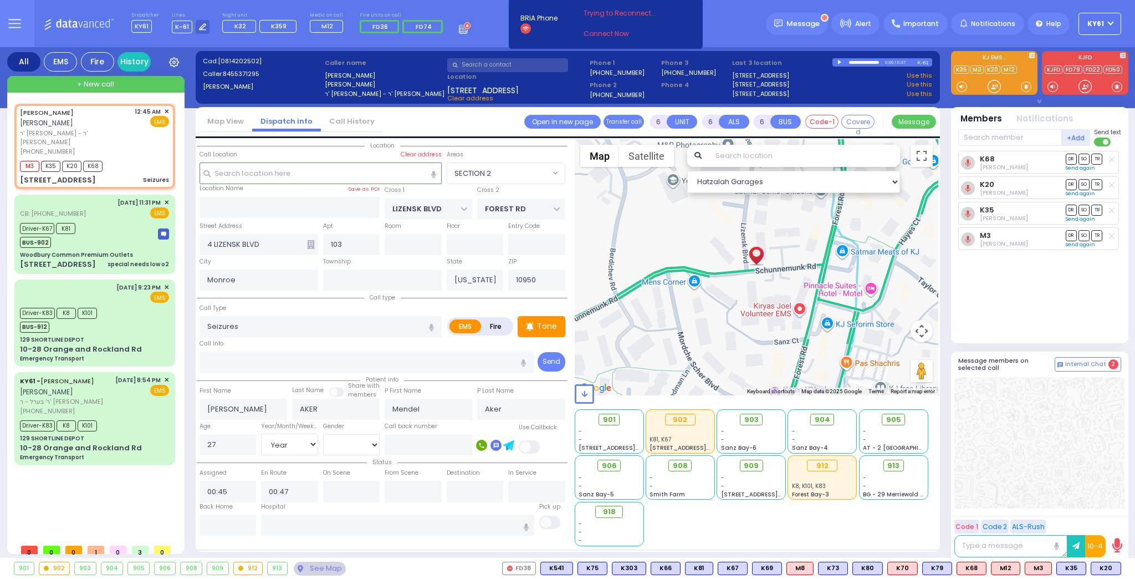
radio input "true"
select select "Year"
select select "[DEMOGRAPHIC_DATA]"
select select "Hatzalah Garages"
select select "SECTION 2"
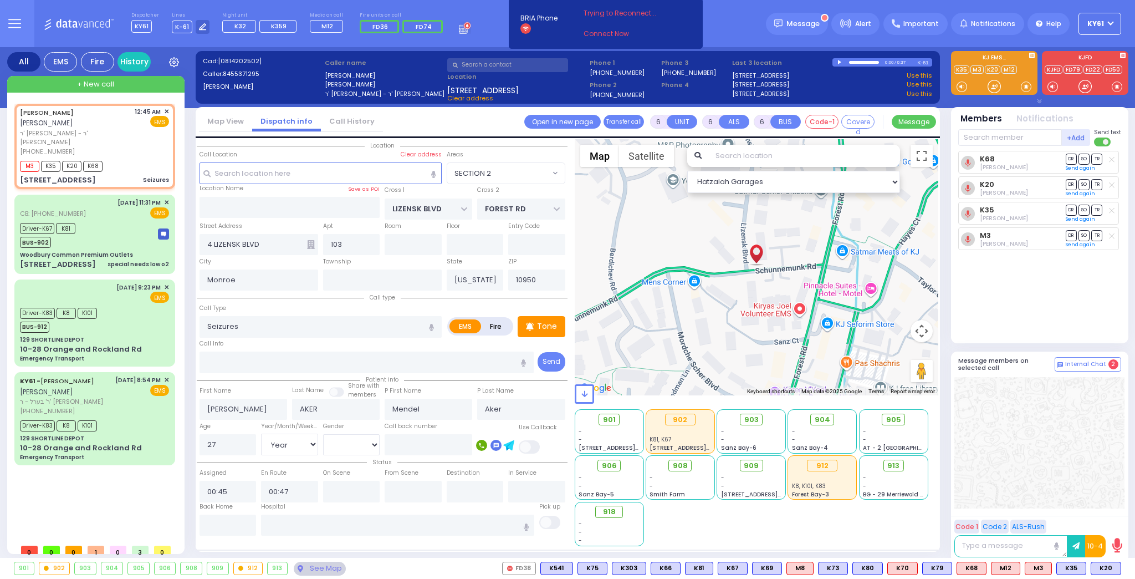
select select
radio input "true"
select select "Year"
select select "[DEMOGRAPHIC_DATA]"
select select "Hatzalah Garages"
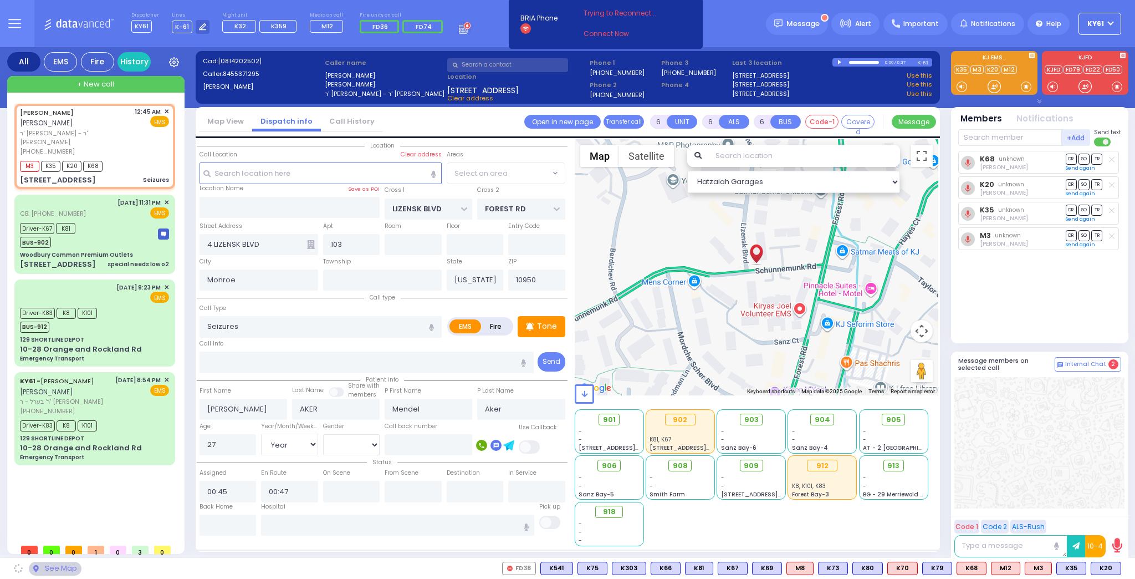
select select "SECTION 2"
select select
radio input "true"
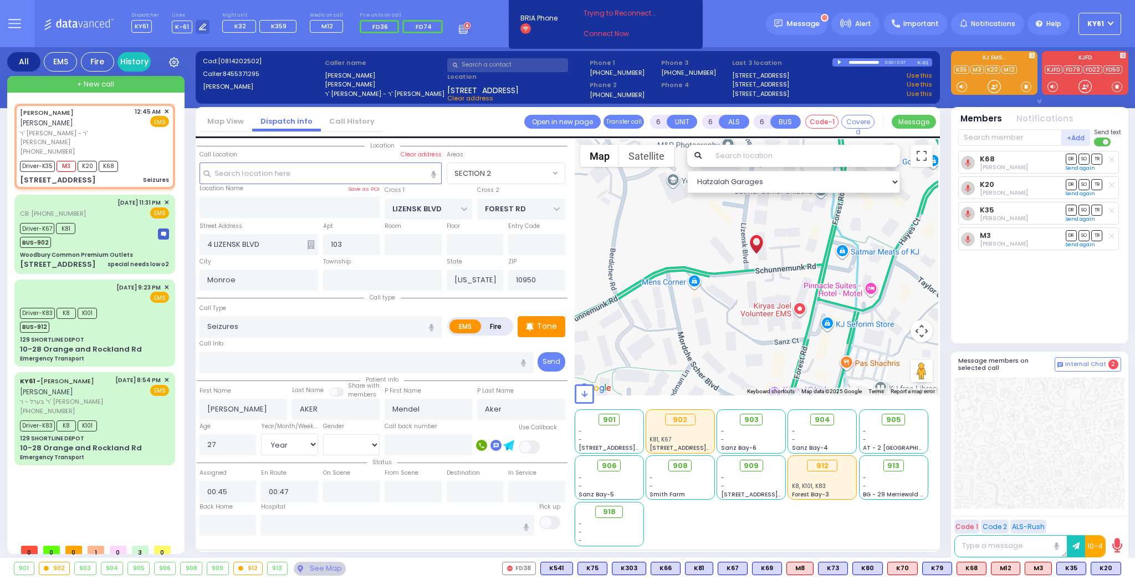
select select "Year"
select select "[DEMOGRAPHIC_DATA]"
type input "00:49"
type input "01:15"
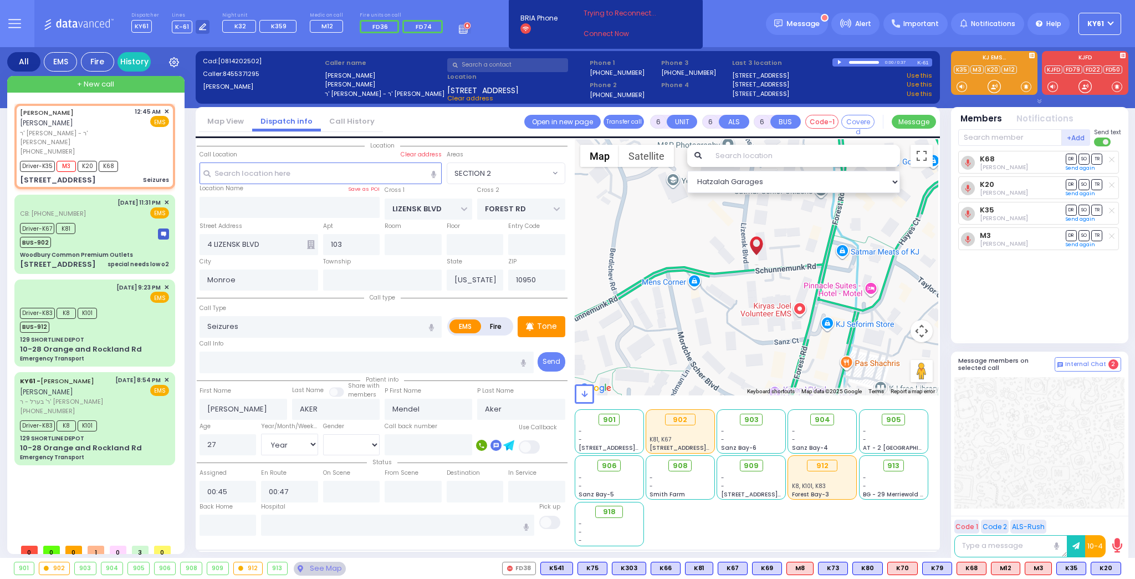
type input "01:15"
select select "Hatzalah Garages"
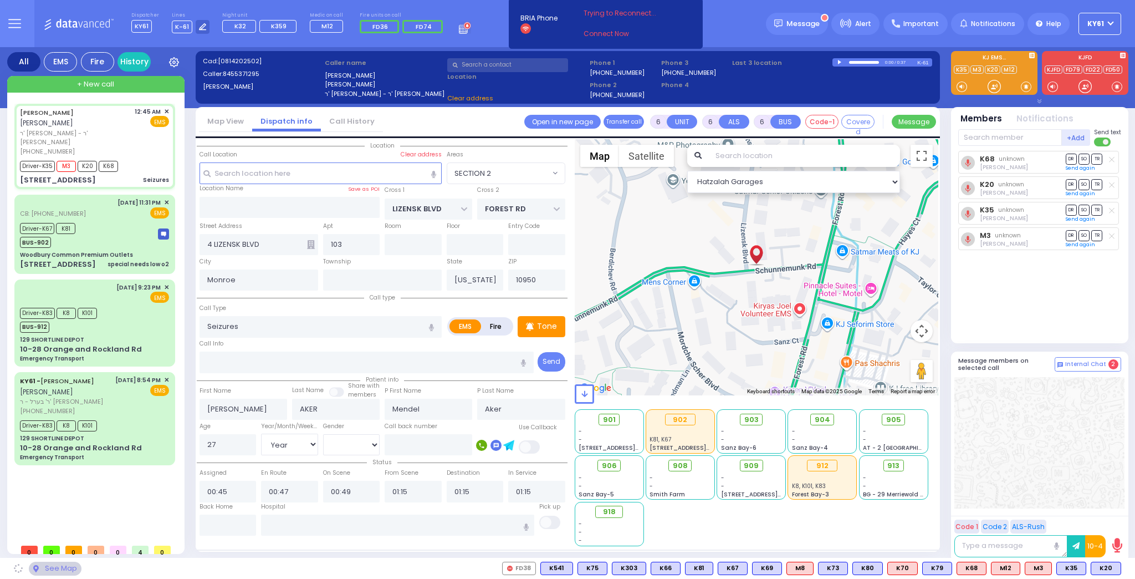
select select
radio input "true"
select select "Year"
select select "[DEMOGRAPHIC_DATA]"
select select "Hatzalah Garages"
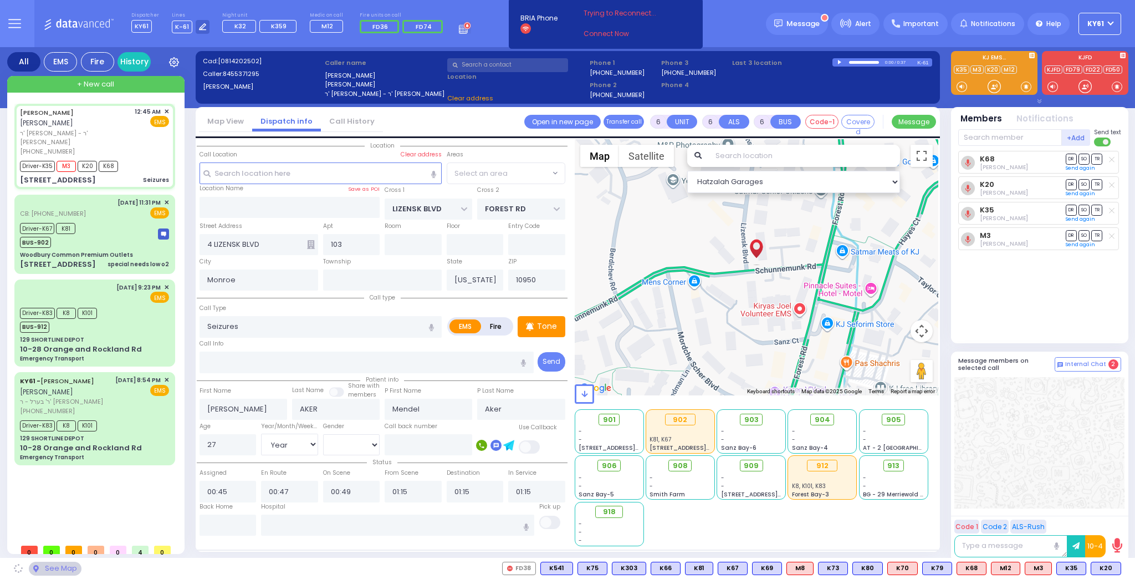
select select "SECTION 2"
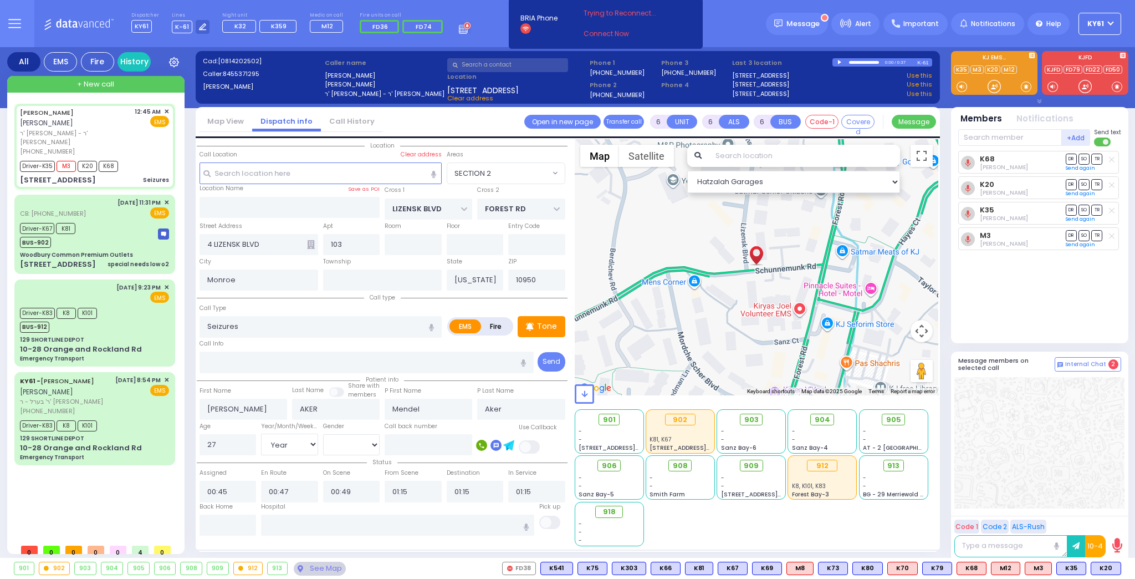
select select
radio input "true"
select select "Year"
select select "[DEMOGRAPHIC_DATA]"
select select "Hatzalah Garages"
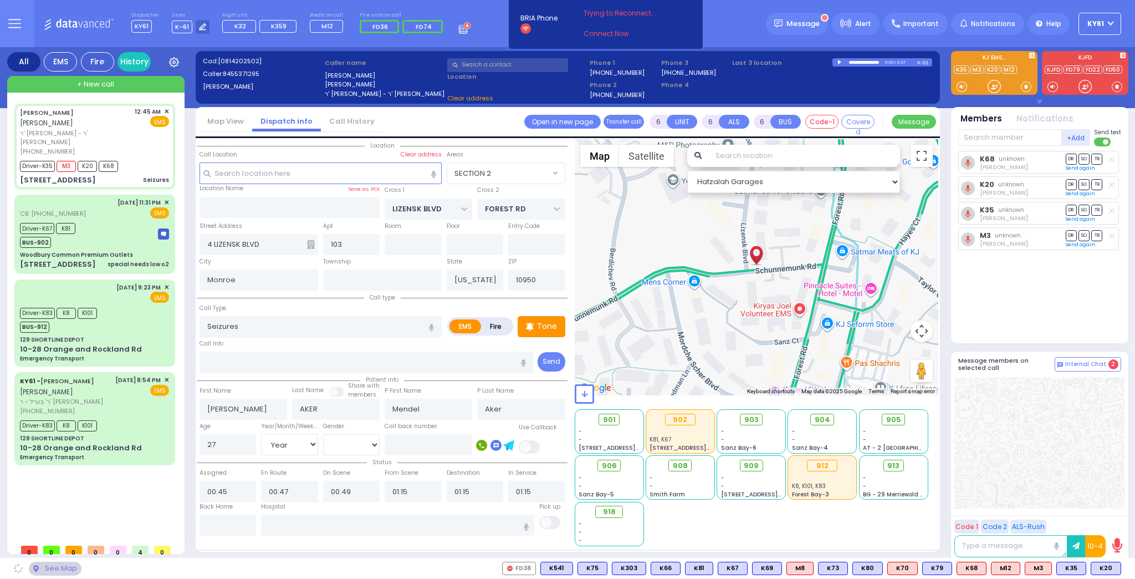
select select "SECTION 2"
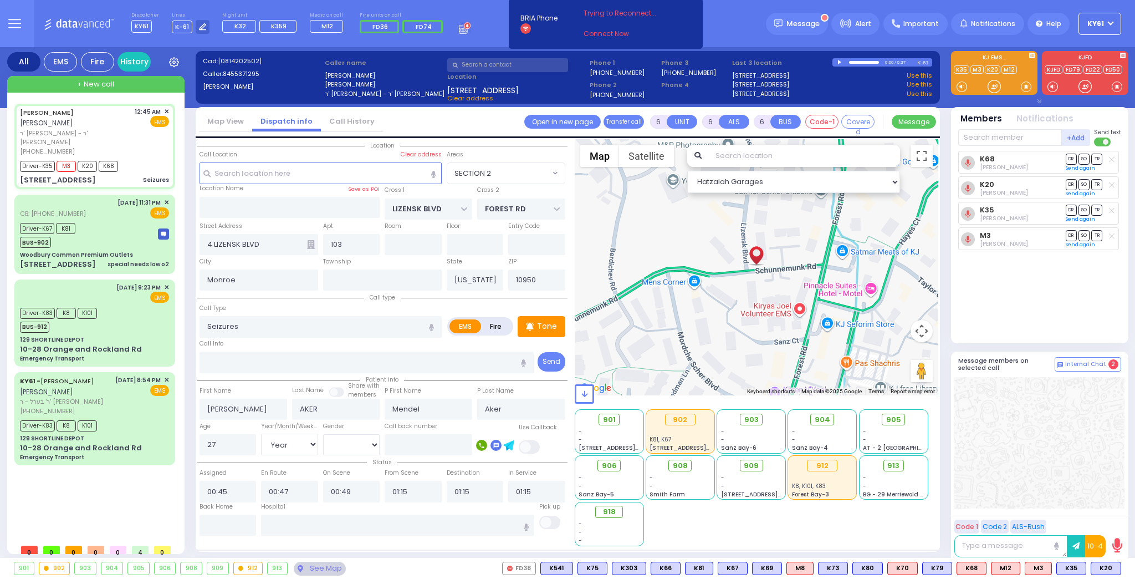
select select
radio input "true"
select select "Year"
select select "[DEMOGRAPHIC_DATA]"
select select "Hatzalah Garages"
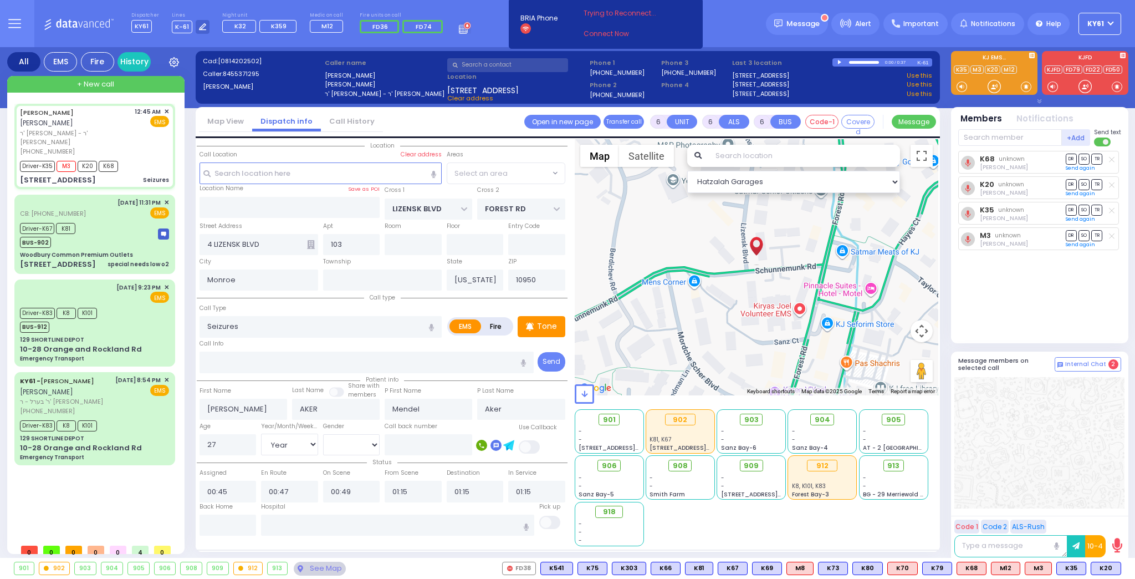
select select "SECTION 2"
select select
radio input "true"
select select "Year"
select select "[DEMOGRAPHIC_DATA]"
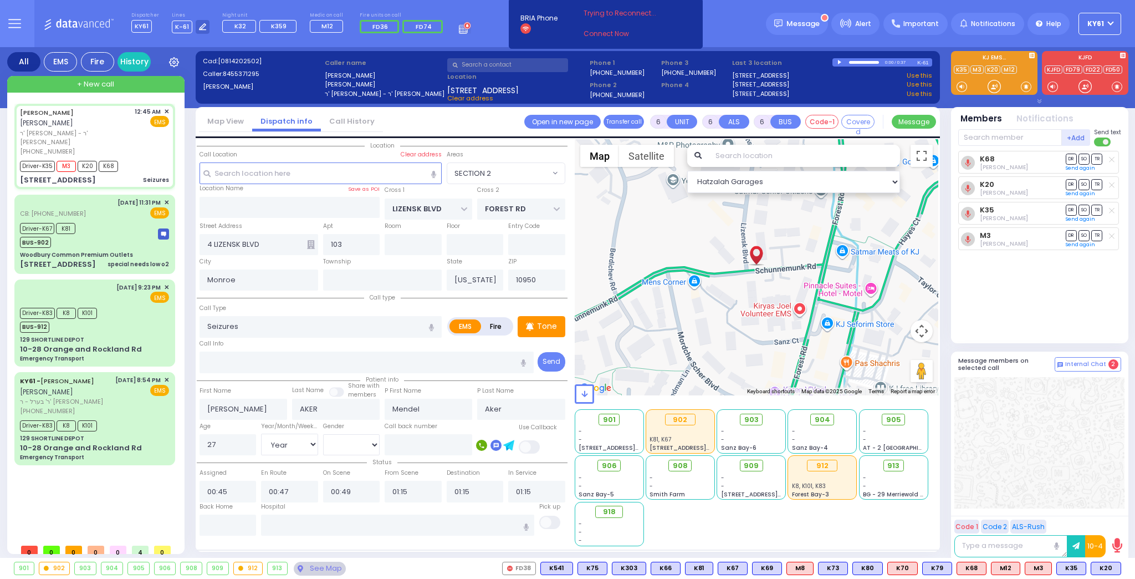
select select "Hatzalah Garages"
select select "SECTION 2"
select select
radio input "true"
select select "Year"
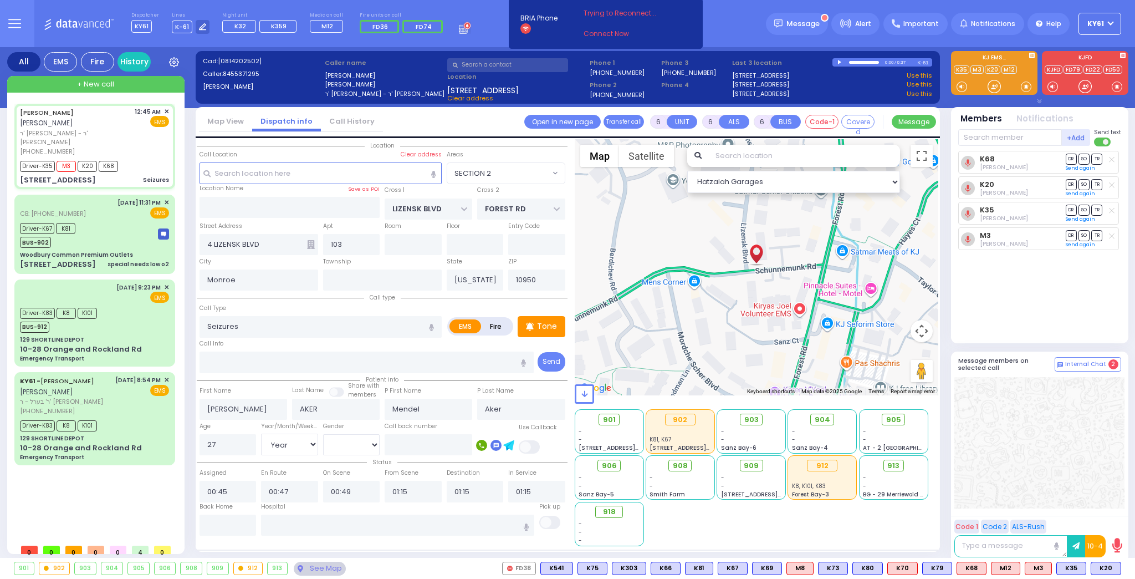
select select "[DEMOGRAPHIC_DATA]"
select select "Hatzalah Garages"
select select "SECTION 2"
select select
radio input "true"
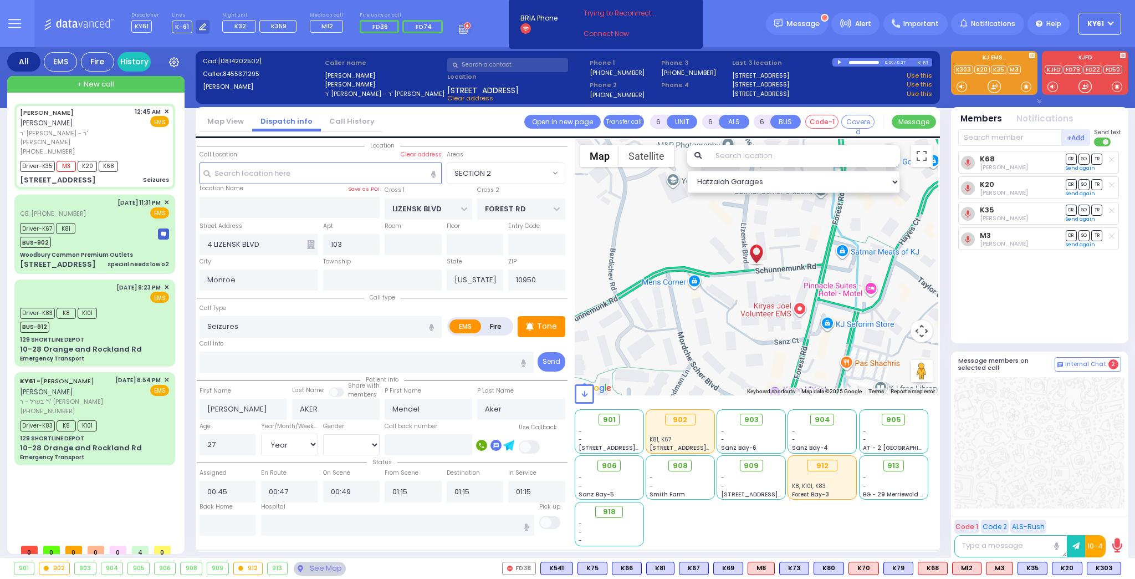
select select "Year"
select select "[DEMOGRAPHIC_DATA]"
select select "Hatzalah Garages"
select select "SECTION 2"
select select
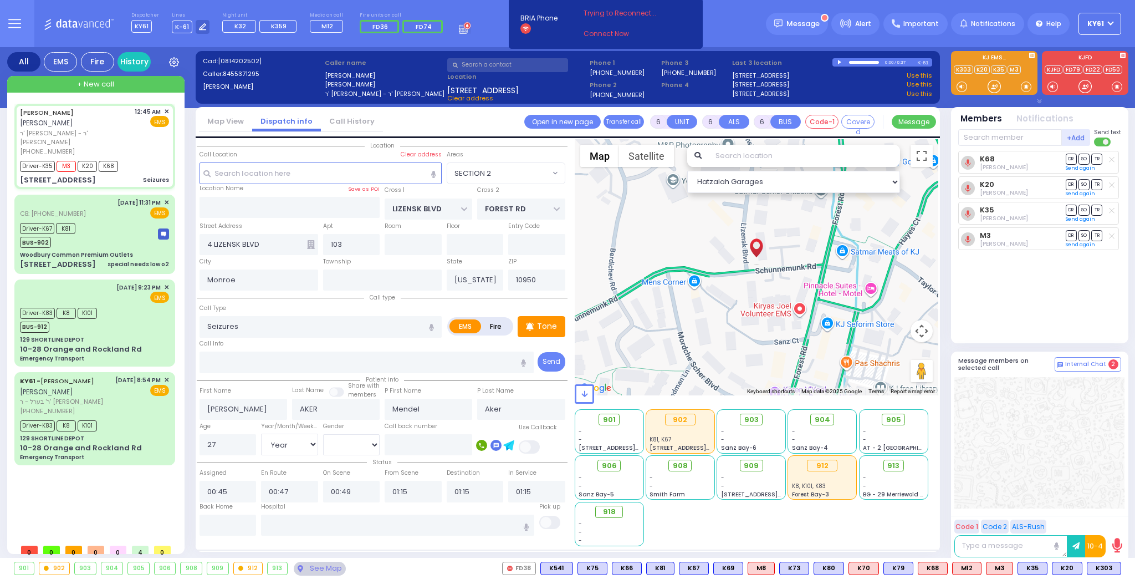
radio input "true"
select select "Year"
select select "[DEMOGRAPHIC_DATA]"
select select "Hatzalah Garages"
select select "SECTION 2"
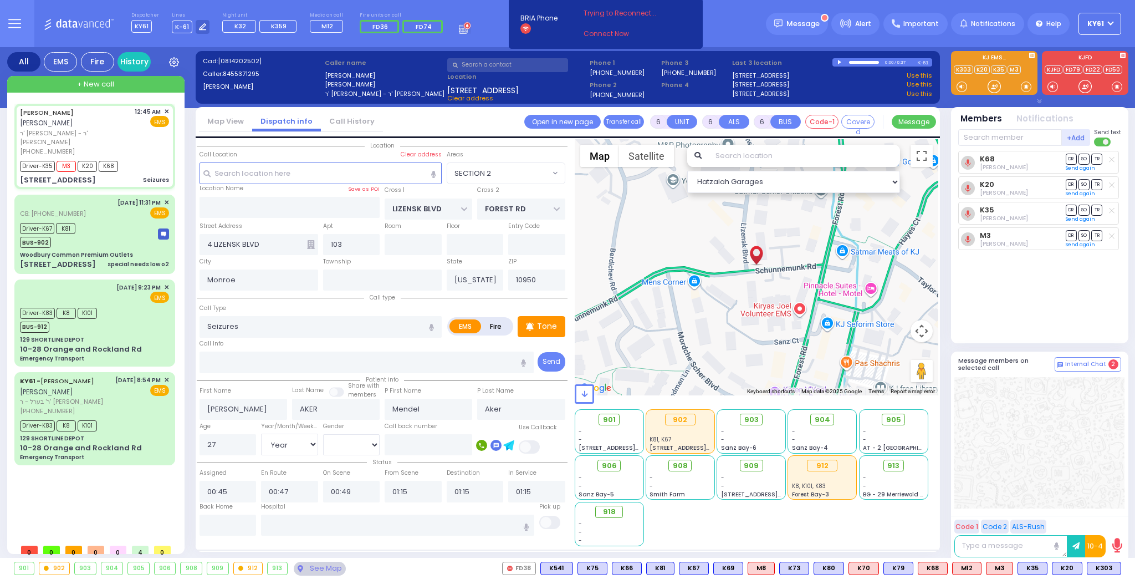
select select
radio input "true"
select select "Year"
select select "[DEMOGRAPHIC_DATA]"
select select "Hatzalah Garages"
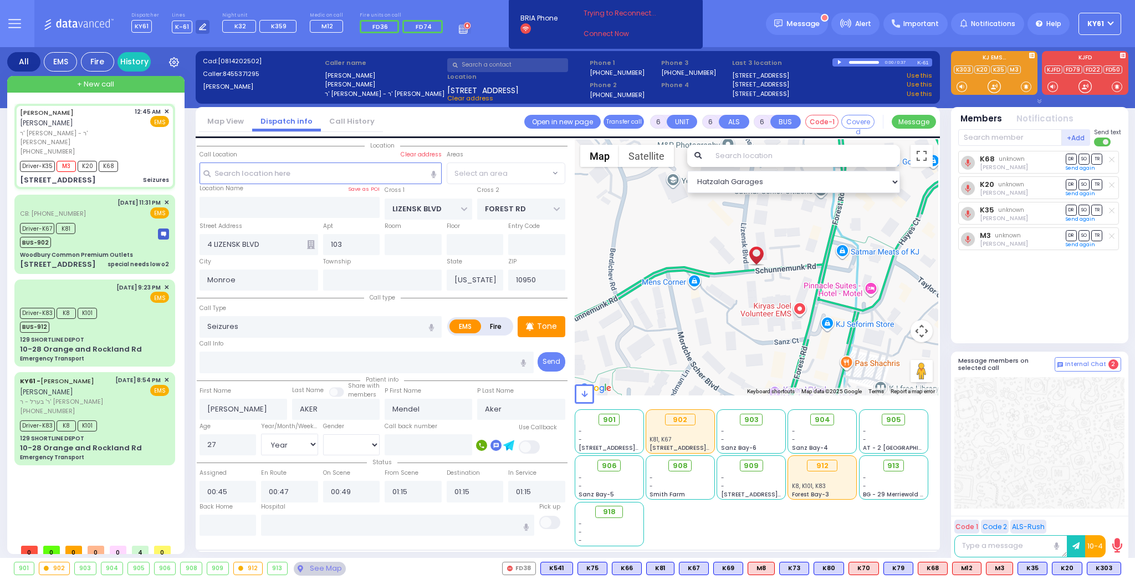
select select "SECTION 2"
